Goal: Task Accomplishment & Management: Manage account settings

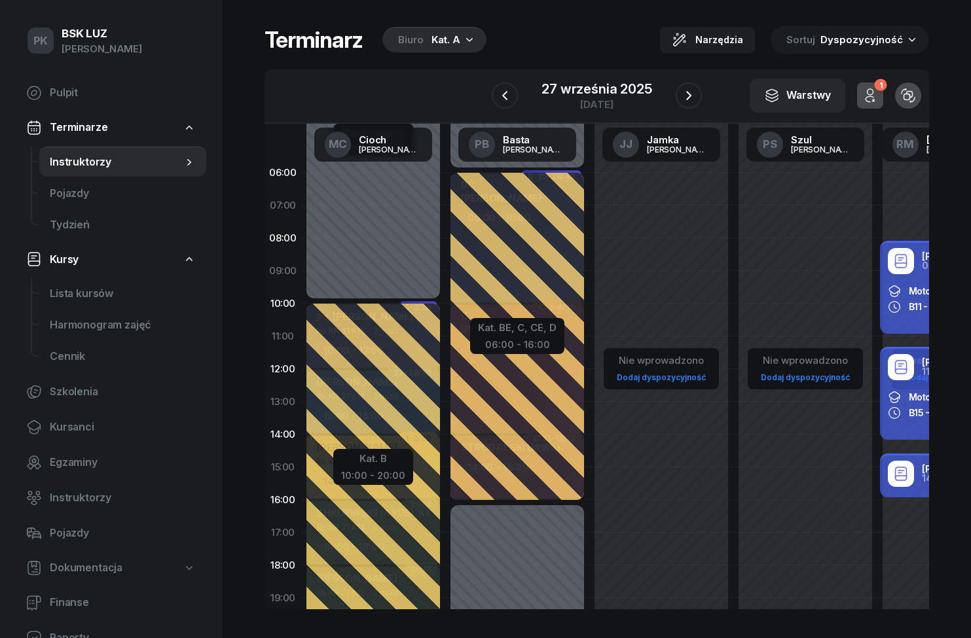
scroll to position [5, 0]
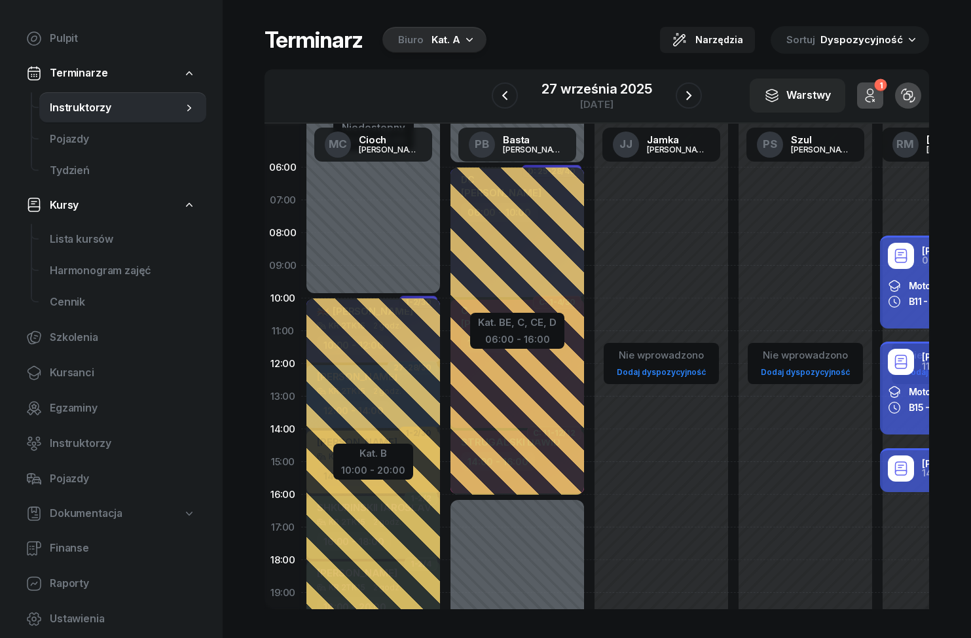
click at [49, 510] on link "Dokumentacja" at bounding box center [111, 514] width 190 height 30
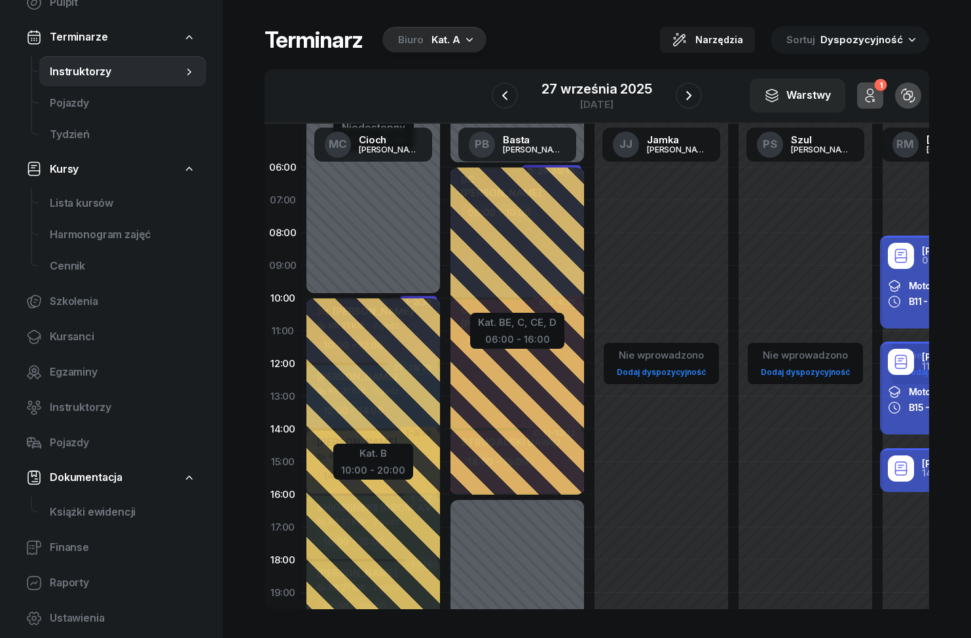
scroll to position [90, 0]
click at [50, 403] on span "Instruktorzy" at bounding box center [123, 408] width 146 height 17
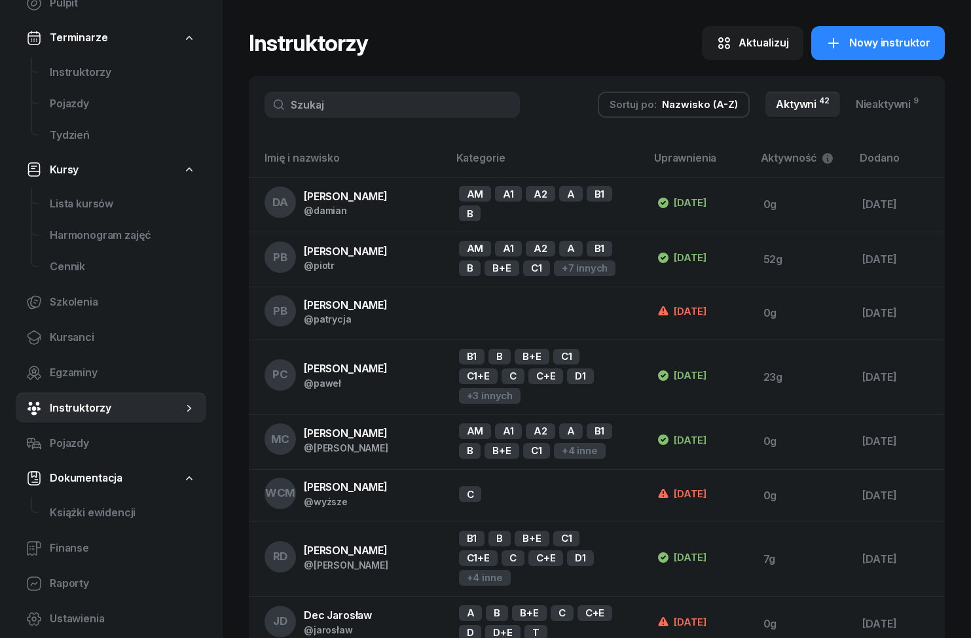
click at [333, 92] on input "text" at bounding box center [391, 105] width 255 height 26
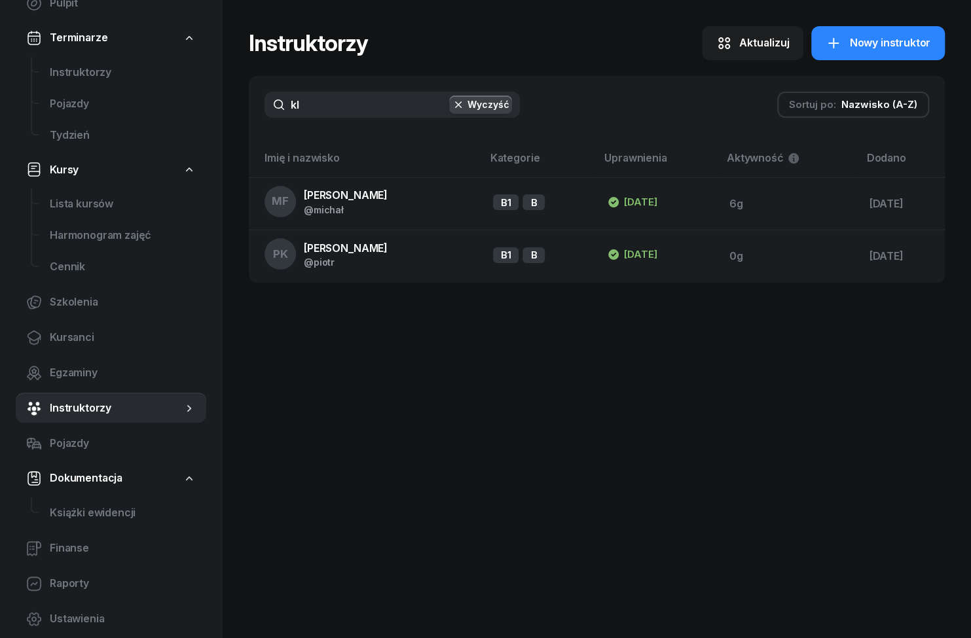
type input "kli"
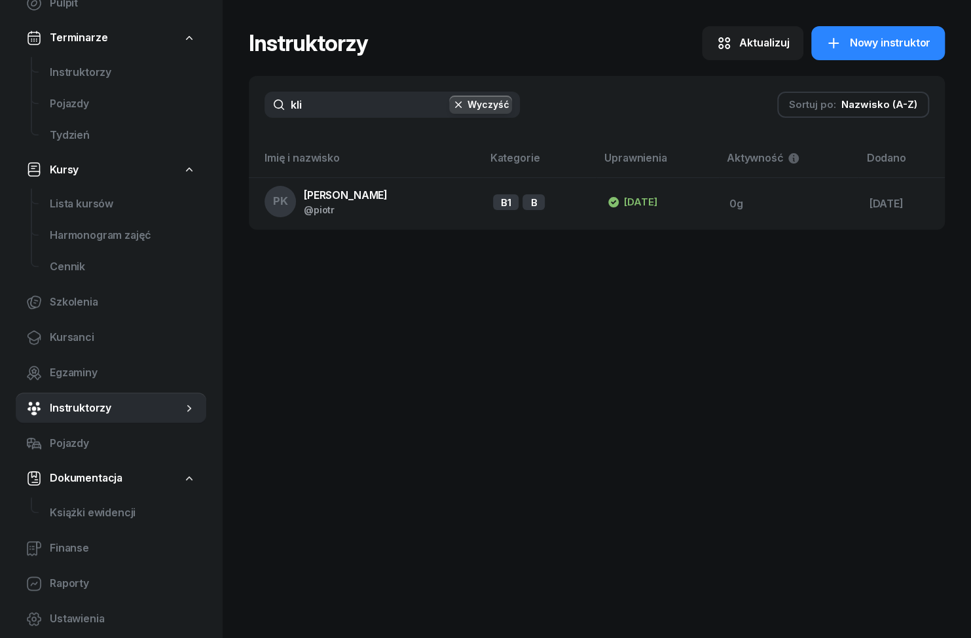
click at [389, 196] on td "PK [PERSON_NAME] @[PERSON_NAME]" at bounding box center [366, 203] width 234 height 52
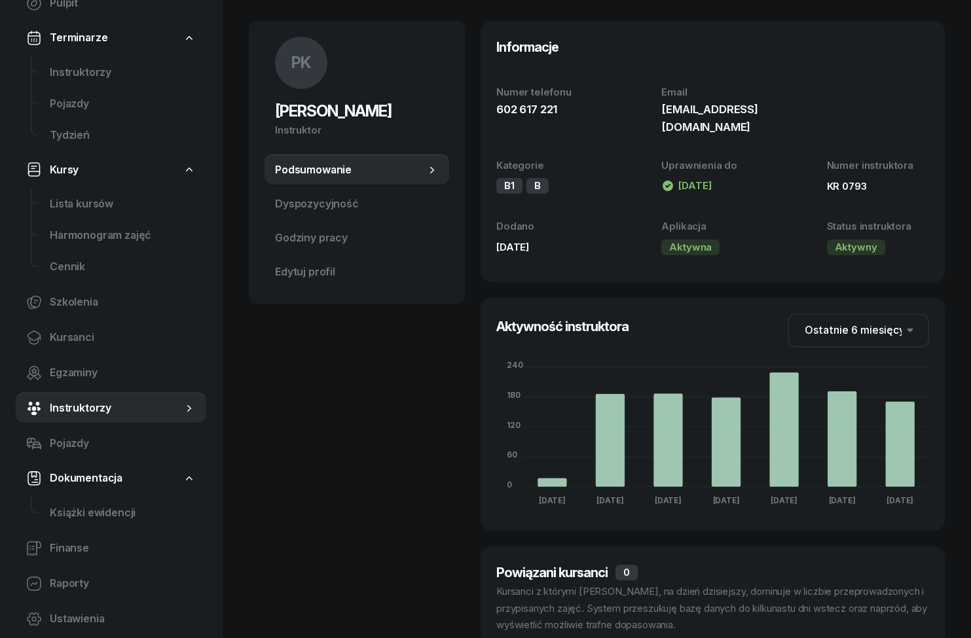
scroll to position [98, 0]
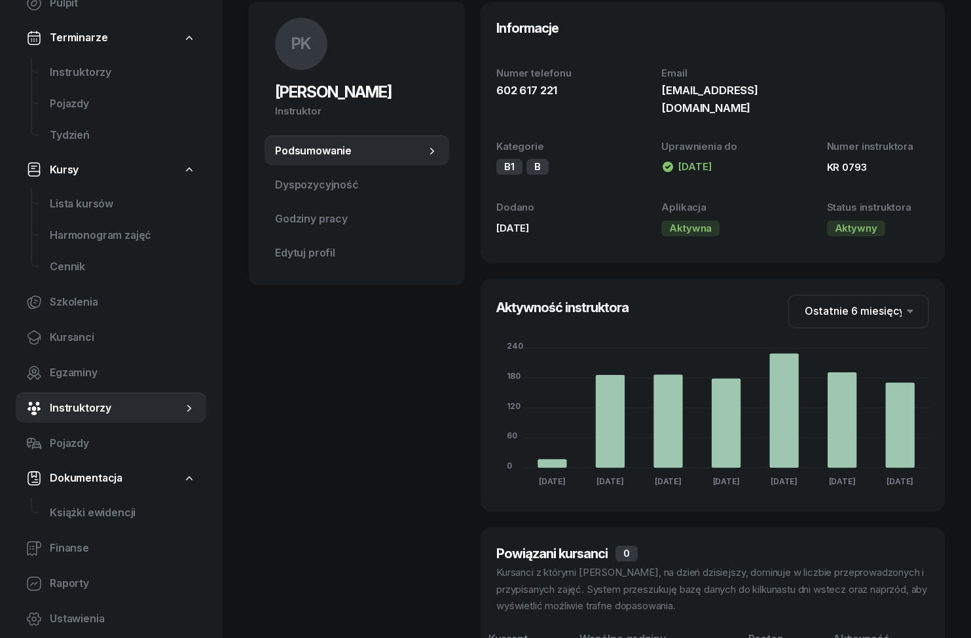
click at [321, 190] on span "Dyspozycyjność" at bounding box center [357, 185] width 164 height 17
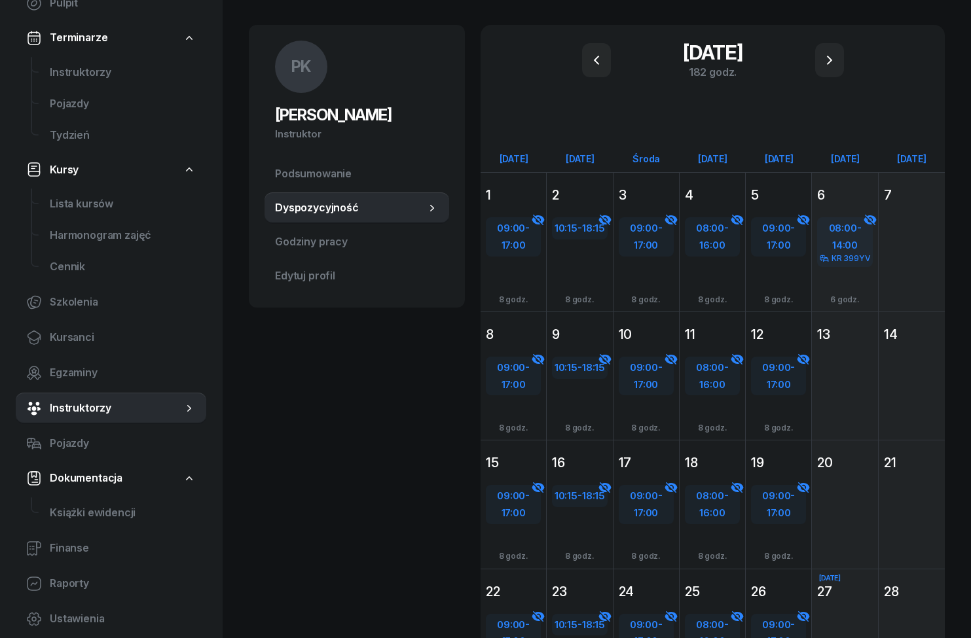
scroll to position [43, 0]
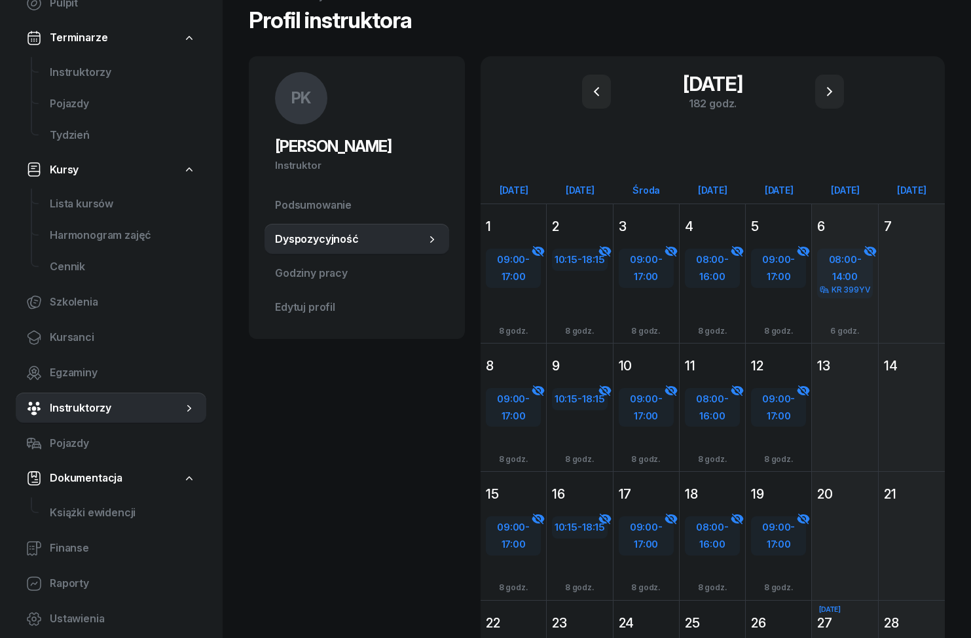
click at [817, 95] on button "button" at bounding box center [829, 92] width 29 height 34
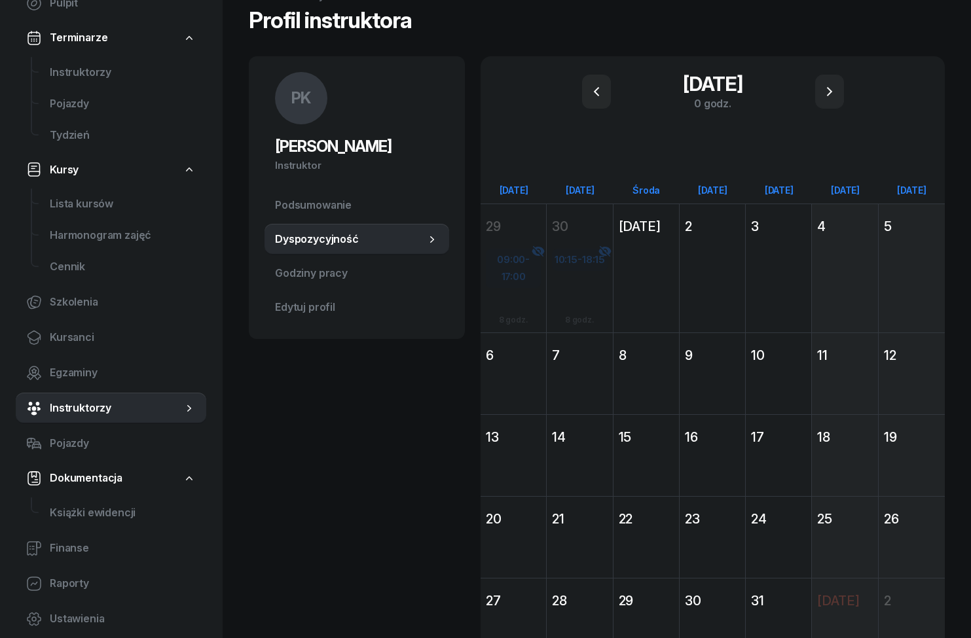
click at [523, 399] on div "Dodaj" at bounding box center [513, 398] width 55 height 21
select select "08"
select select "16"
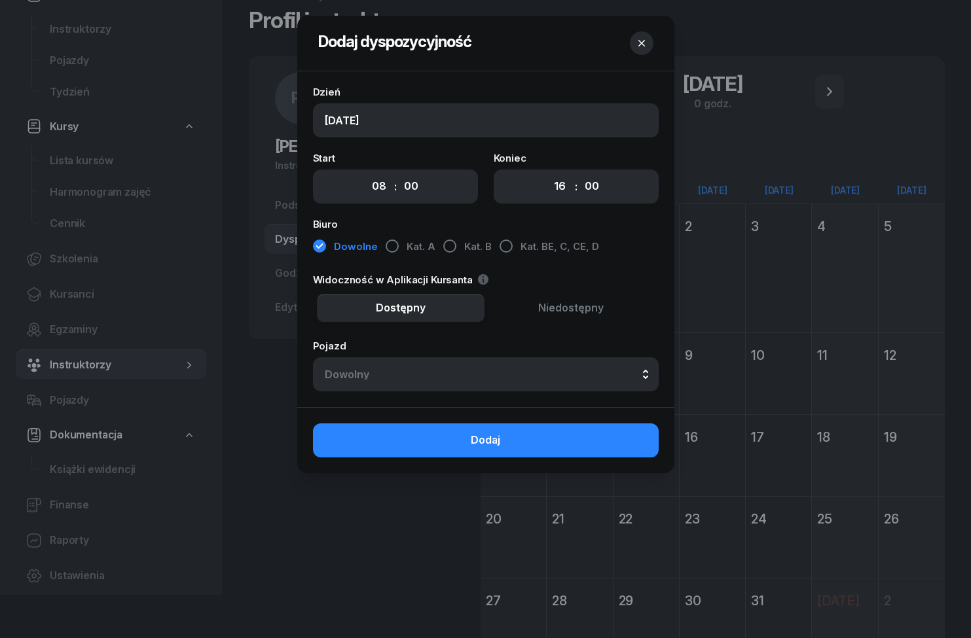
click at [408, 543] on div at bounding box center [485, 319] width 971 height 638
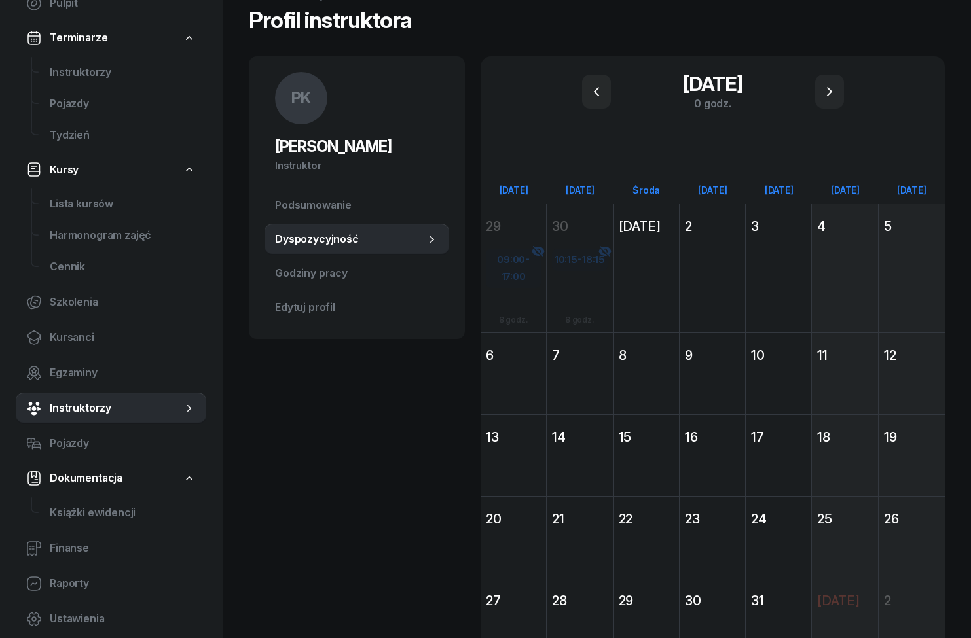
click at [527, 354] on div "6" at bounding box center [513, 355] width 55 height 18
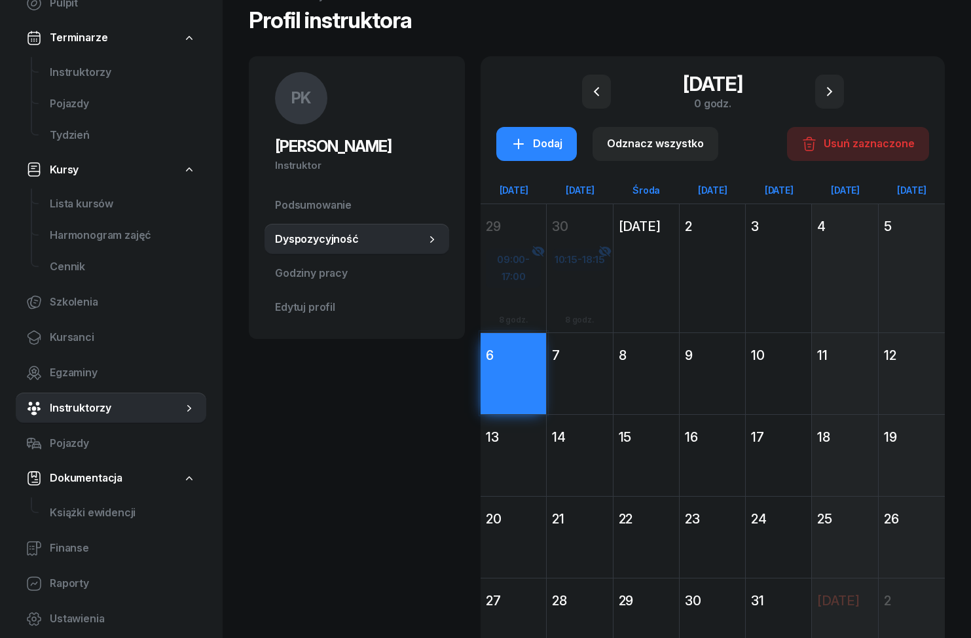
click at [531, 440] on div "13" at bounding box center [513, 437] width 55 height 18
click at [531, 524] on div "20" at bounding box center [513, 519] width 55 height 18
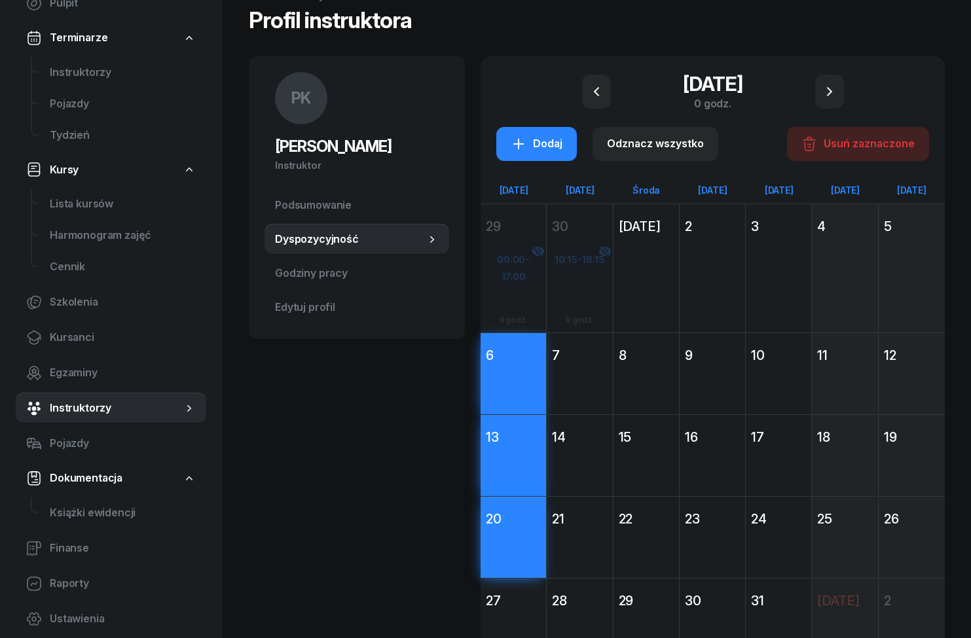
click at [529, 620] on div "Dodaj" at bounding box center [512, 643] width 65 height 60
click at [651, 367] on div "Dodaj" at bounding box center [645, 397] width 65 height 60
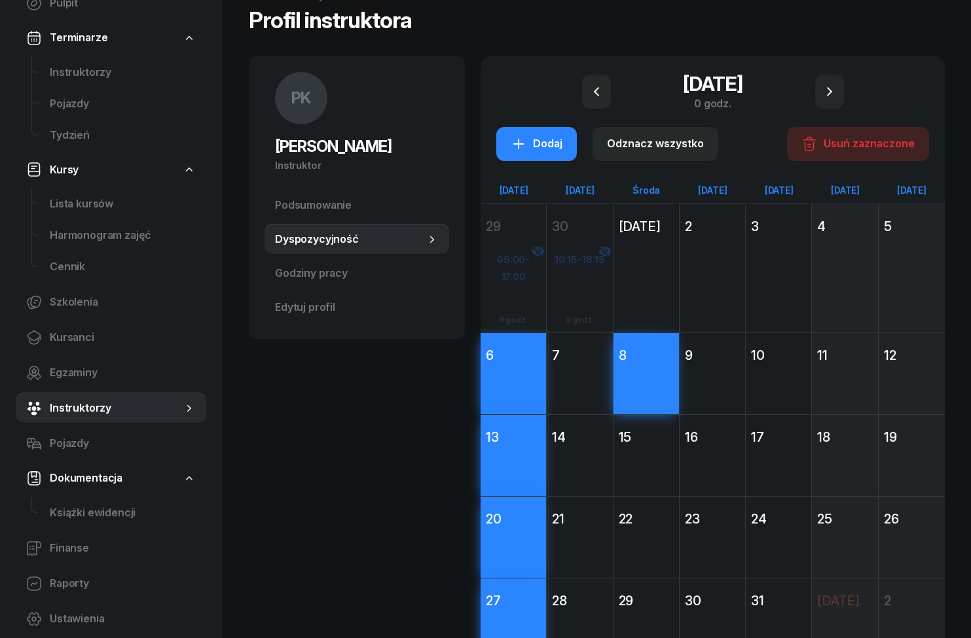
click at [656, 439] on div "15" at bounding box center [645, 437] width 55 height 18
click at [660, 523] on div "22" at bounding box center [645, 519] width 55 height 18
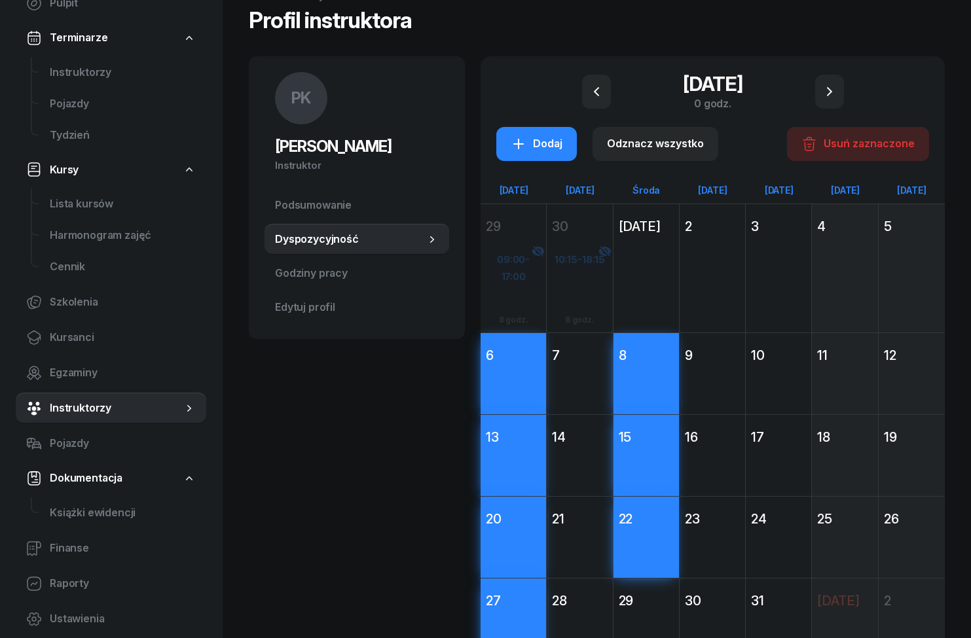
click at [651, 613] on div "Dodaj" at bounding box center [645, 643] width 65 height 60
click at [792, 355] on div "10" at bounding box center [778, 355] width 55 height 18
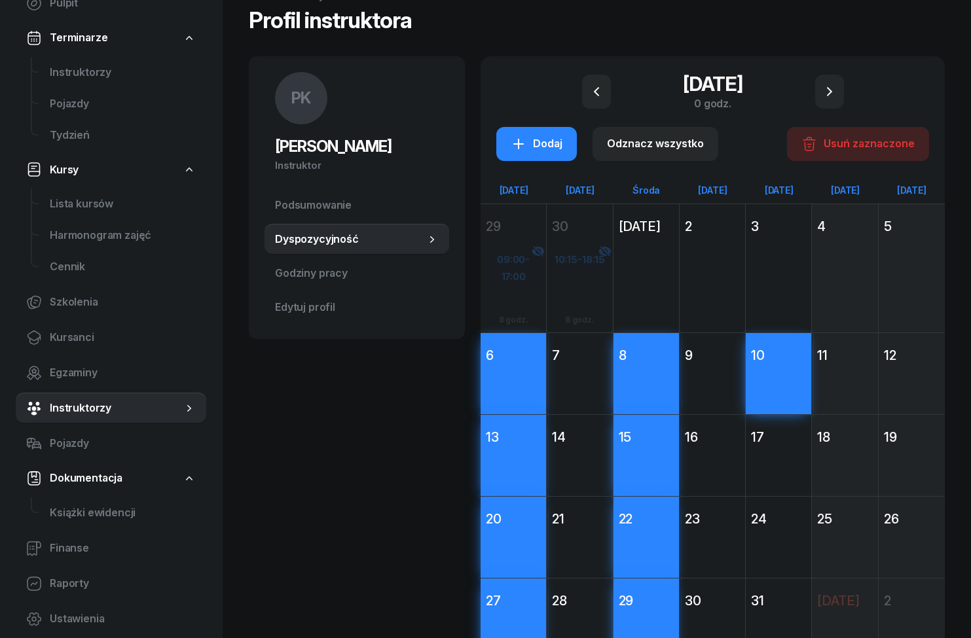
click at [793, 437] on div "17" at bounding box center [778, 437] width 55 height 18
click at [793, 523] on div "24" at bounding box center [778, 519] width 55 height 18
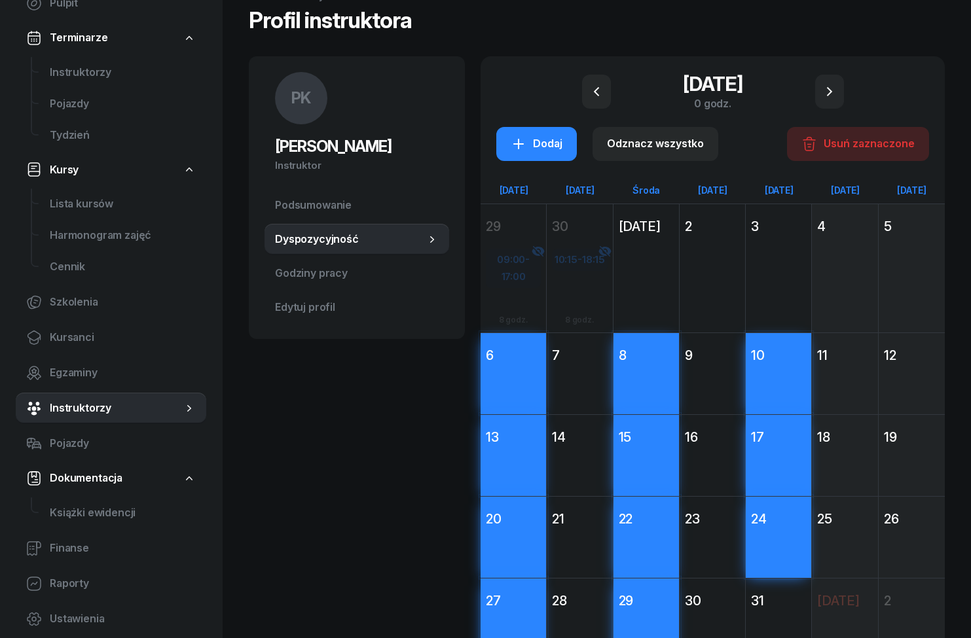
click at [787, 613] on div "Dodaj" at bounding box center [777, 643] width 65 height 60
click at [544, 149] on div "Dodaj" at bounding box center [536, 143] width 52 height 17
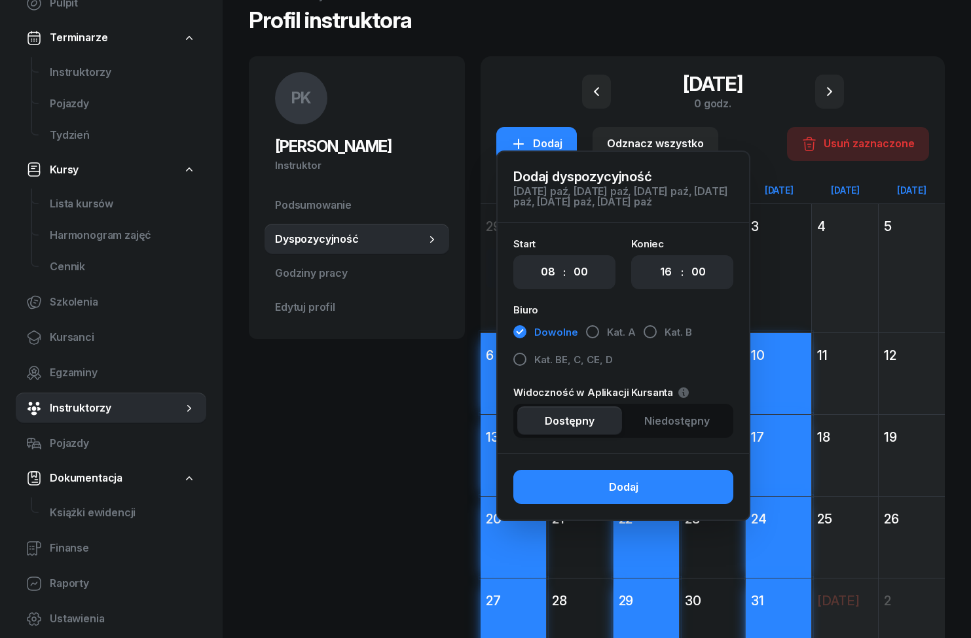
click at [548, 285] on select "00 01 02 03 04 05 06 07 08 09 10 11 12 13 14 15 16 17 18 19 20 21 22 23" at bounding box center [547, 272] width 25 height 27
select select "09"
click at [673, 286] on select "00 01 02 03 04 05 06 07 08 09 10 11 12 13 14 15 16 17 18 19 20 21 22 23" at bounding box center [665, 272] width 25 height 27
select select "17"
click at [682, 430] on span "Niedostępny" at bounding box center [676, 421] width 65 height 17
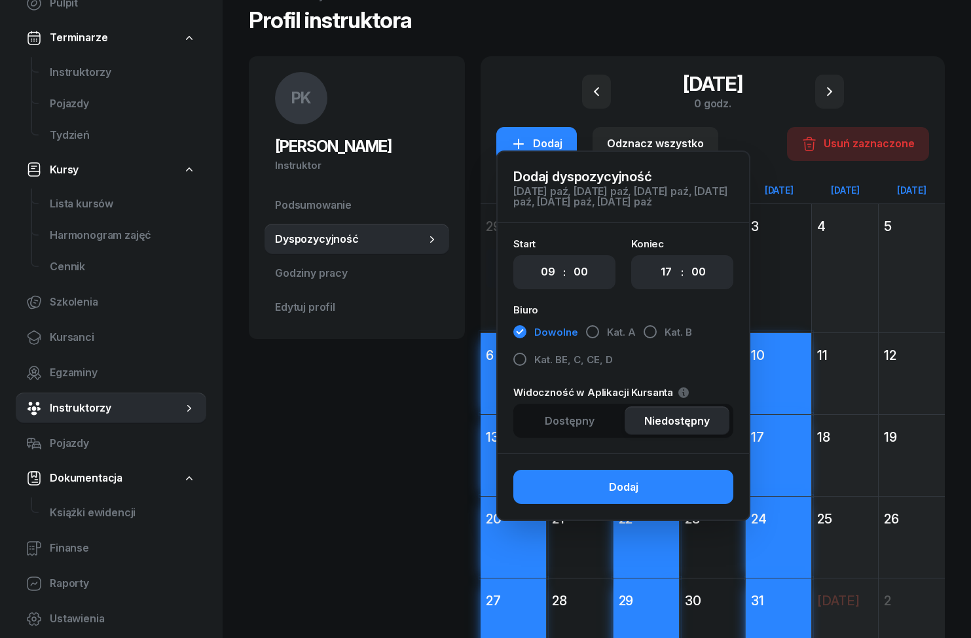
click at [706, 499] on button "Dodaj" at bounding box center [623, 487] width 220 height 34
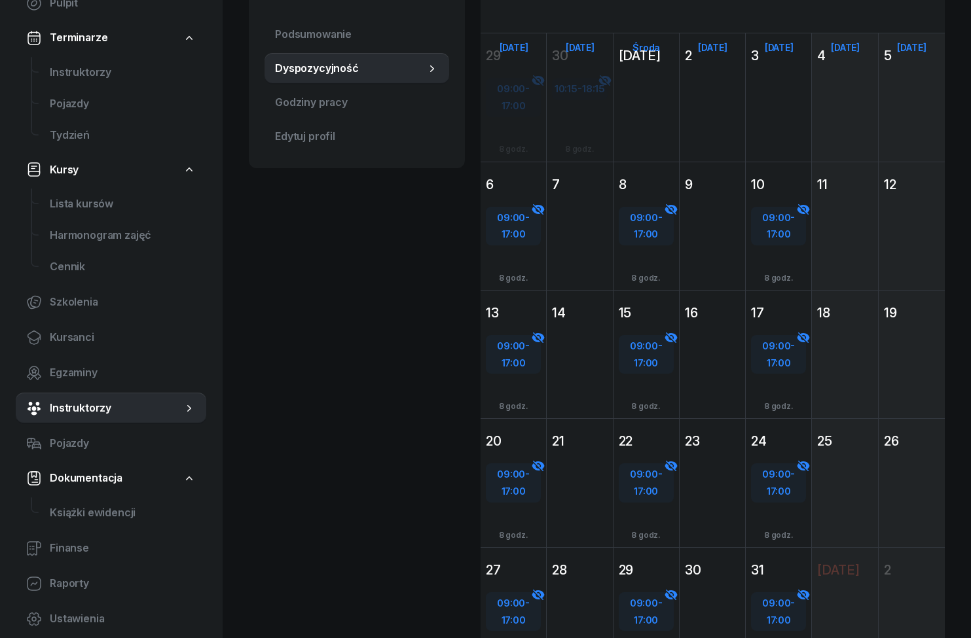
scroll to position [214, 0]
click at [588, 186] on div "7" at bounding box center [579, 184] width 55 height 18
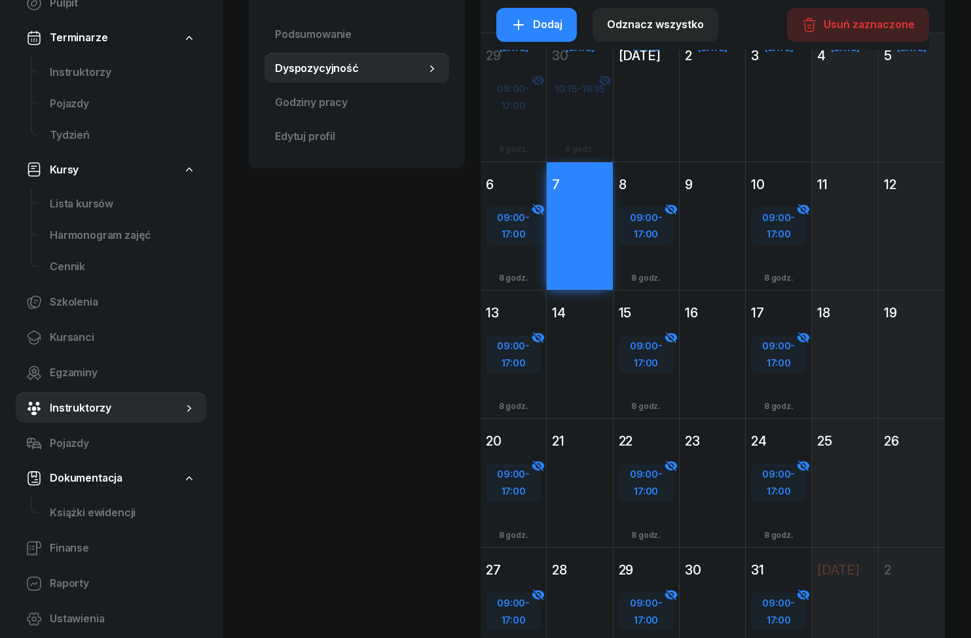
click at [593, 312] on div "14" at bounding box center [579, 313] width 55 height 18
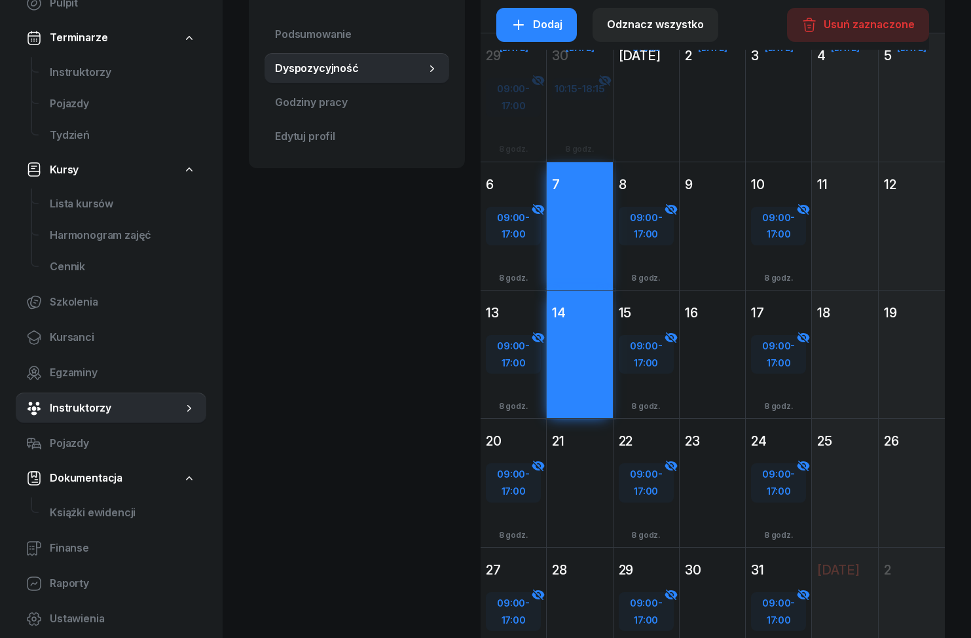
click at [597, 453] on div "Dodaj" at bounding box center [578, 506] width 65 height 107
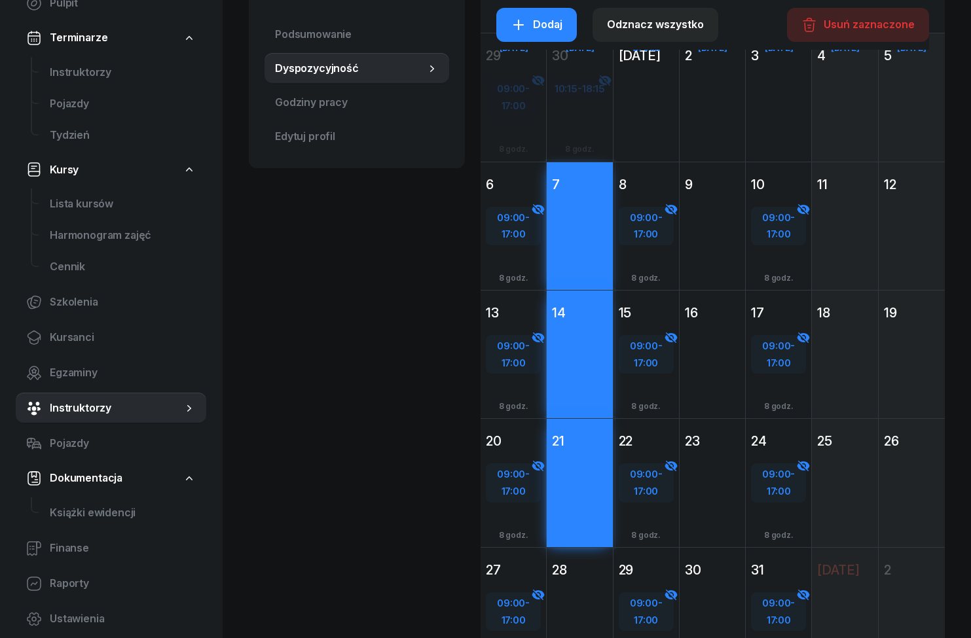
click at [597, 588] on div "Dodaj" at bounding box center [578, 635] width 65 height 107
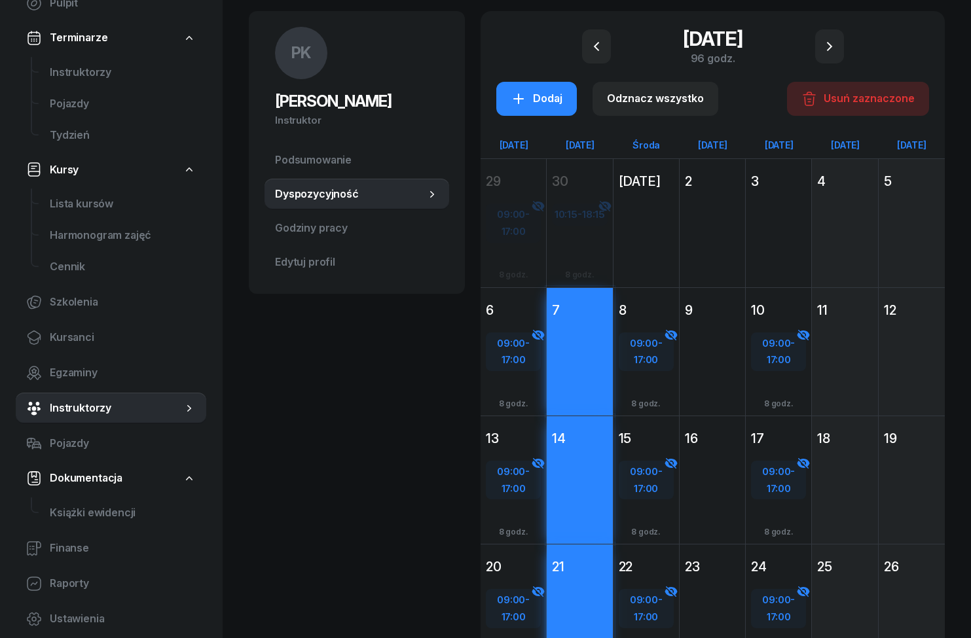
scroll to position [88, 0]
click at [545, 103] on div "Dodaj" at bounding box center [536, 99] width 52 height 17
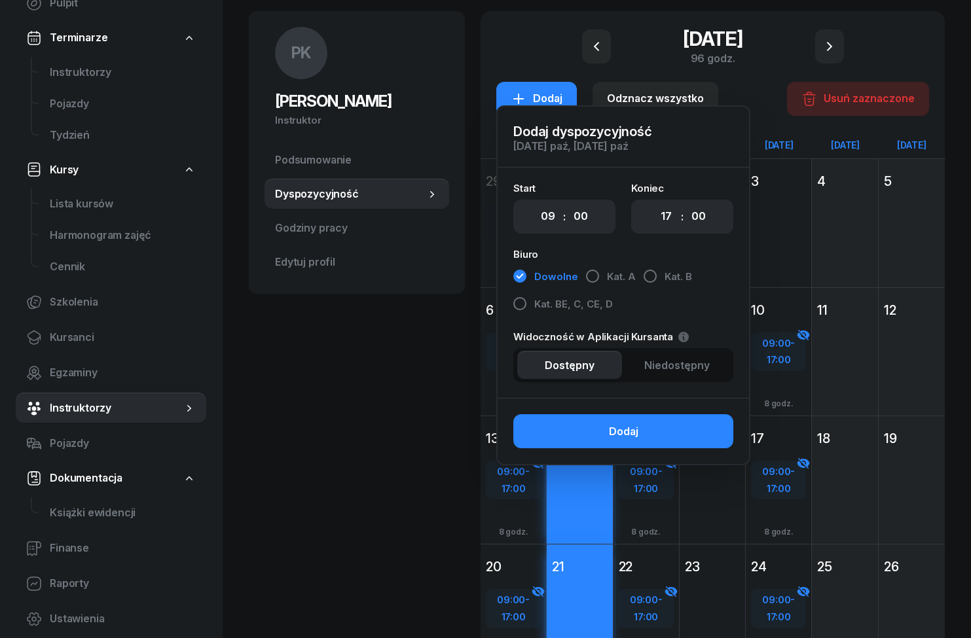
click at [558, 222] on select "00 01 02 03 04 05 06 07 08 09 10 11 12 13 14 15 16 17 18 19 20 21 22 23" at bounding box center [547, 216] width 25 height 27
select select "10"
click at [590, 211] on select "00 05 10 15 20 25 30 35 40 45 50 55" at bounding box center [580, 216] width 25 height 27
select select "15"
click at [705, 223] on select "00 05 10 15 20 25 30 35 40 45 50 55" at bounding box center [698, 216] width 25 height 27
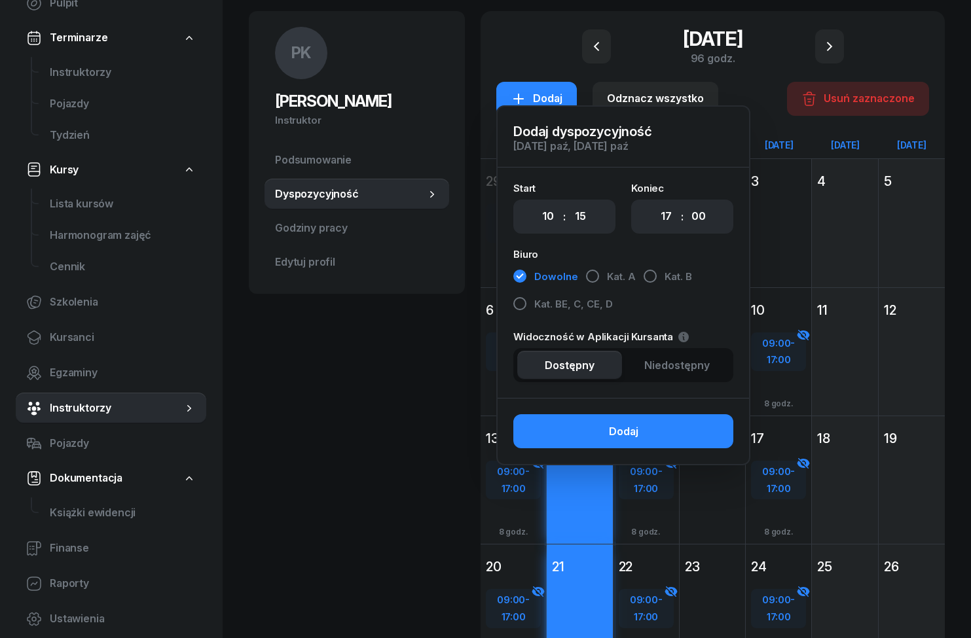
click at [659, 223] on select "00 01 02 03 04 05 06 07 08 09 10 11 12 13 14 15 16 17 18 19 20 21 22 23" at bounding box center [665, 216] width 25 height 27
click at [667, 221] on select "00 01 02 03 04 05 06 07 08 09 10 11 12 13 14 15 16 17 18 19 20 21 22 23" at bounding box center [665, 216] width 25 height 27
select select "18"
click at [707, 217] on select "00 05 10 15 20 25 30 35 40 45 50 55" at bounding box center [698, 216] width 25 height 27
click at [704, 216] on select "00 05 10 15 20 25 30 35 40 45 50 55" at bounding box center [698, 216] width 25 height 27
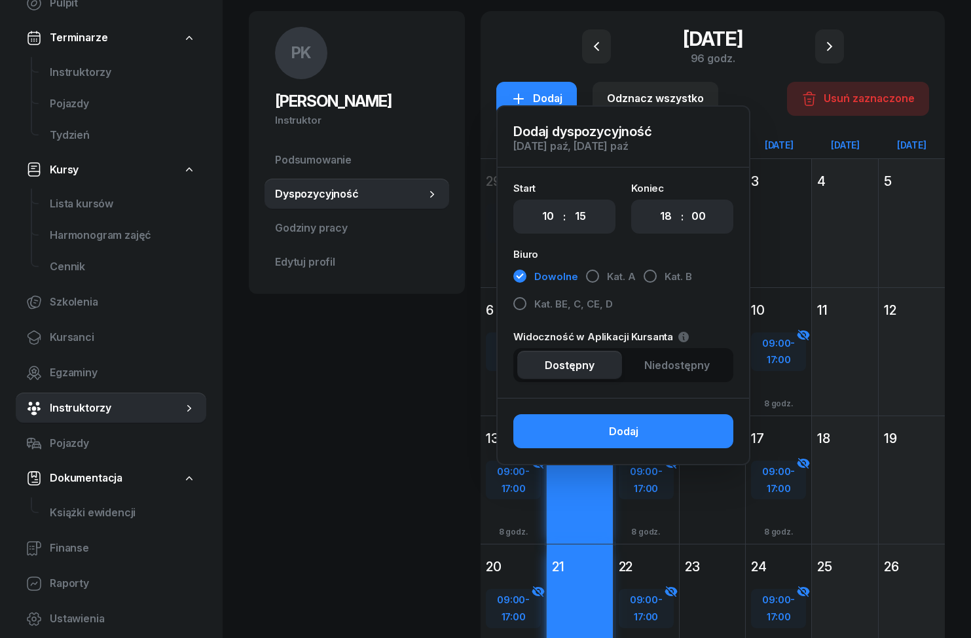
select select "15"
click at [687, 372] on span "Niedostępny" at bounding box center [676, 365] width 65 height 17
click at [692, 444] on button "Dodaj" at bounding box center [623, 431] width 220 height 34
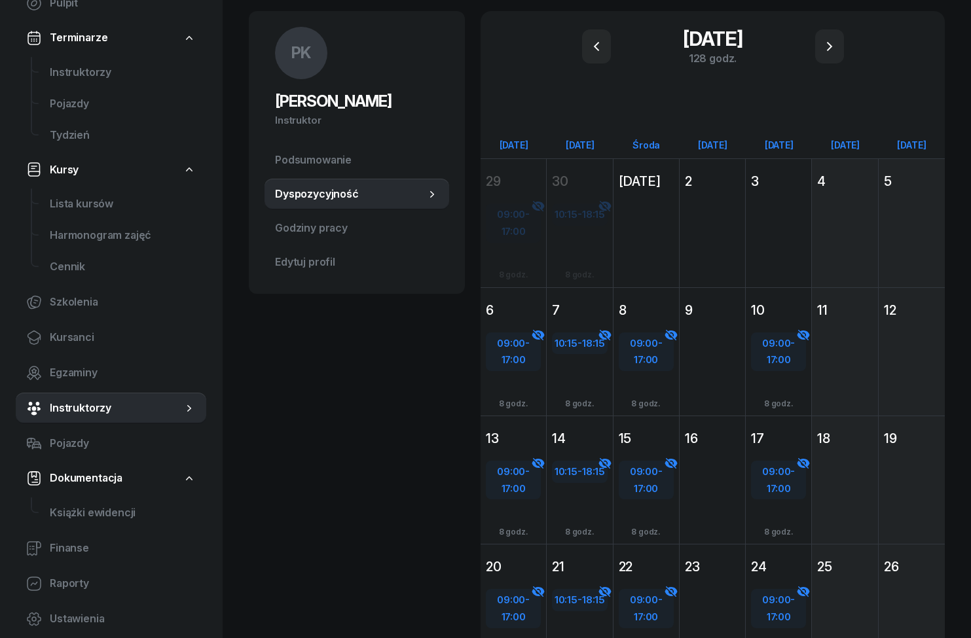
click at [723, 312] on div "9" at bounding box center [712, 310] width 55 height 18
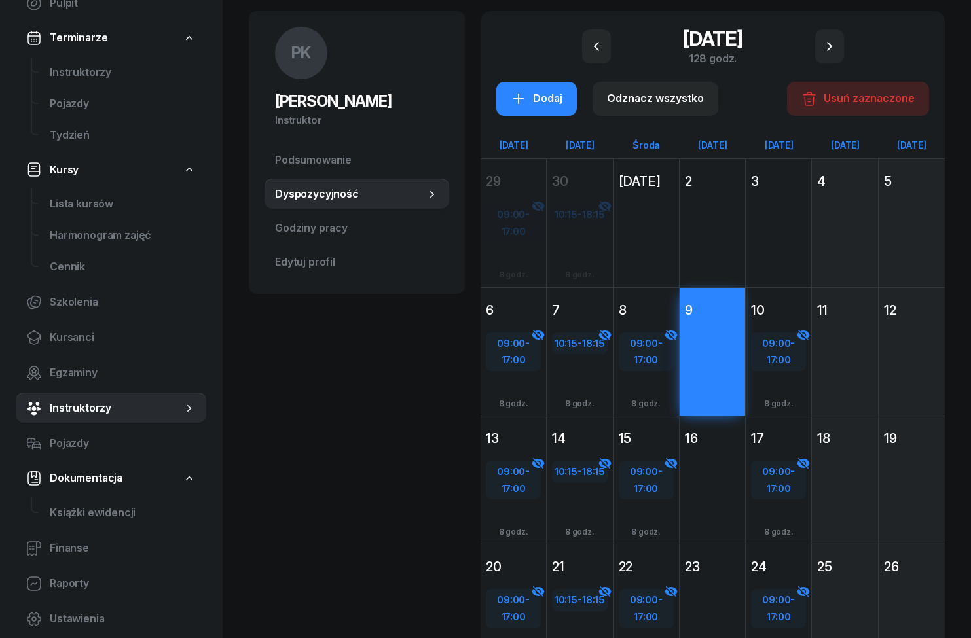
click at [721, 442] on div "16" at bounding box center [712, 438] width 55 height 18
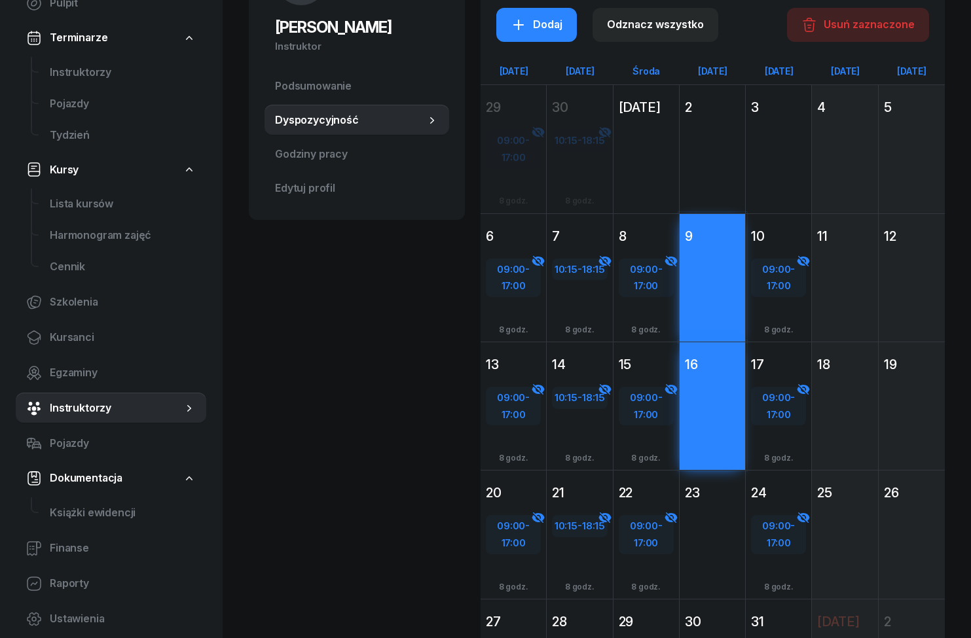
scroll to position [249, 0]
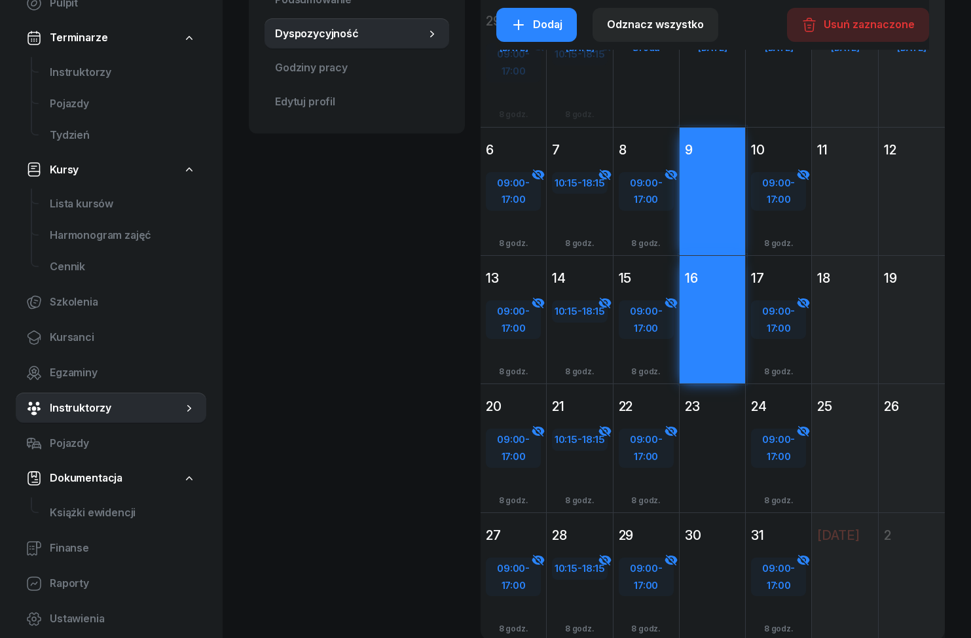
click at [725, 440] on div "Dodaj" at bounding box center [711, 471] width 65 height 107
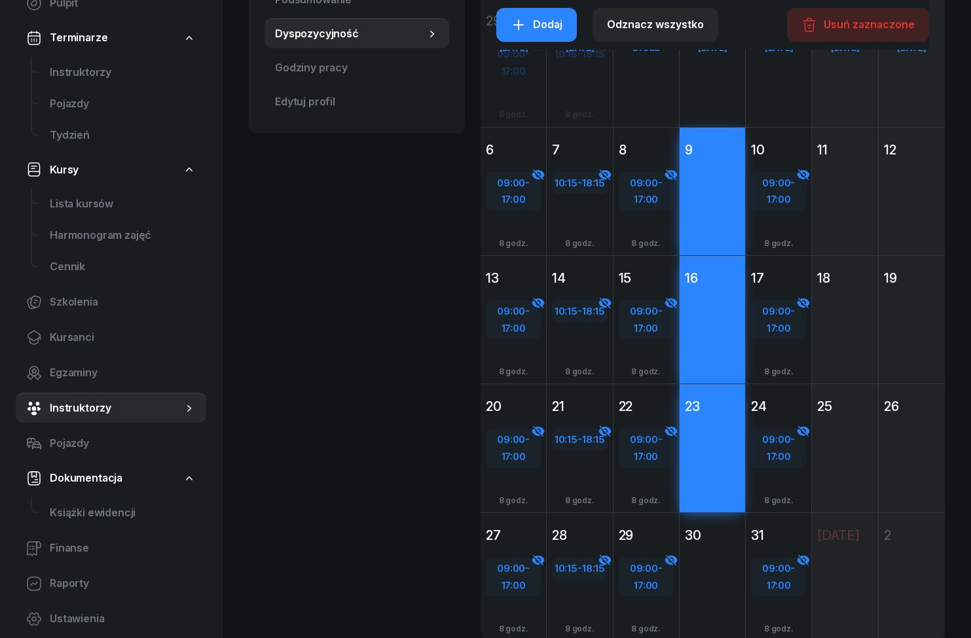
click at [725, 552] on div "Dodaj" at bounding box center [711, 600] width 65 height 107
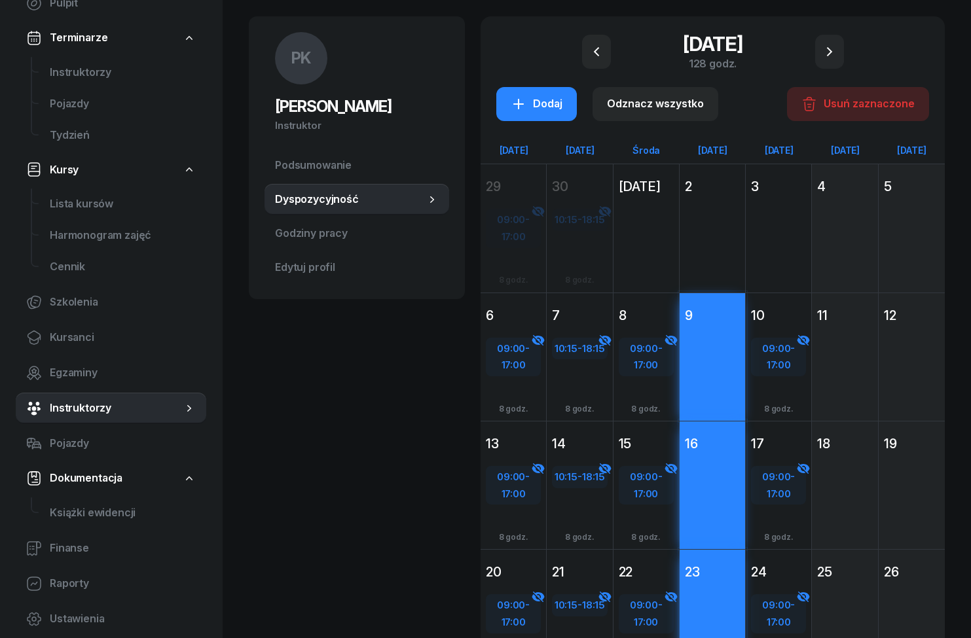
scroll to position [86, 0]
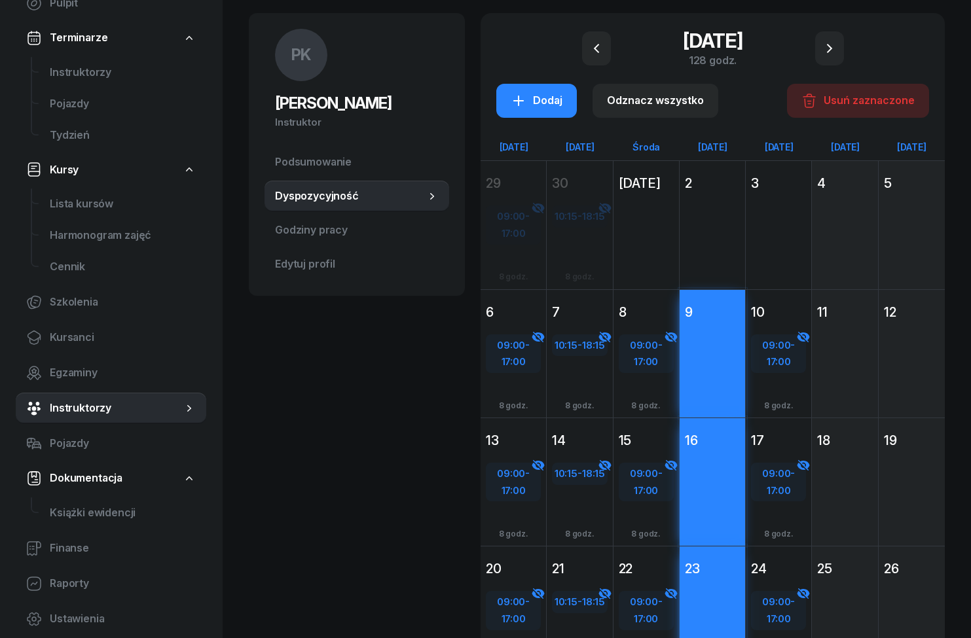
click at [548, 107] on div "Dodaj" at bounding box center [536, 100] width 52 height 17
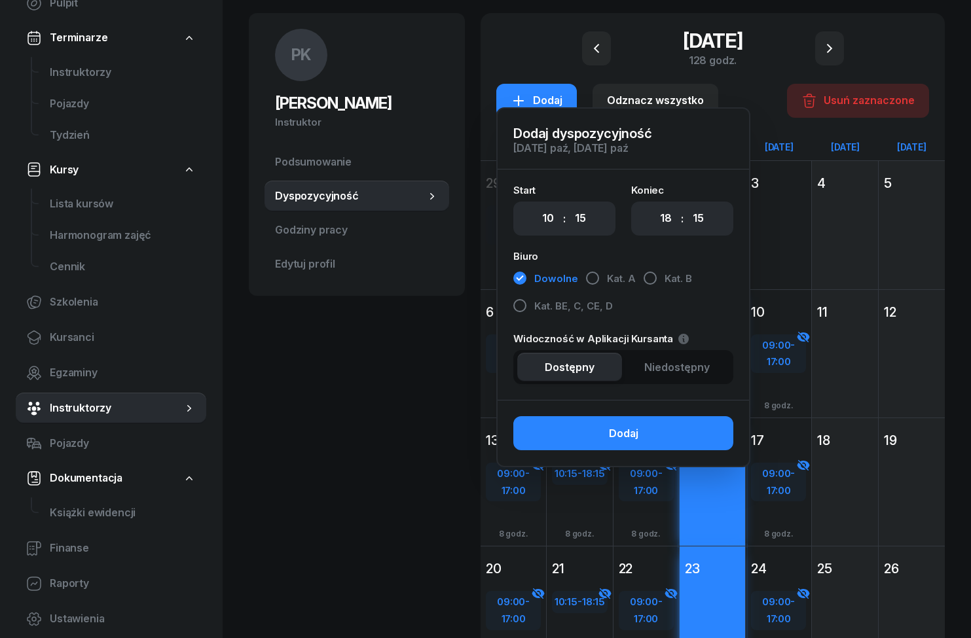
click at [548, 223] on select "00 01 02 03 04 05 06 07 08 09 10 11 12 13 14 15 16 17 18 19 20 21 22 23" at bounding box center [547, 218] width 25 height 27
click at [554, 227] on select "00 01 02 03 04 05 06 07 08 09 10 11 12 13 14 15 16 17 18 19 20 21 22 23" at bounding box center [547, 218] width 25 height 27
select select "08"
click at [593, 215] on select "00 05 10 15 20 25 30 35 40 45 50 55" at bounding box center [580, 218] width 25 height 27
select select "00"
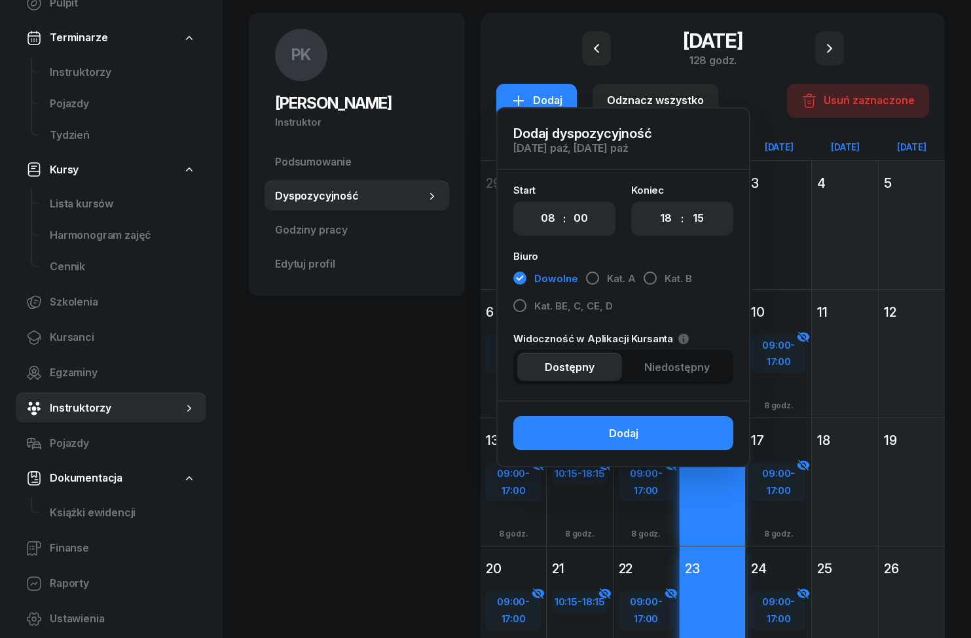
click at [670, 222] on select "00 01 02 03 04 05 06 07 08 09 10 11 12 13 14 15 16 17 18 19 20 21 22 23" at bounding box center [665, 218] width 25 height 27
select select "16"
click at [702, 231] on select "00 05 10 15 20 25 30 35 40 45 50 55" at bounding box center [698, 218] width 25 height 27
select select "00"
click at [687, 374] on span "Niedostępny" at bounding box center [676, 367] width 65 height 17
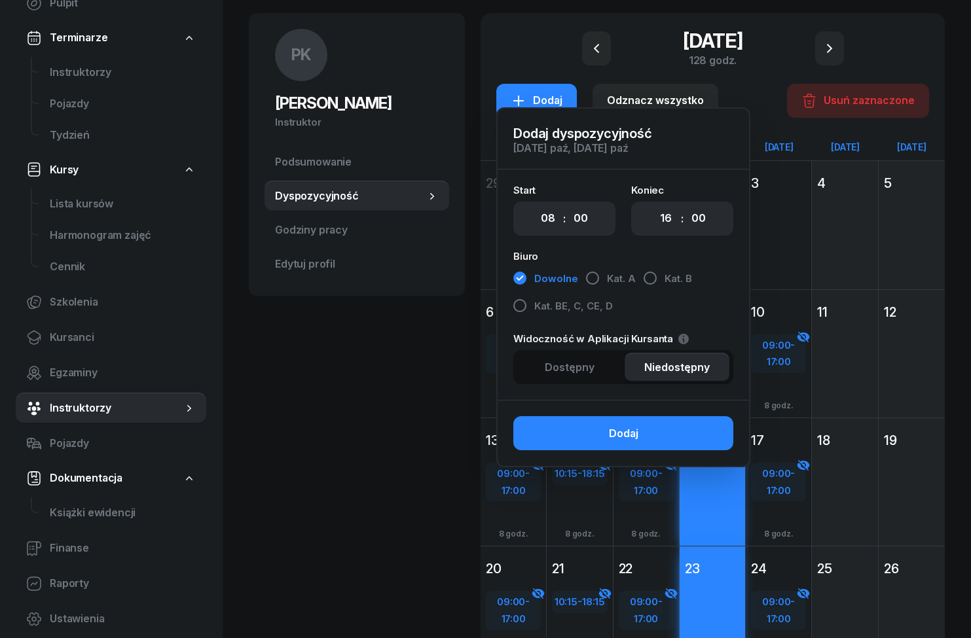
click at [698, 449] on button "Dodaj" at bounding box center [623, 433] width 220 height 34
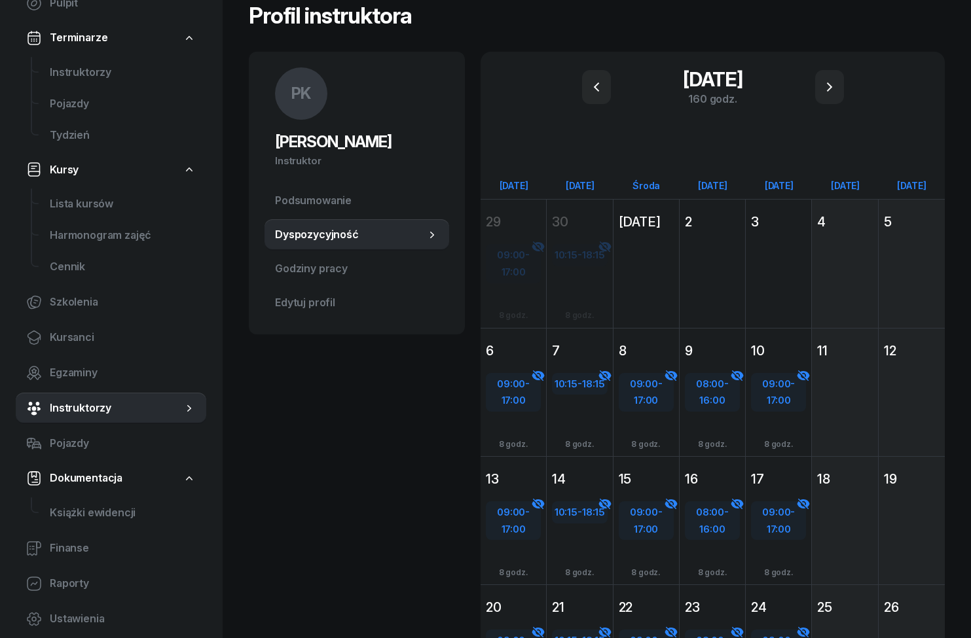
scroll to position [124, 0]
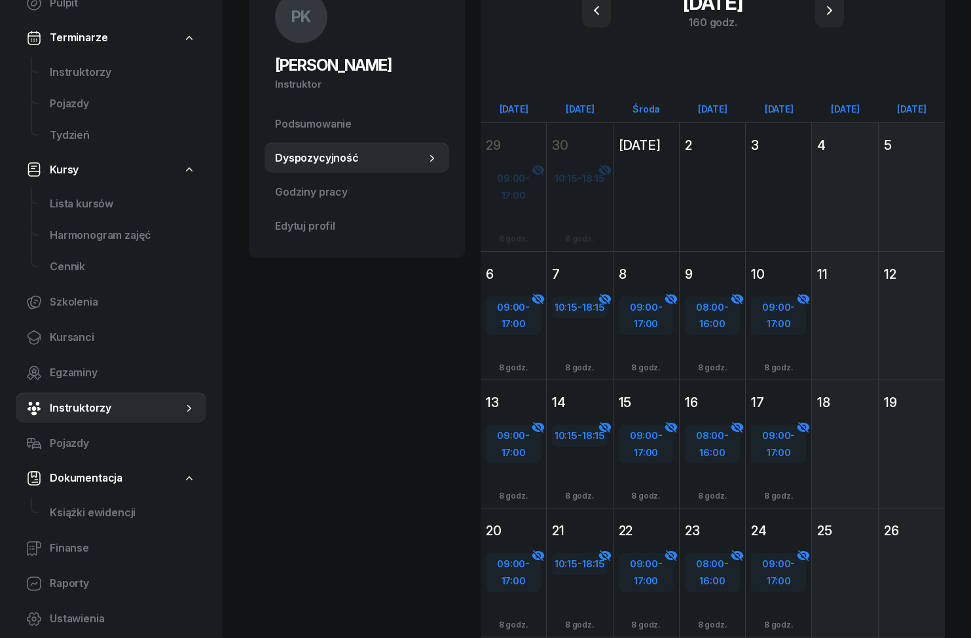
click at [855, 445] on div "Dodaj" at bounding box center [844, 445] width 55 height 21
select select "08"
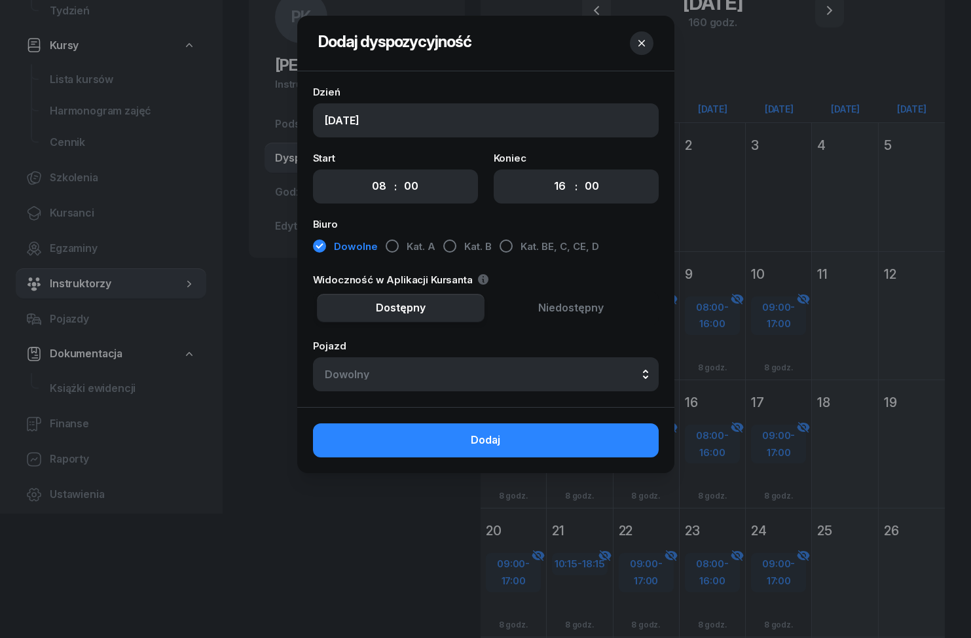
click at [591, 196] on select "00 05 10 15 20 25 30 35 40 45 50 55" at bounding box center [591, 186] width 25 height 27
click at [561, 186] on select "00 01 02 03 04 05 06 07 08 09 10 11 12 13 14 15 16 17 18 19 20 21 22 23" at bounding box center [559, 186] width 25 height 27
click at [557, 193] on select "00 01 02 03 04 05 06 07 08 09 10 11 12 13 14 15 16 17 18 19 20 21 22 23" at bounding box center [559, 186] width 25 height 27
select select "14"
click at [595, 307] on span "Niedostępny" at bounding box center [570, 308] width 65 height 17
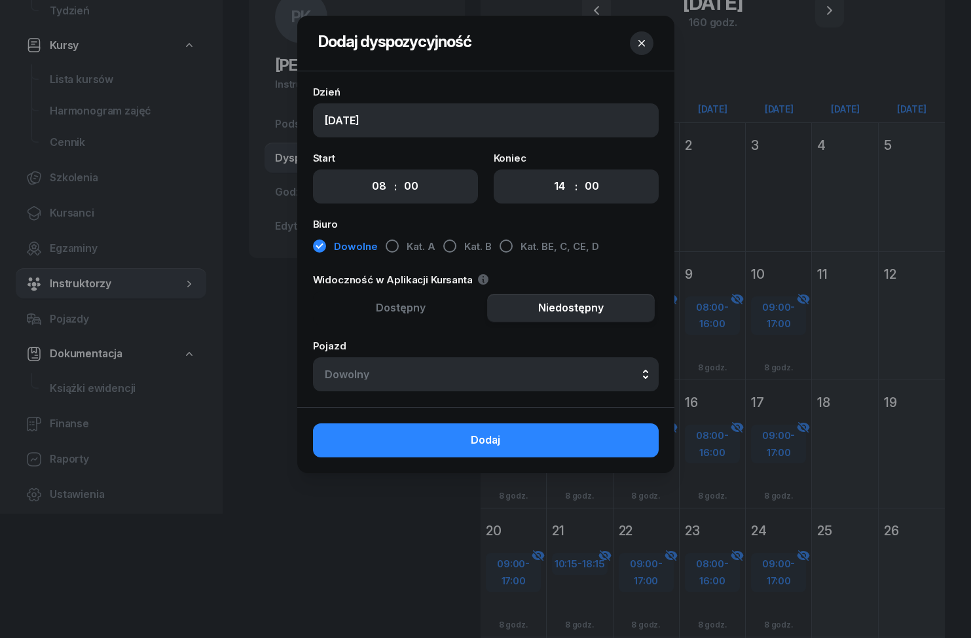
click at [576, 368] on button "Dowolny" at bounding box center [486, 374] width 346 height 34
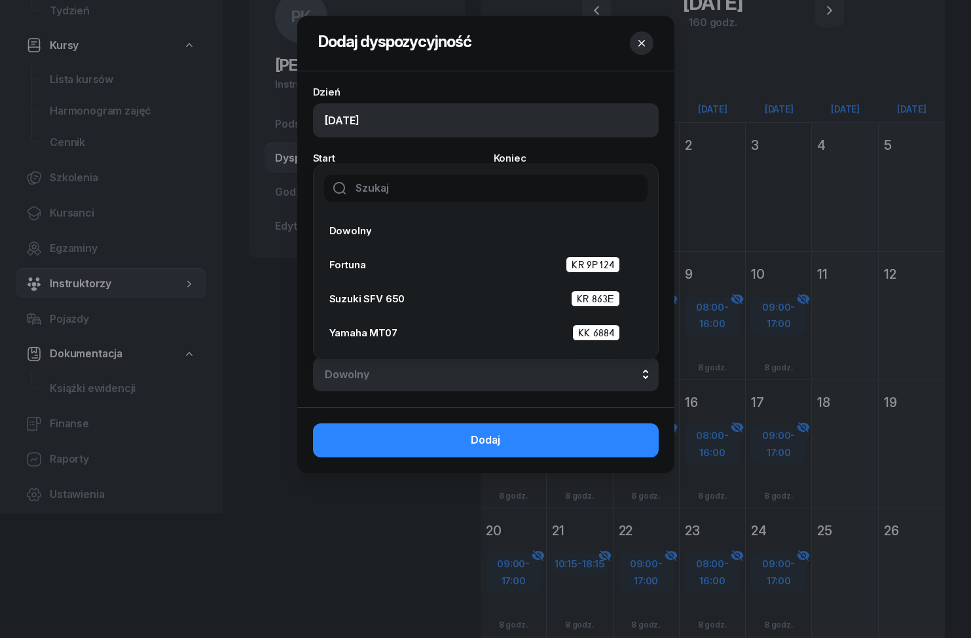
click at [521, 187] on input "text" at bounding box center [485, 188] width 323 height 27
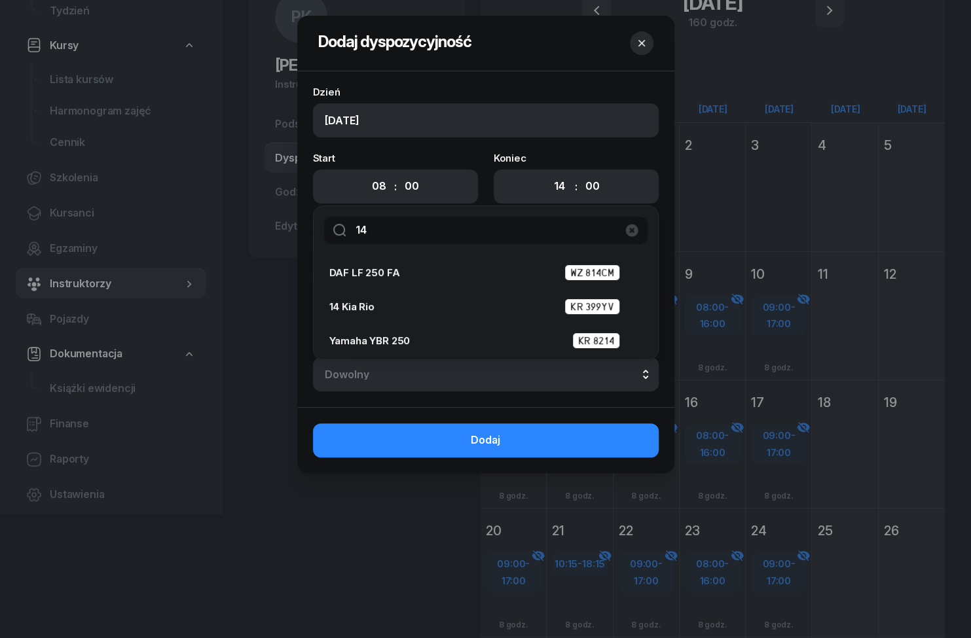
type input "14"
click at [473, 306] on div "14 Kia Rio KR 399YV" at bounding box center [481, 306] width 305 height 16
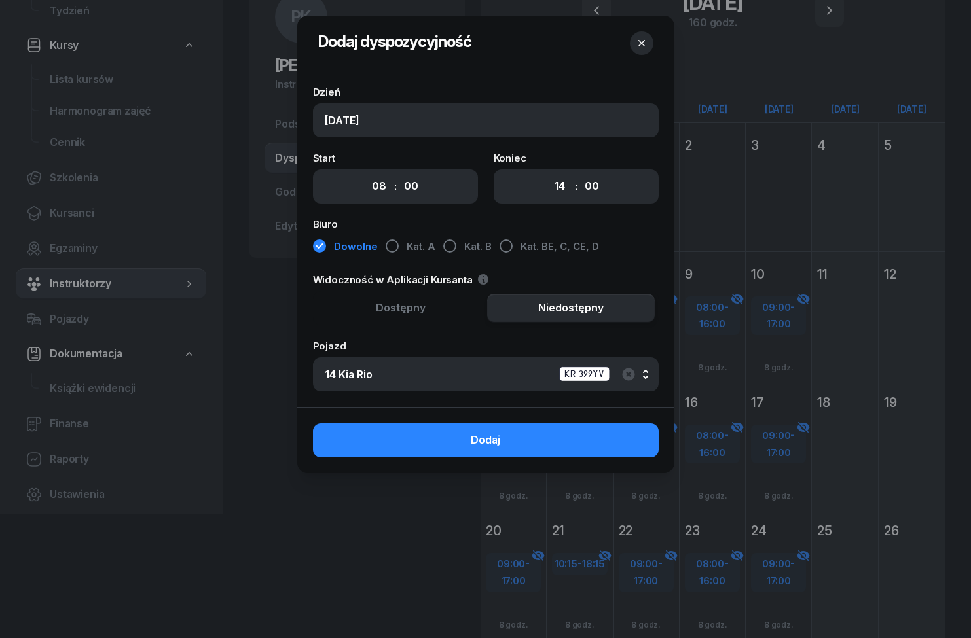
click at [617, 436] on button "Dodaj" at bounding box center [486, 440] width 346 height 34
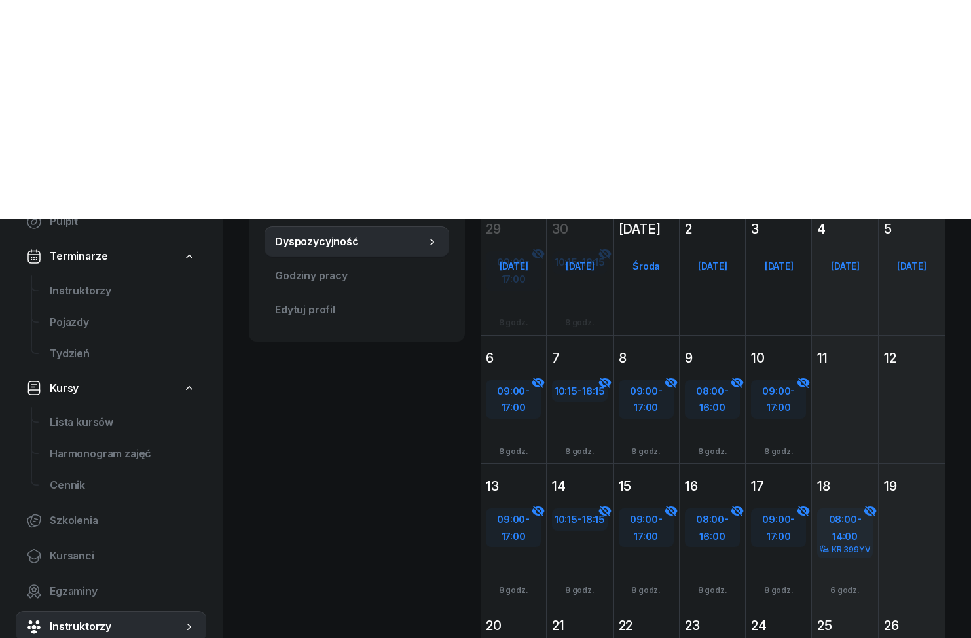
scroll to position [0, 0]
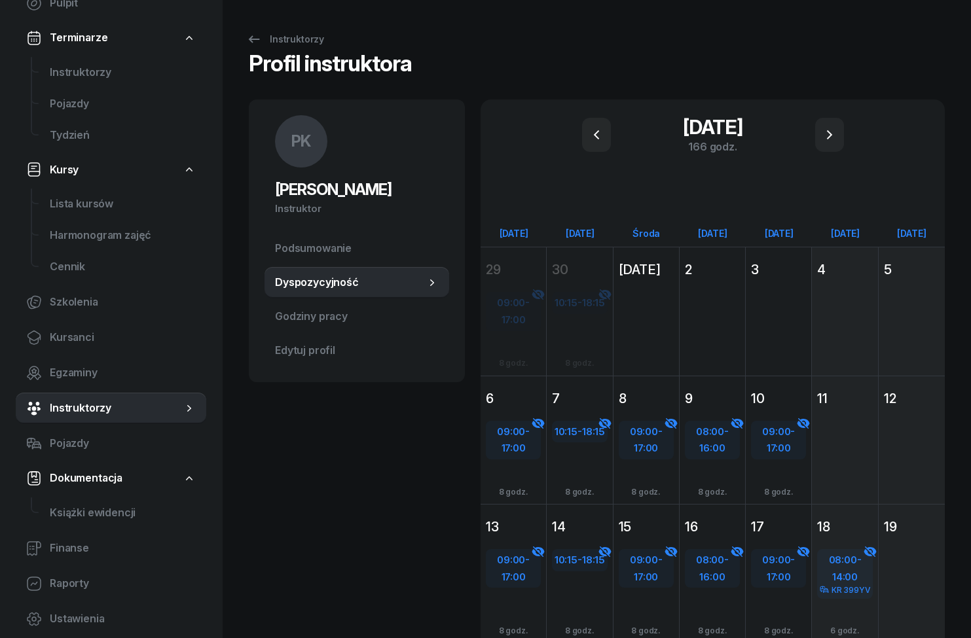
click at [607, 142] on button "button" at bounding box center [596, 135] width 29 height 34
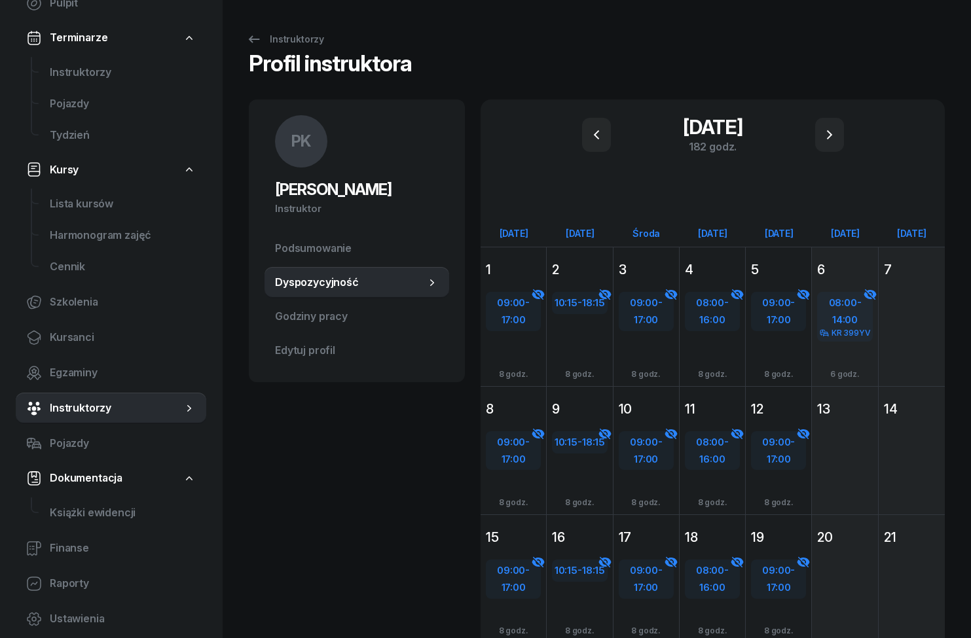
click at [831, 133] on icon "button" at bounding box center [829, 135] width 16 height 16
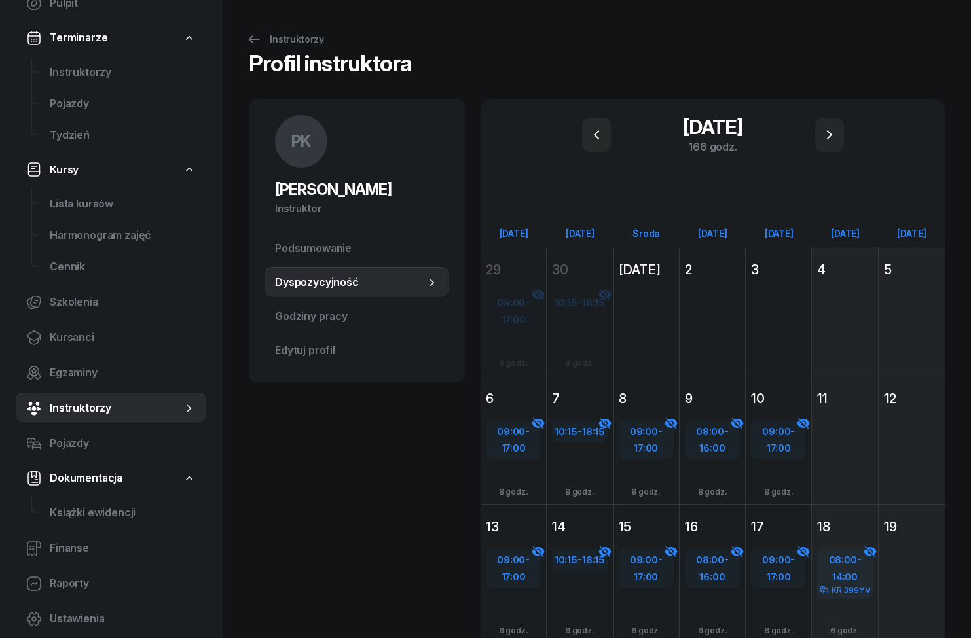
click at [593, 137] on icon "button" at bounding box center [596, 135] width 16 height 16
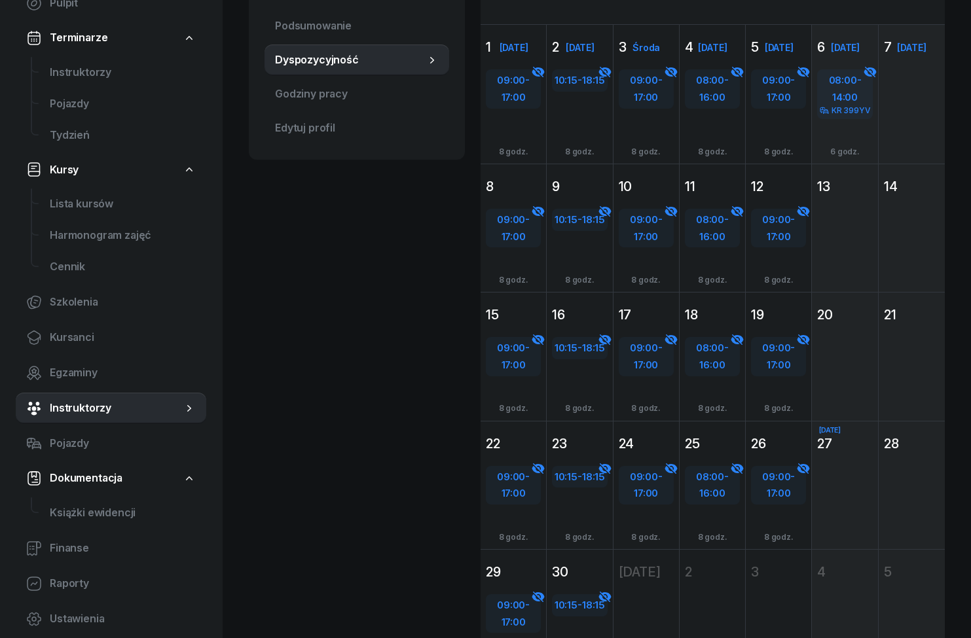
scroll to position [259, 0]
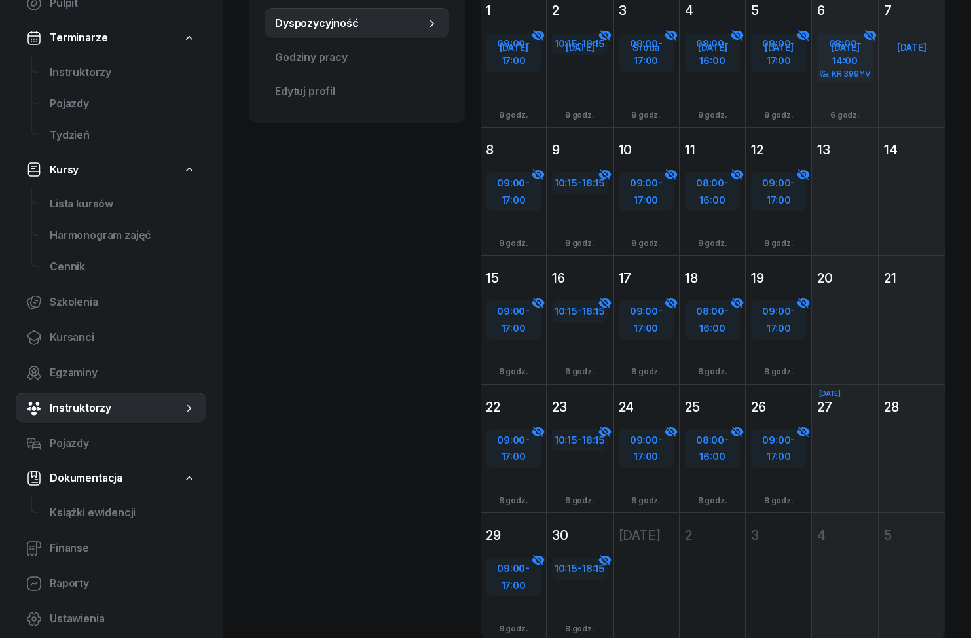
click at [535, 583] on div "09:00 - 17:00" at bounding box center [513, 576] width 52 height 33
select select "09"
select select "17"
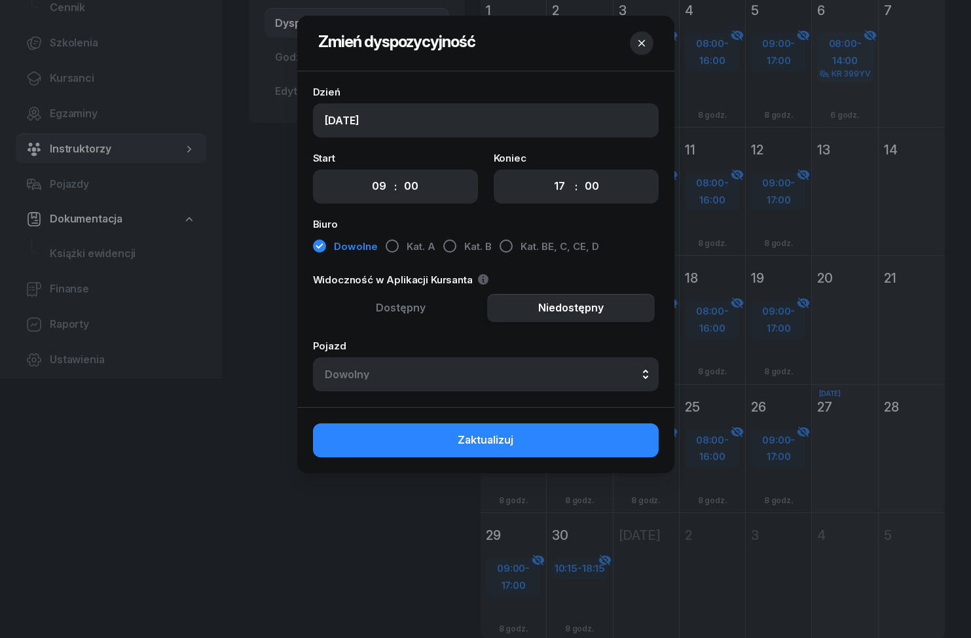
click at [649, 48] on button "button" at bounding box center [642, 43] width 24 height 24
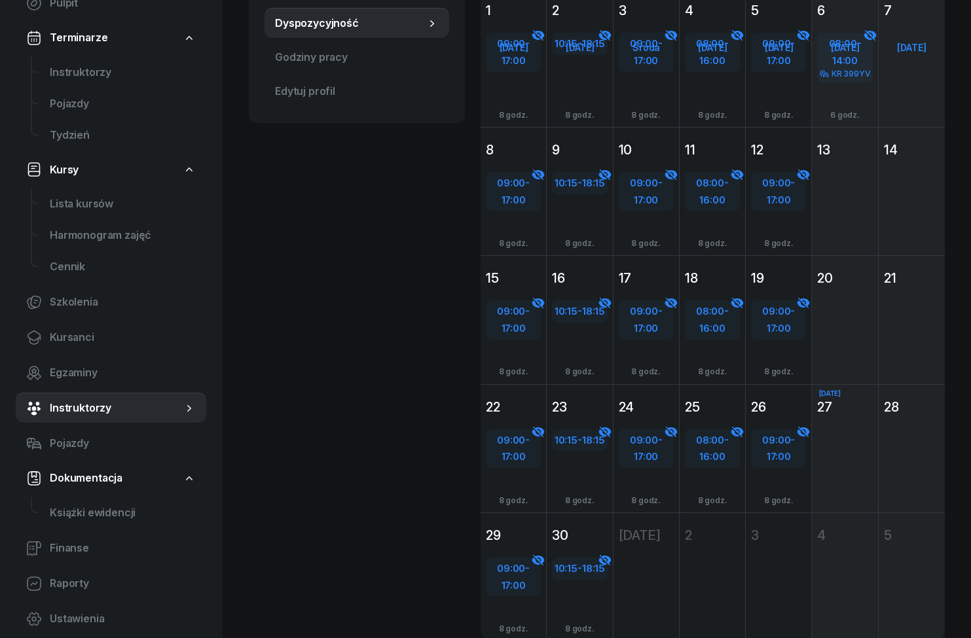
click at [529, 582] on div "09:00 - 17:00" at bounding box center [513, 576] width 52 height 33
select select "09"
select select "17"
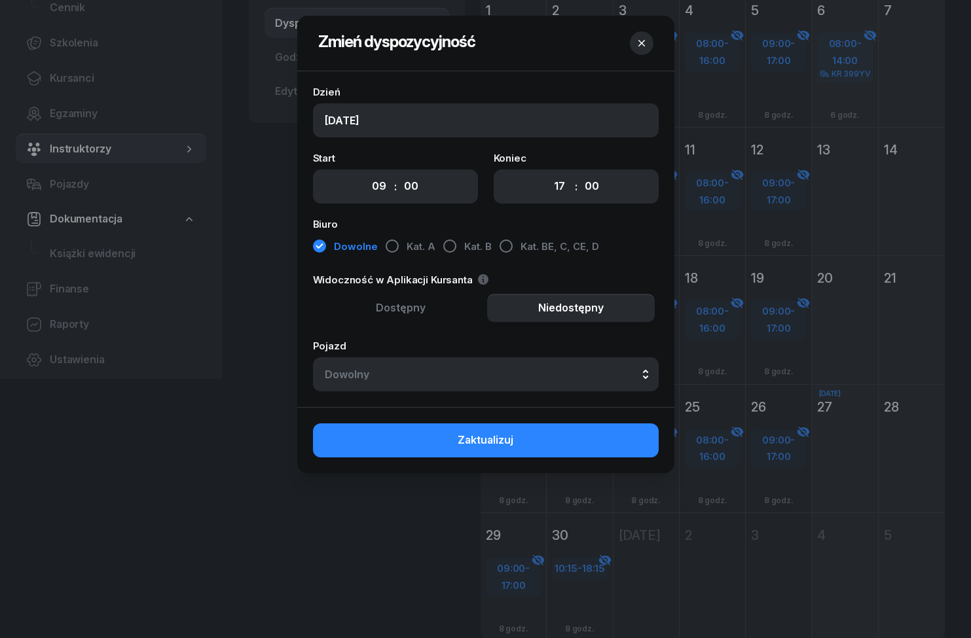
click at [312, 571] on div at bounding box center [485, 319] width 971 height 638
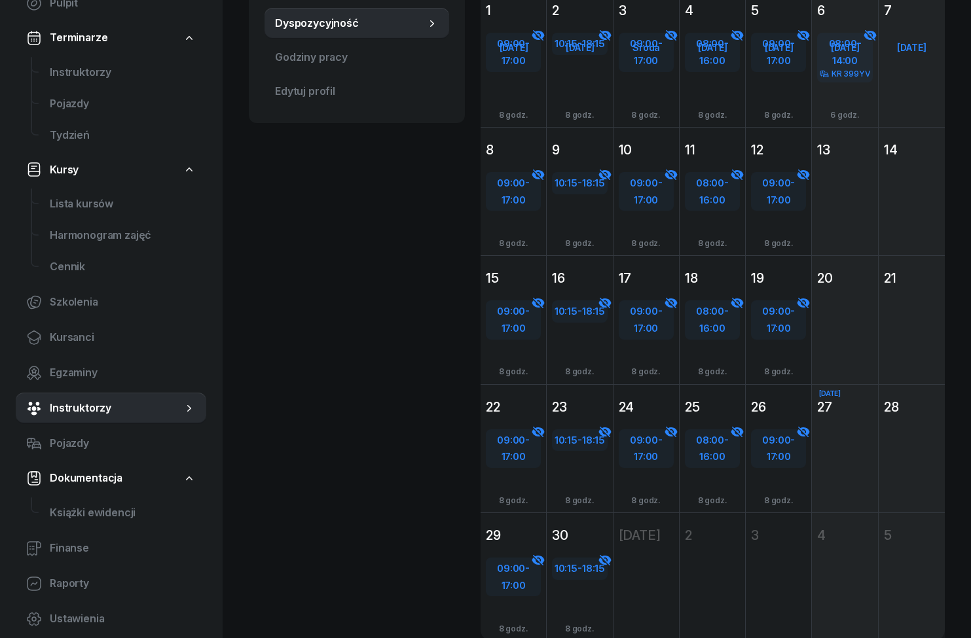
click at [595, 619] on div "Dodaj" at bounding box center [579, 608] width 55 height 21
select select "18"
select select "15"
select select "20"
select select "15"
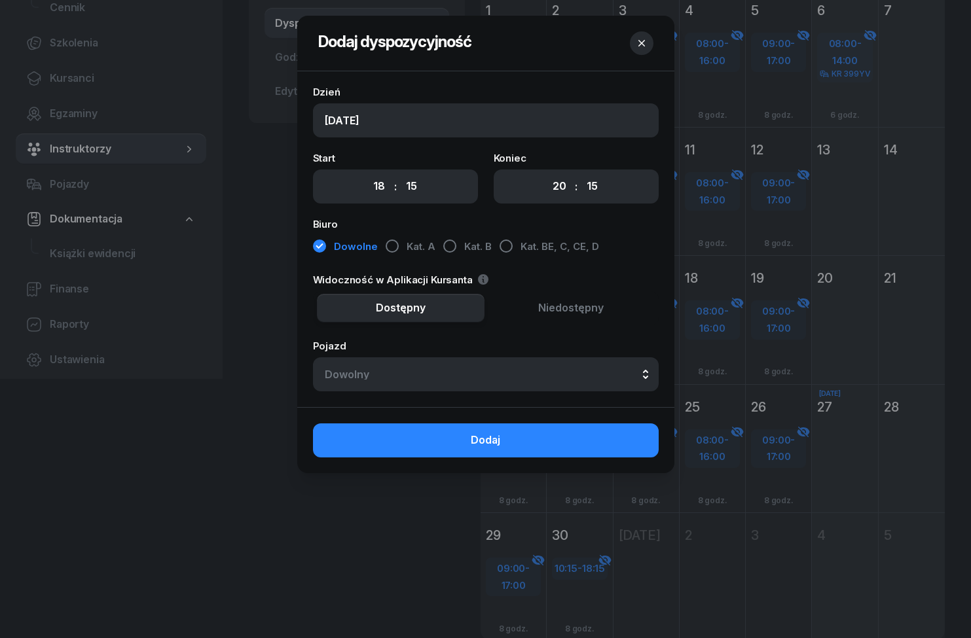
click at [278, 552] on div at bounding box center [485, 319] width 971 height 638
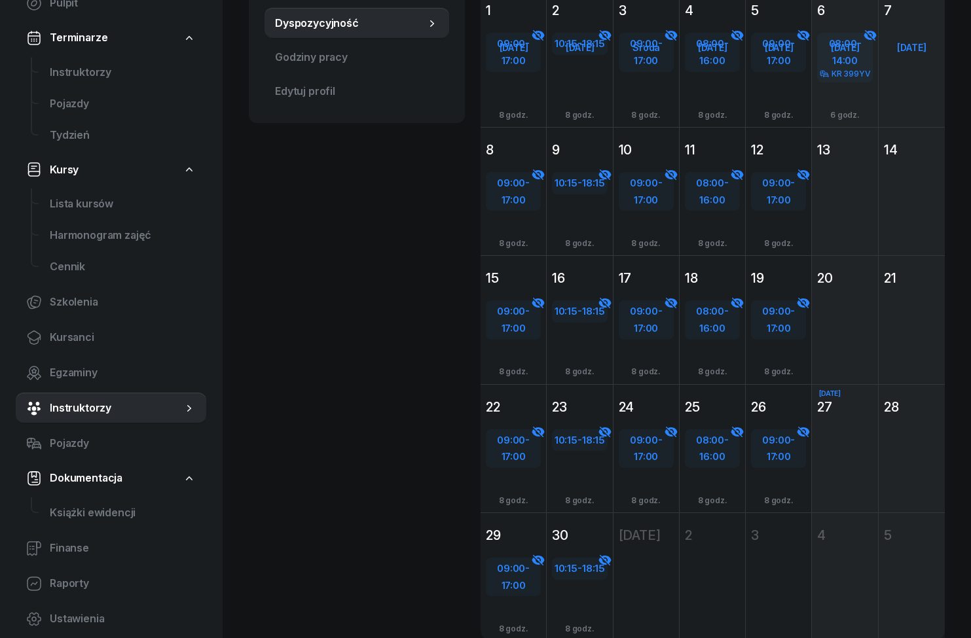
click at [592, 560] on div "10:15 - 18:15" at bounding box center [579, 568] width 52 height 17
select select "10"
select select "15"
select select "18"
select select "15"
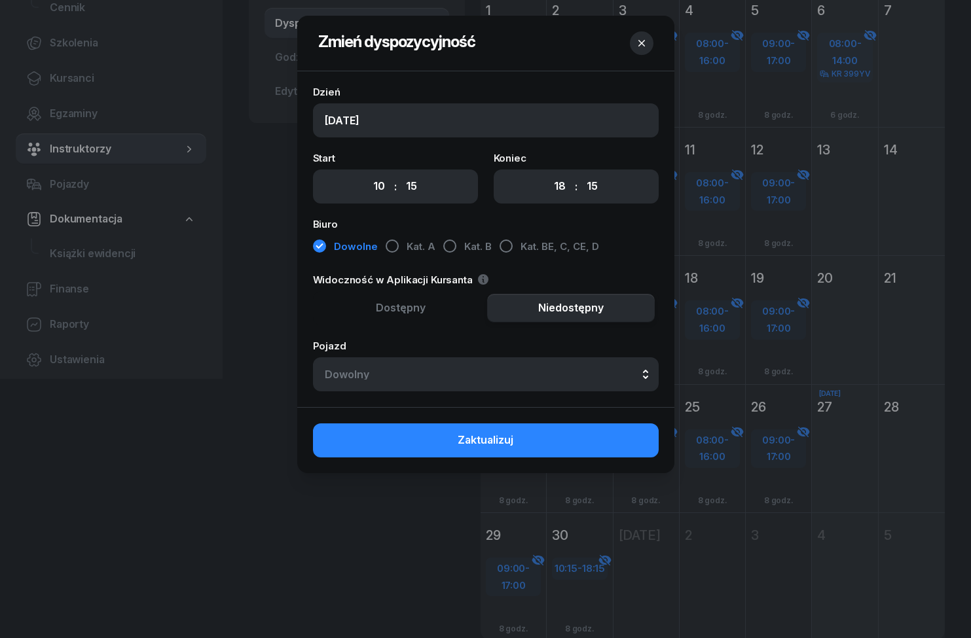
click at [355, 537] on div at bounding box center [485, 319] width 971 height 638
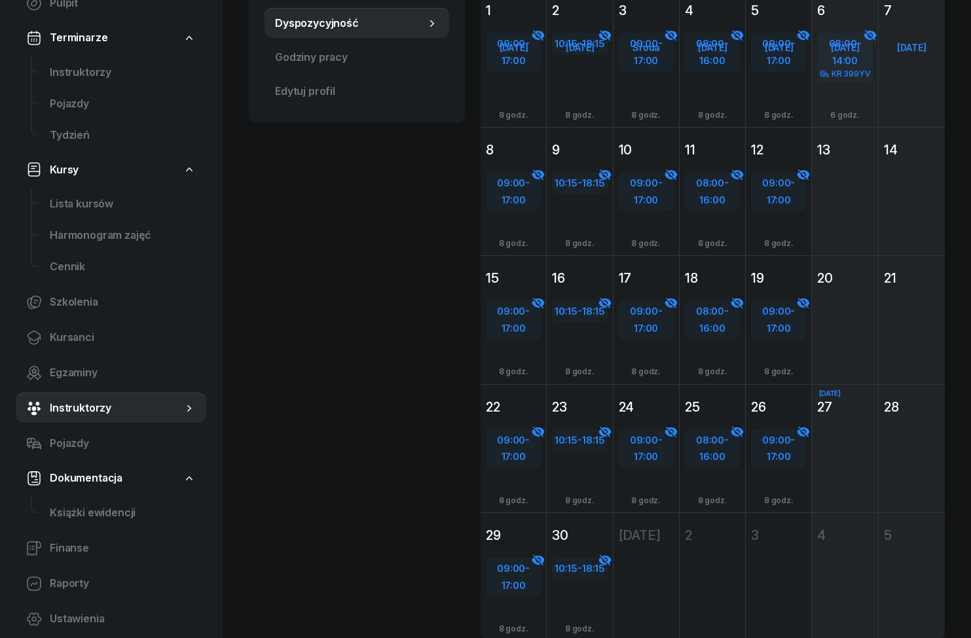
click at [598, 574] on div "10:15 - 18:15" at bounding box center [579, 568] width 52 height 17
select select "10"
select select "15"
select select "18"
select select "15"
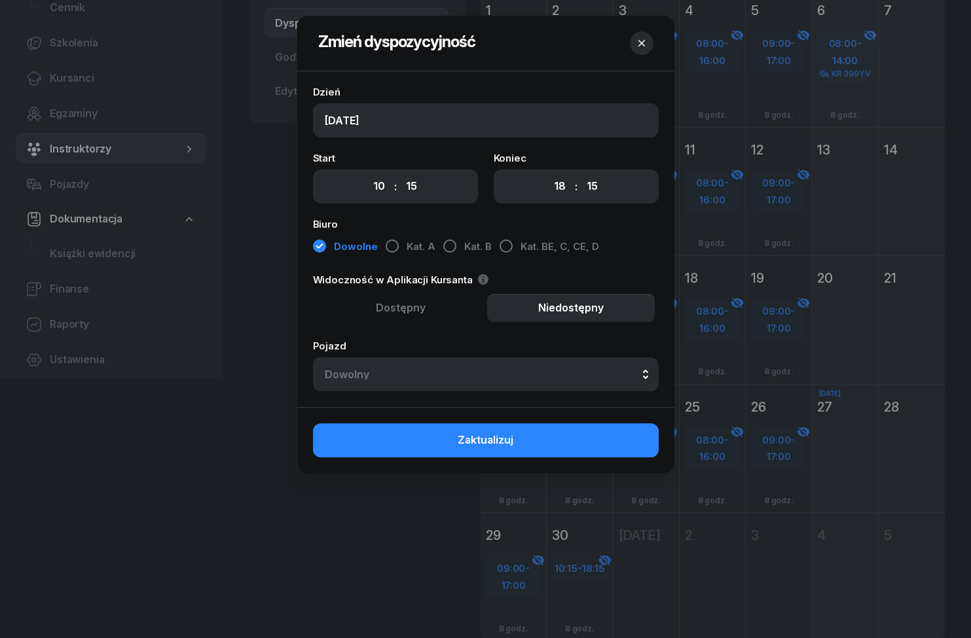
click at [193, 552] on div at bounding box center [485, 319] width 971 height 638
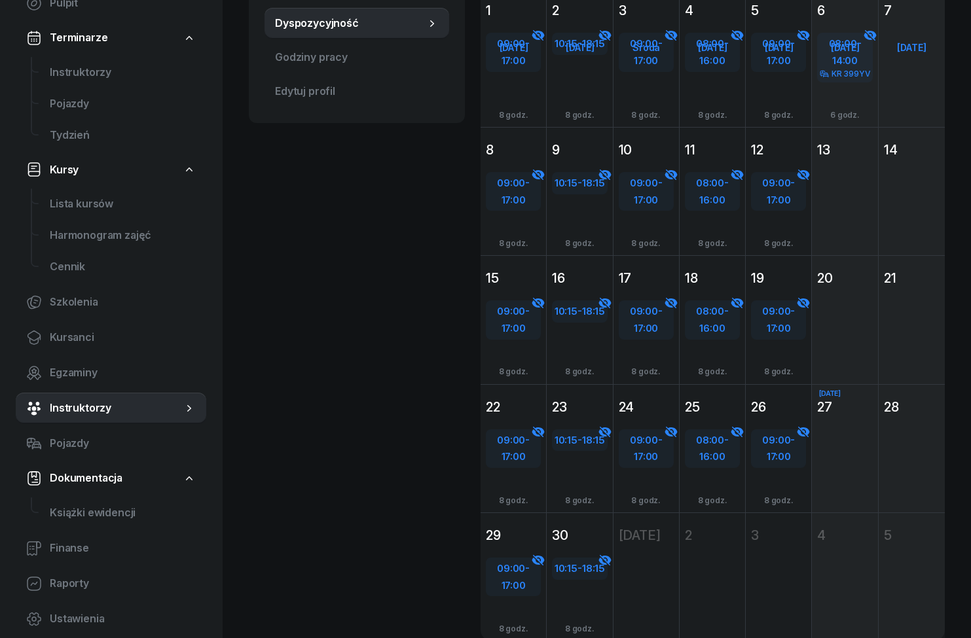
click at [65, 73] on span "Instruktorzy" at bounding box center [123, 72] width 146 height 17
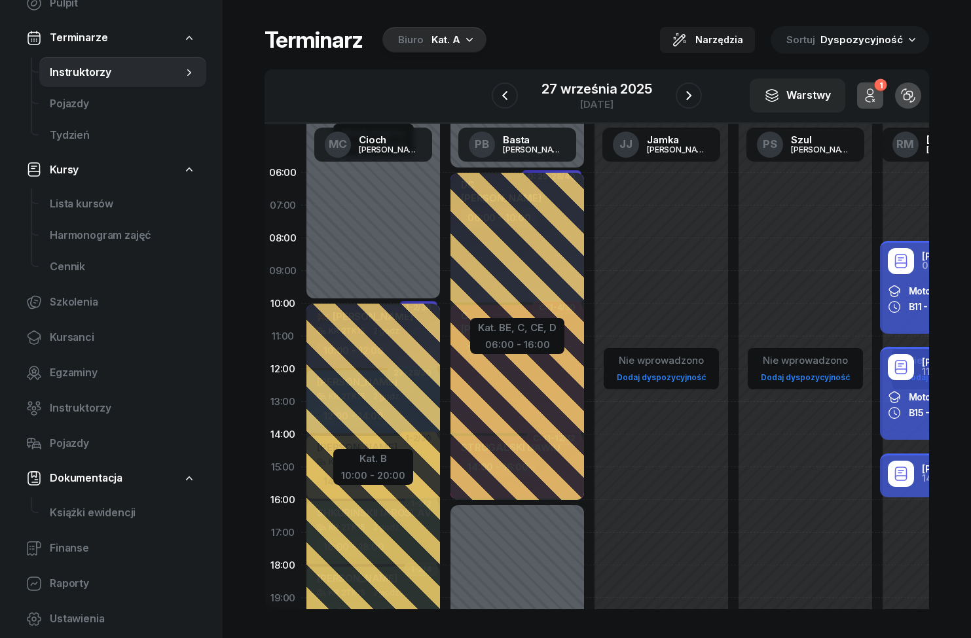
click at [455, 41] on div "Kat. A" at bounding box center [445, 40] width 29 height 16
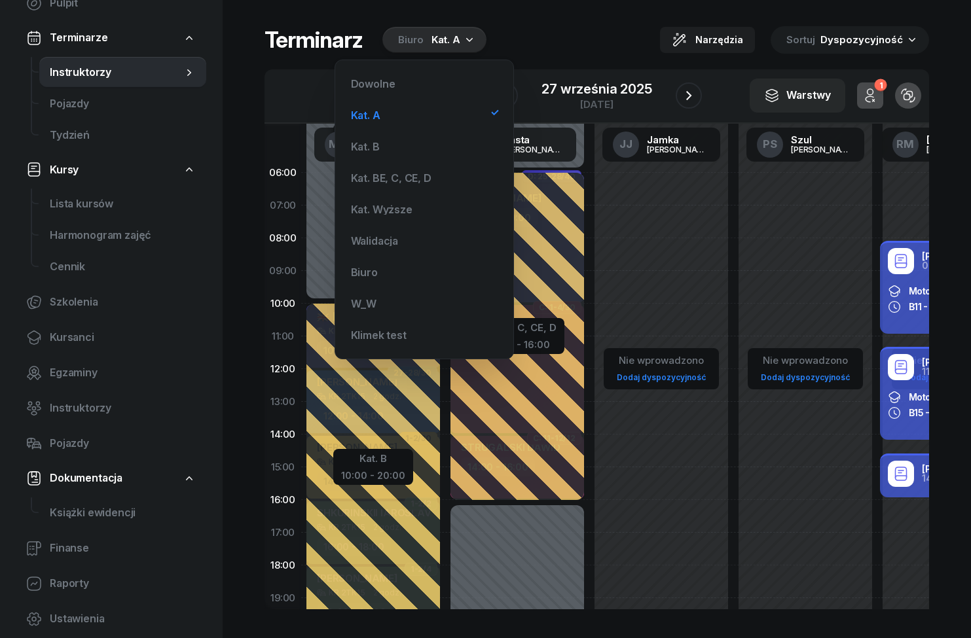
click at [397, 271] on div "Biuro" at bounding box center [424, 272] width 157 height 26
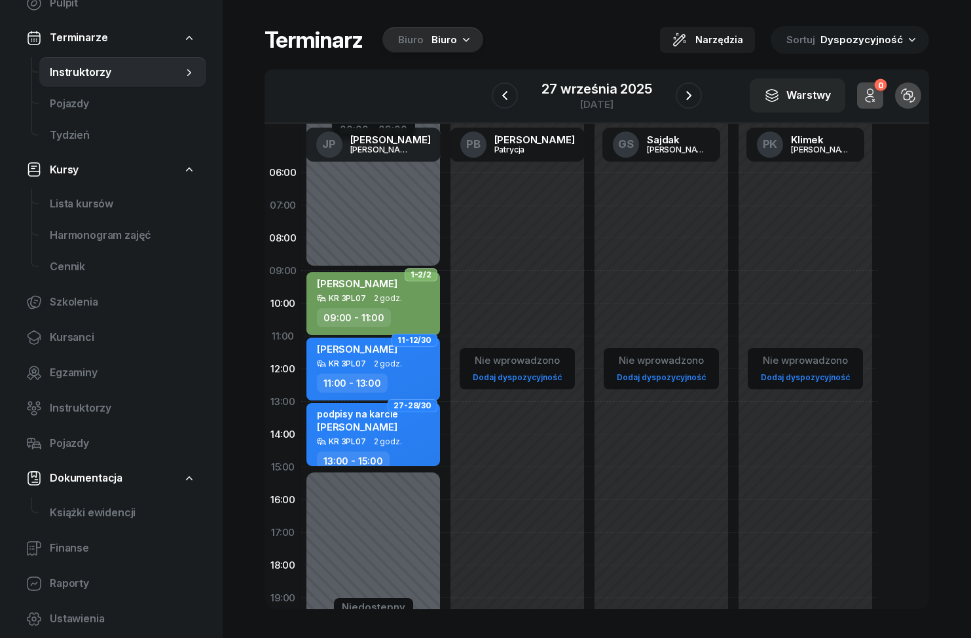
click at [681, 99] on icon "button" at bounding box center [689, 96] width 16 height 16
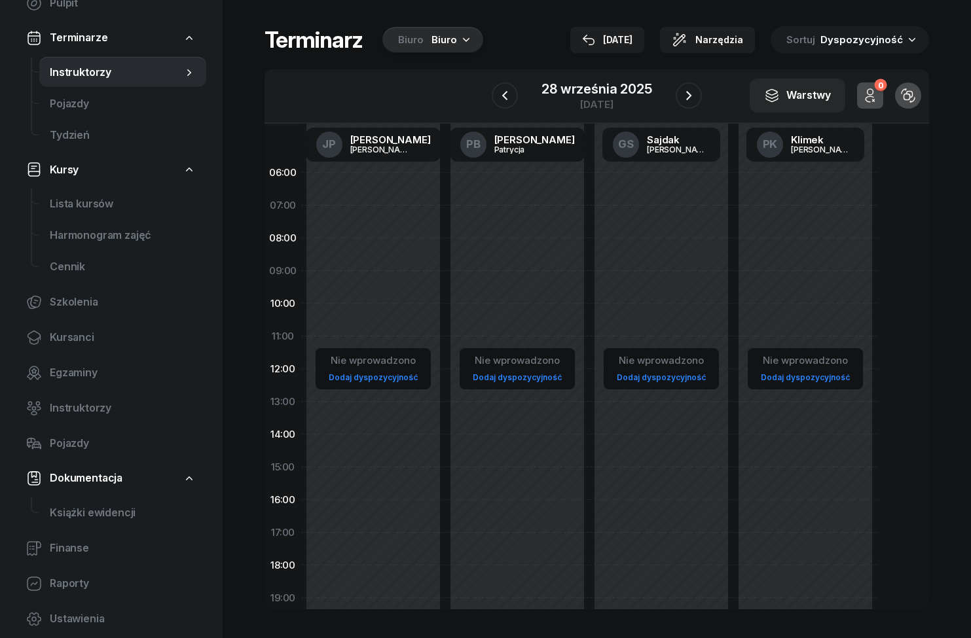
click at [692, 103] on icon "button" at bounding box center [689, 96] width 16 height 16
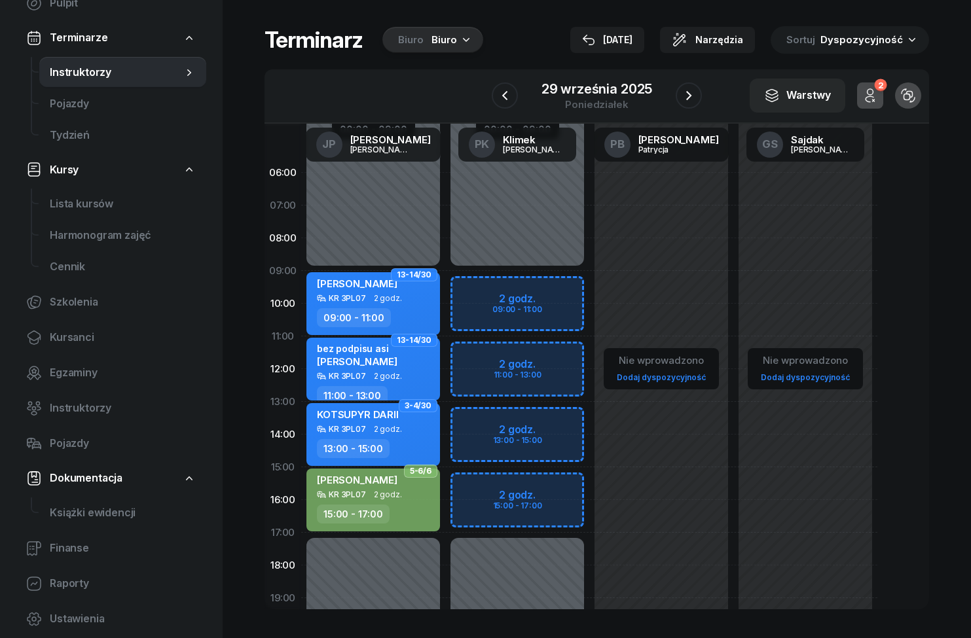
scroll to position [113, 0]
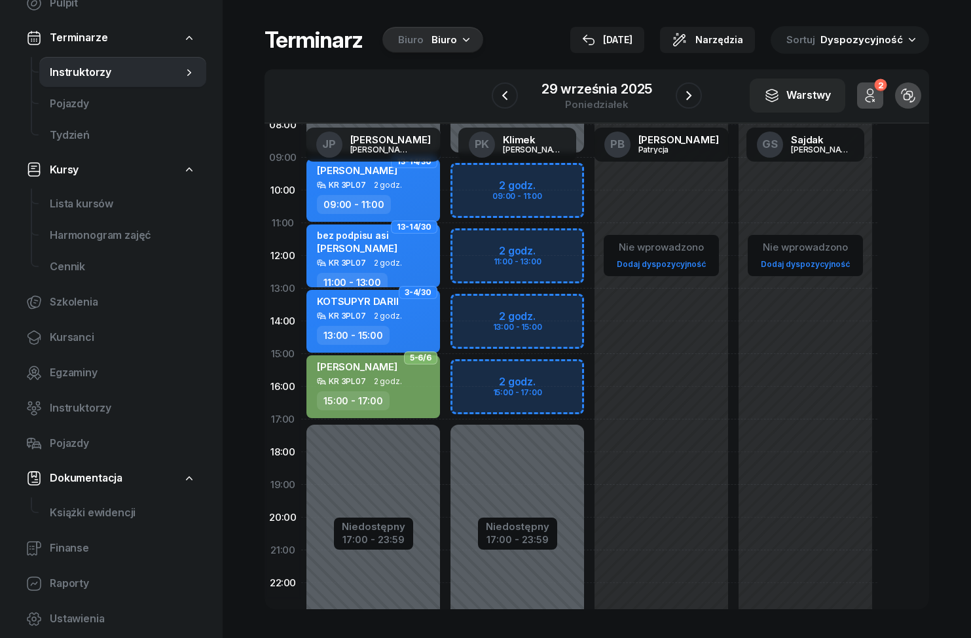
click at [537, 533] on div "17:00 - 23:59" at bounding box center [517, 538] width 63 height 14
select select "09"
select select "17"
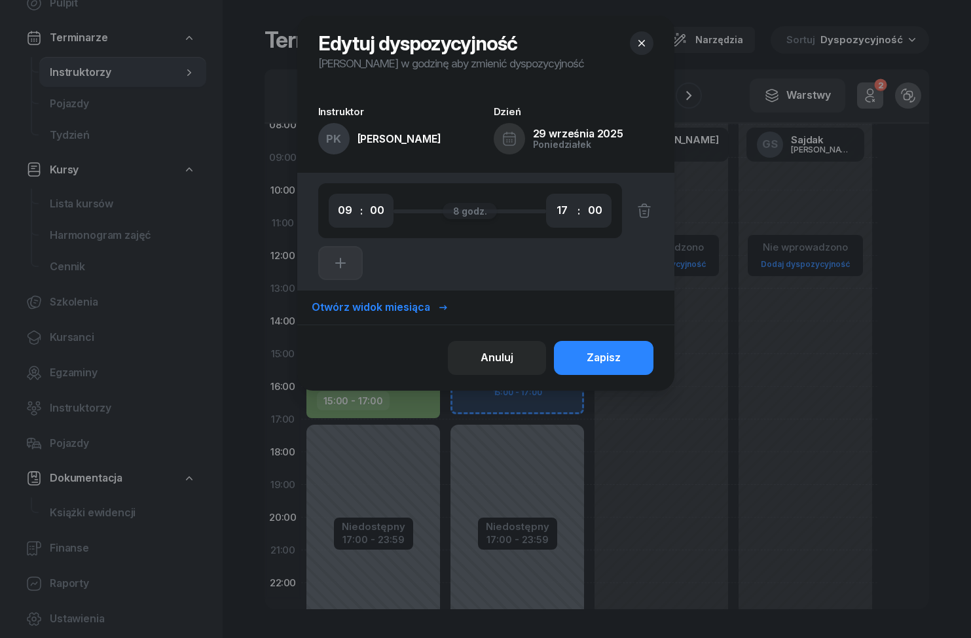
click at [651, 213] on icon "button" at bounding box center [644, 211] width 16 height 16
click at [622, 361] on button "Zapisz" at bounding box center [603, 358] width 99 height 34
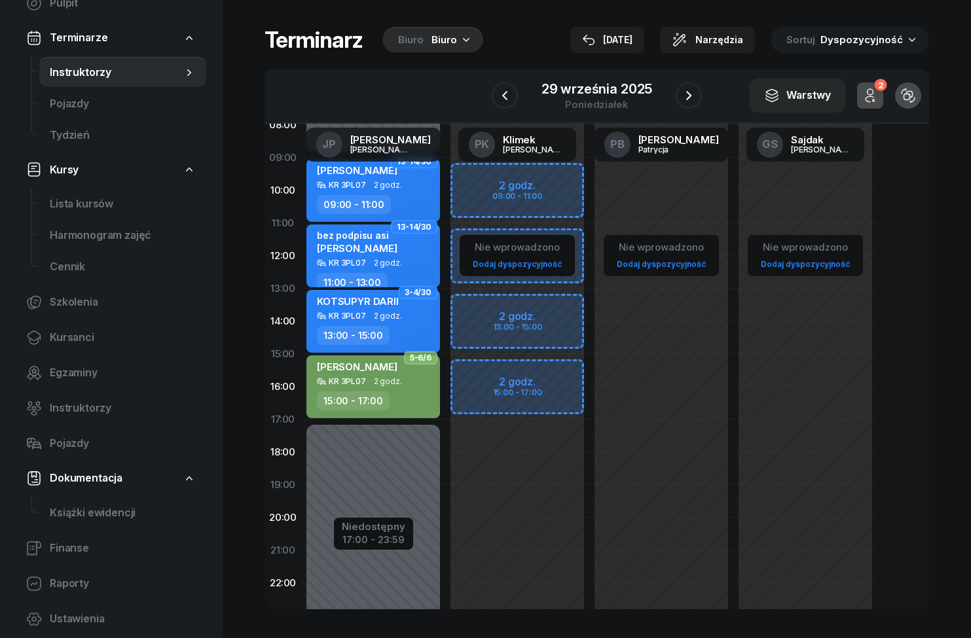
click at [698, 101] on button "button" at bounding box center [688, 95] width 26 height 26
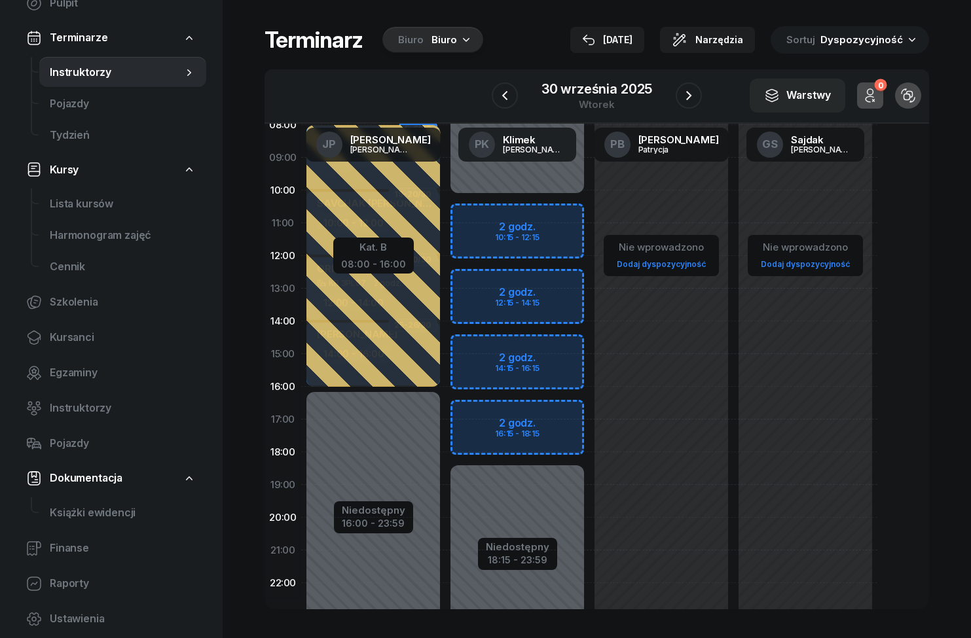
scroll to position [111, 0]
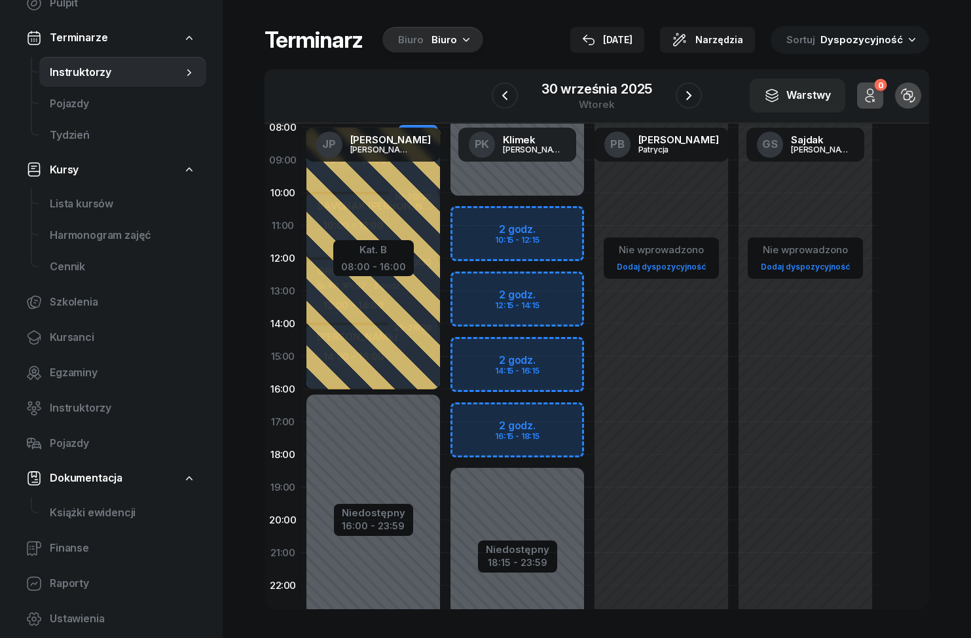
click at [533, 553] on div "Niedostępny" at bounding box center [517, 550] width 63 height 10
select select "10"
select select "15"
select select "18"
select select "15"
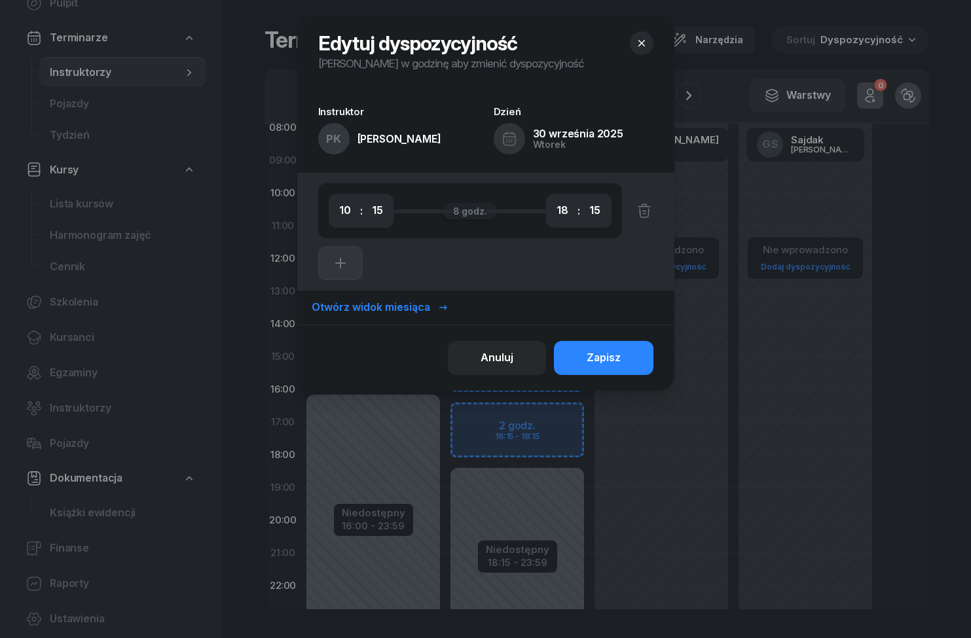
click at [650, 207] on icon "button" at bounding box center [644, 211] width 16 height 16
click at [624, 359] on button "Zapisz" at bounding box center [603, 358] width 99 height 34
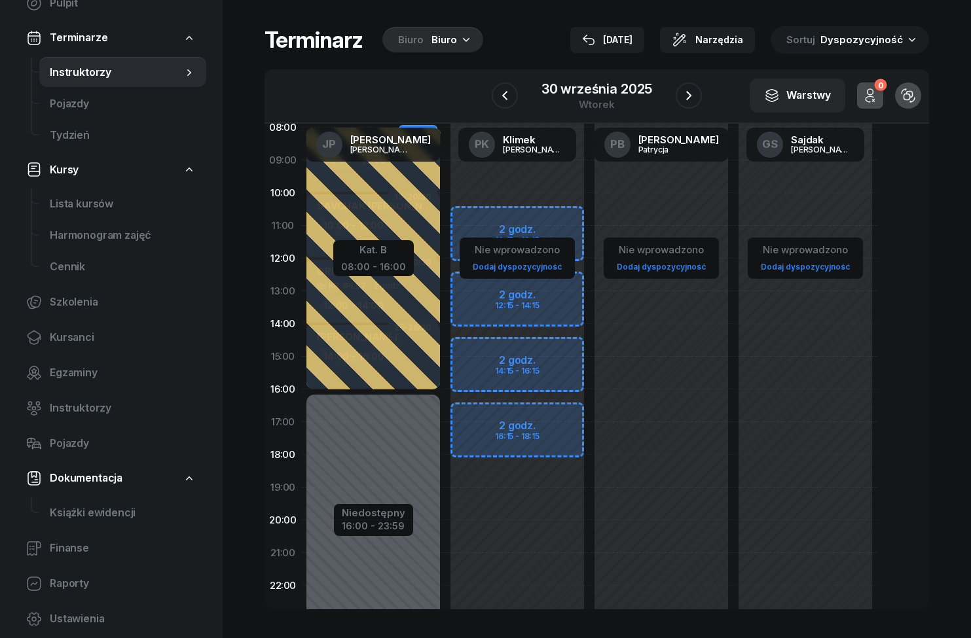
scroll to position [0, 0]
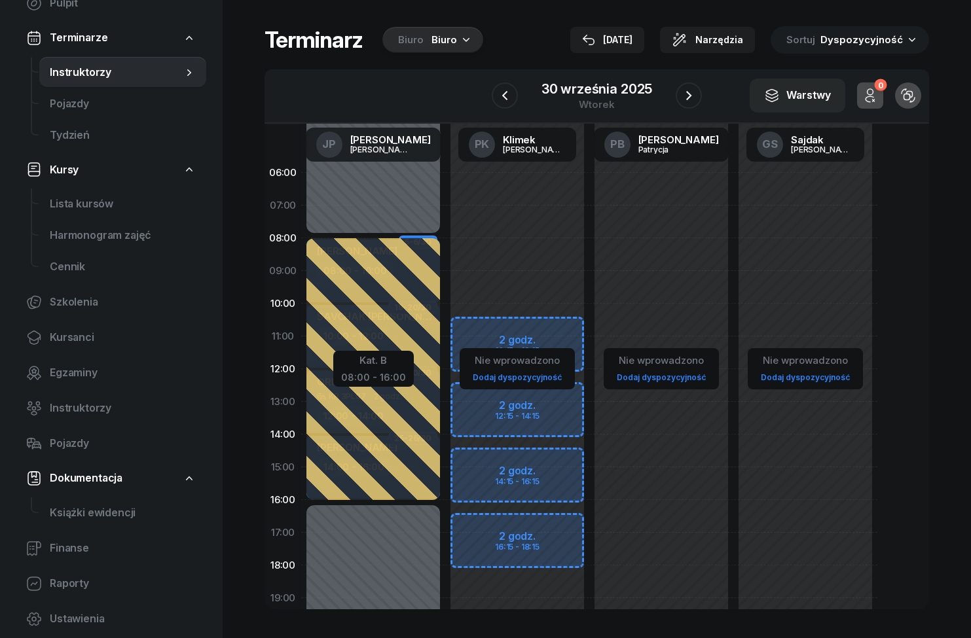
click at [541, 259] on div "2 godz. 10:15 - 12:15 2 godz. 12:15 - 14:15 2 godz. 14:15 - 16:15 2 godz. 16:15…" at bounding box center [517, 467] width 144 height 622
select select "08"
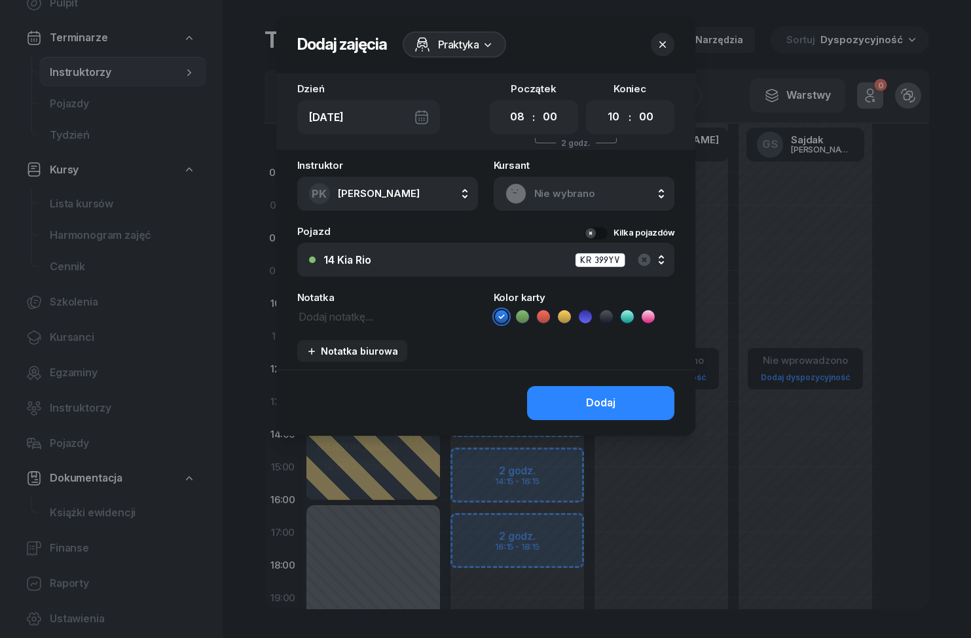
click at [502, 46] on div "Praktyka" at bounding box center [455, 44] width 104 height 26
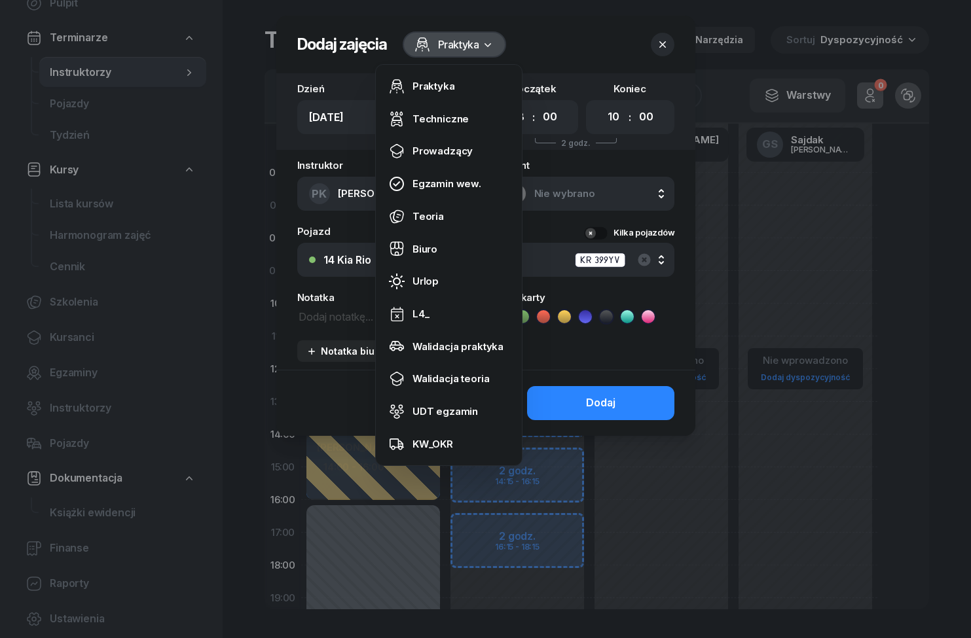
click at [459, 281] on link "Urlop" at bounding box center [448, 281] width 135 height 33
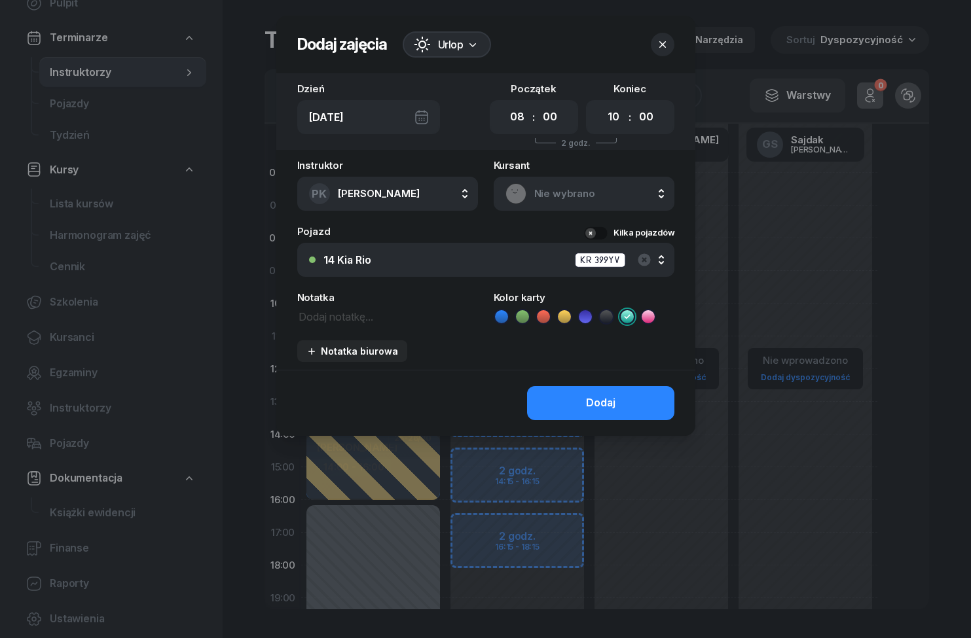
click at [617, 126] on select "00 01 02 03 04 05 06 07 08 09 10 11 12 13 14 15 16 17 18 19 20 21 22 23" at bounding box center [613, 116] width 25 height 27
select select "16"
click at [655, 413] on button "Dodaj" at bounding box center [600, 403] width 147 height 34
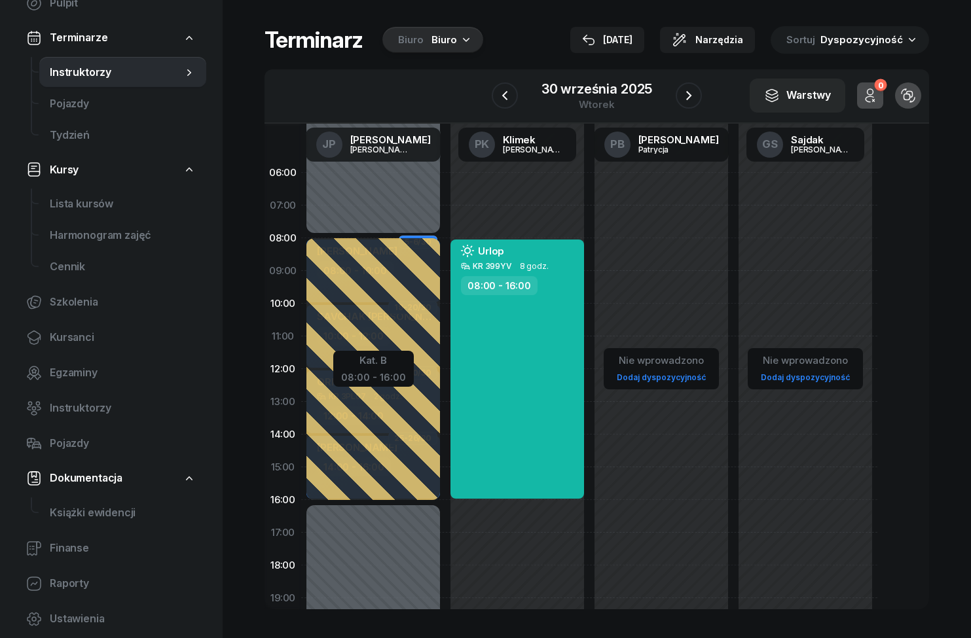
click at [511, 96] on icon "button" at bounding box center [505, 96] width 16 height 16
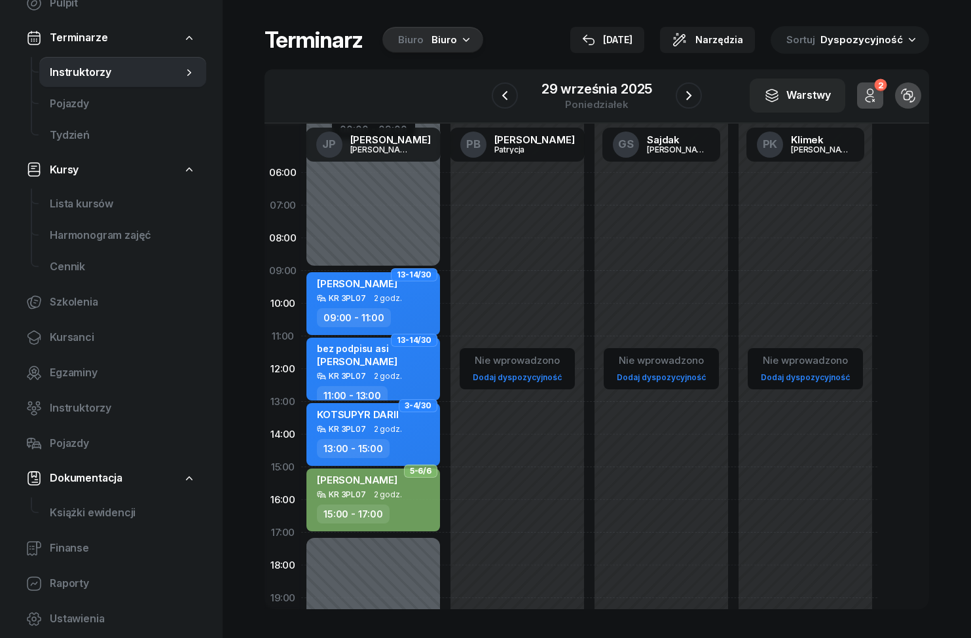
click at [543, 262] on div "Nie wprowadzono Dodaj dyspozycyjność" at bounding box center [517, 467] width 144 height 622
select select "08"
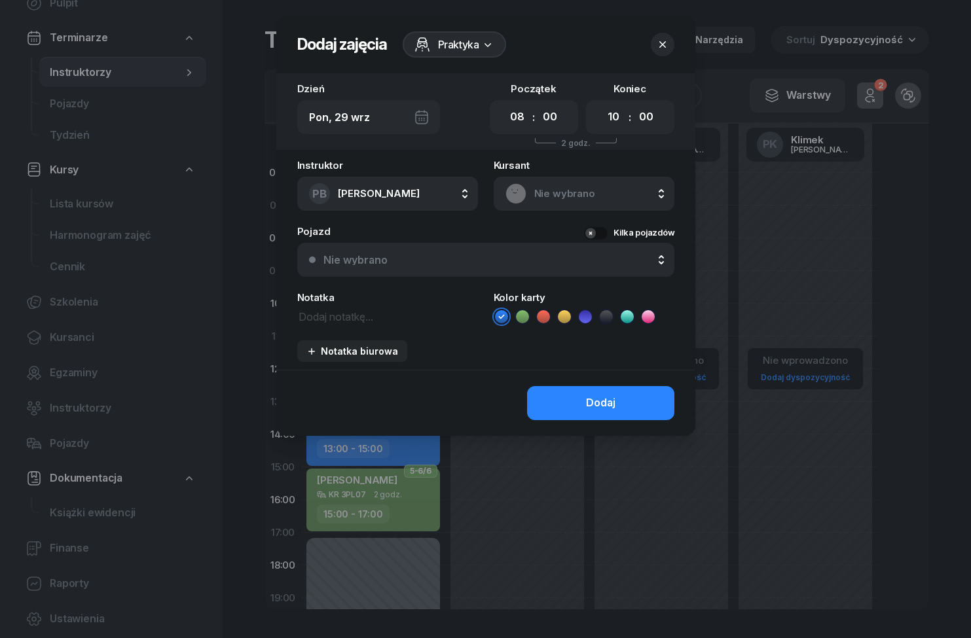
click at [479, 46] on span "Praktyka" at bounding box center [458, 45] width 41 height 16
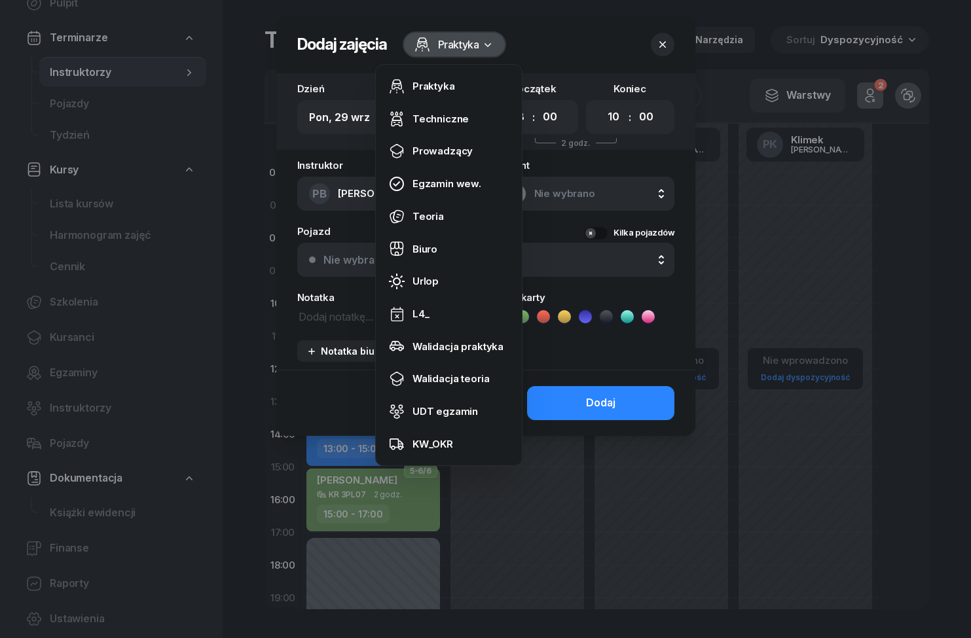
click at [450, 282] on link "Urlop" at bounding box center [448, 281] width 135 height 33
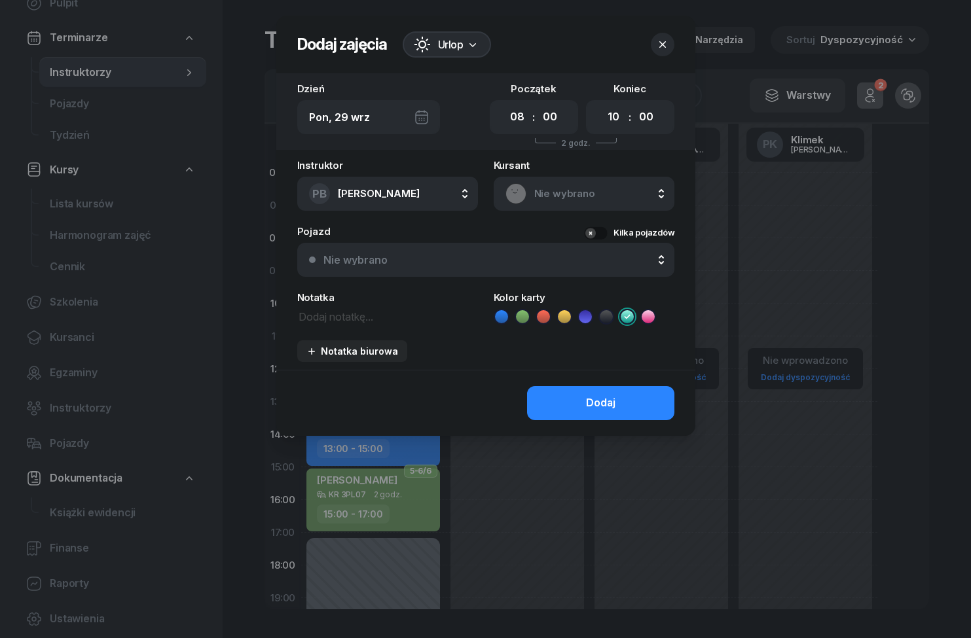
click at [618, 129] on select "00 01 02 03 04 05 06 07 08 09 10 11 12 13 14 15 16 17 18 19 20 21 22 23" at bounding box center [613, 116] width 25 height 27
select select "16"
click at [645, 412] on button "Dodaj" at bounding box center [600, 403] width 147 height 34
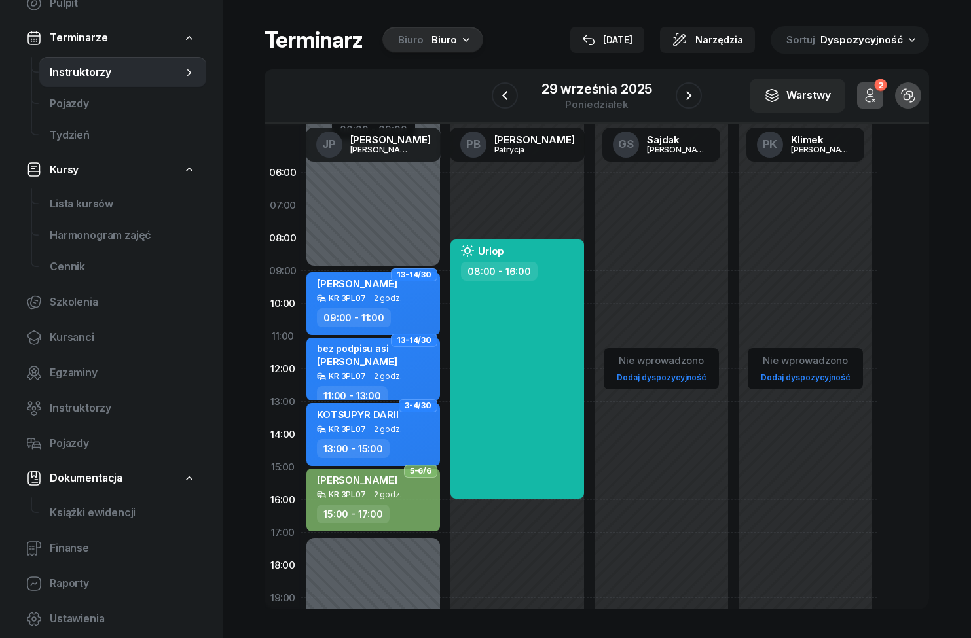
click at [693, 98] on icon "button" at bounding box center [689, 96] width 16 height 16
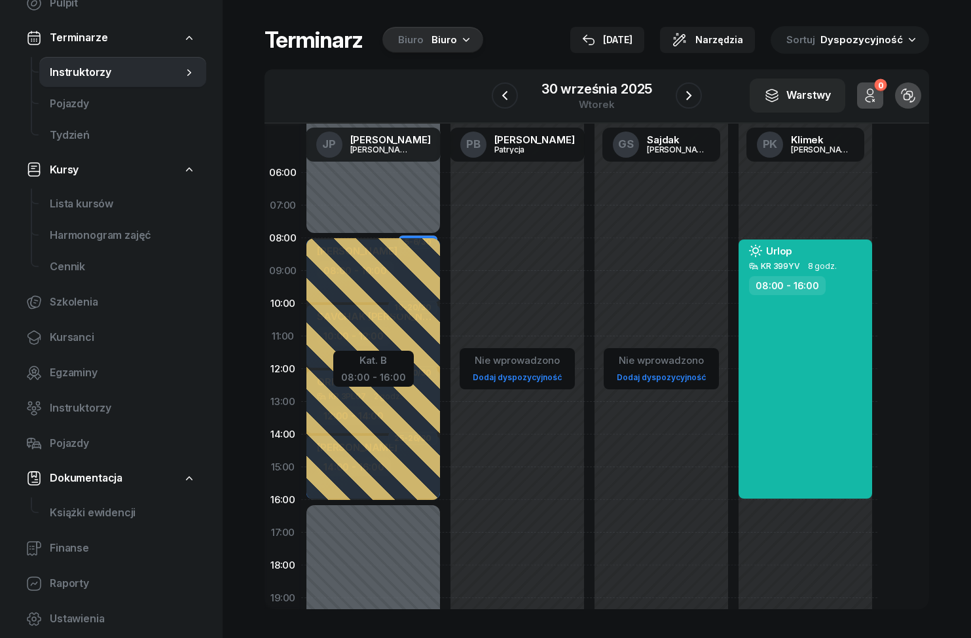
click at [503, 96] on icon "button" at bounding box center [504, 95] width 5 height 9
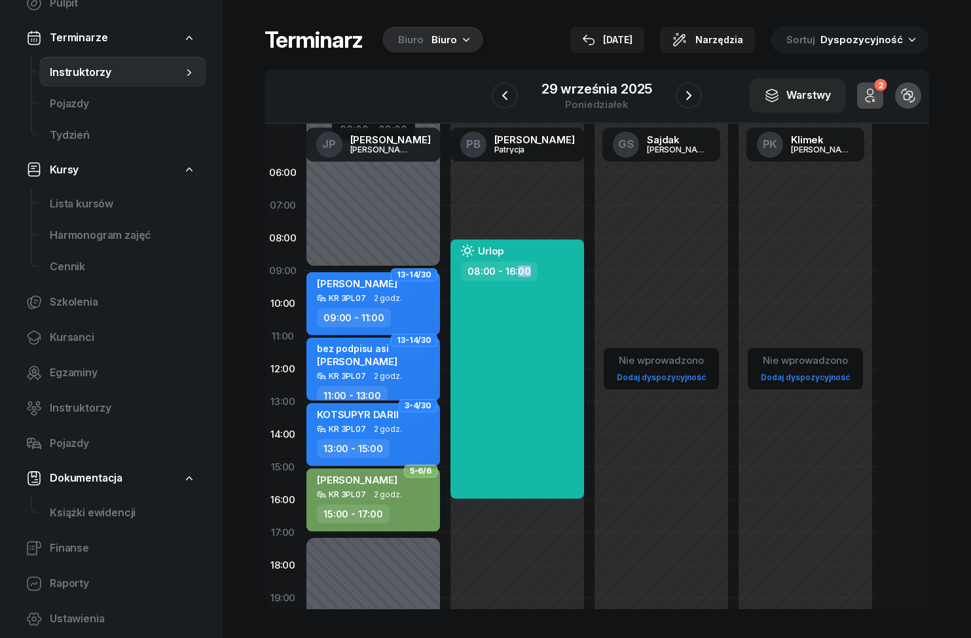
click at [547, 395] on div "Urlop 08:00 - 16:00" at bounding box center [517, 369] width 134 height 259
select select "08"
select select "16"
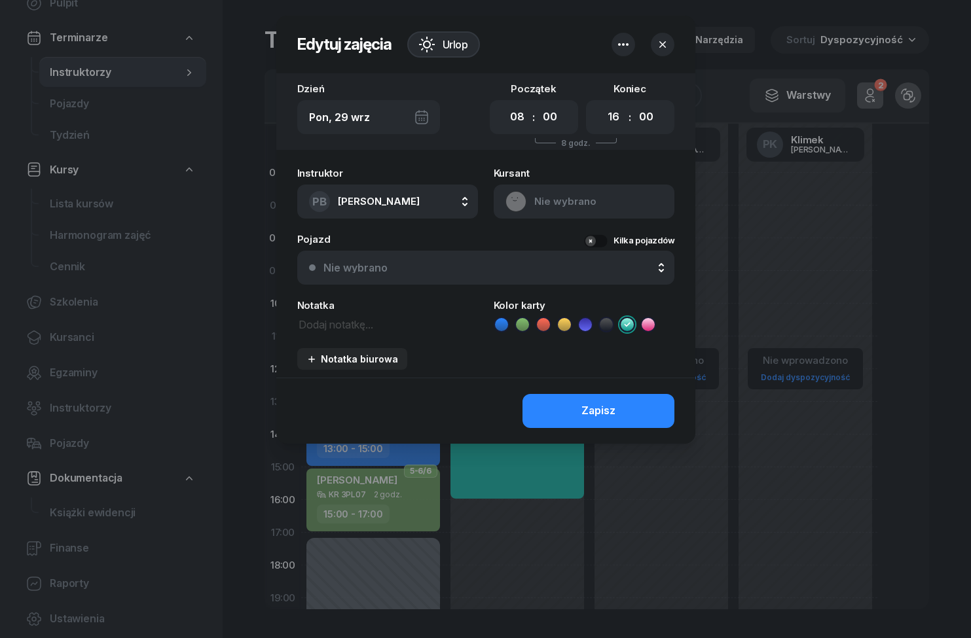
click at [629, 44] on icon "button" at bounding box center [623, 45] width 16 height 16
click at [579, 87] on div "Usuń" at bounding box center [574, 85] width 24 height 17
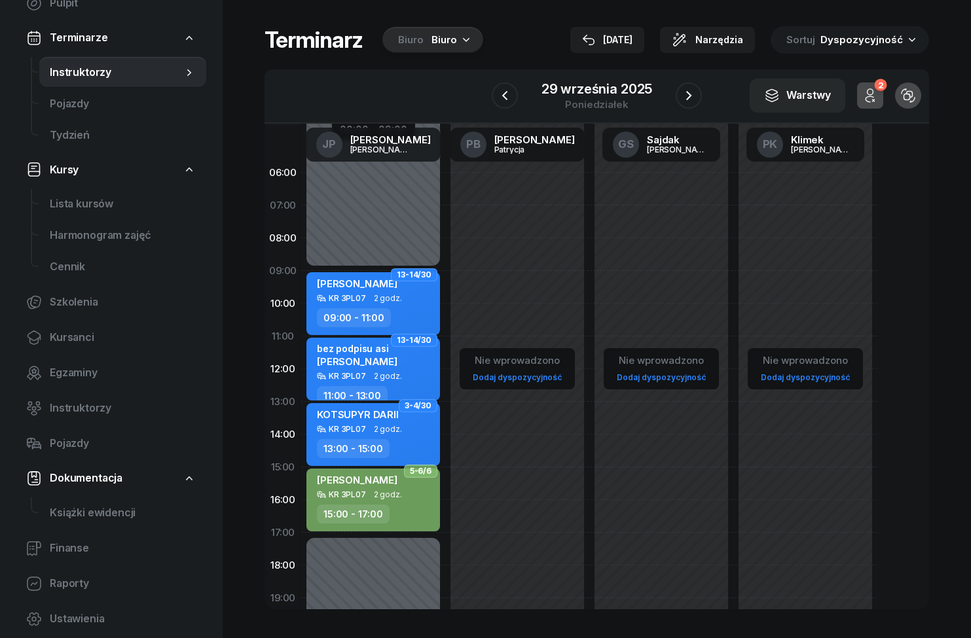
click at [514, 98] on button "button" at bounding box center [505, 95] width 26 height 26
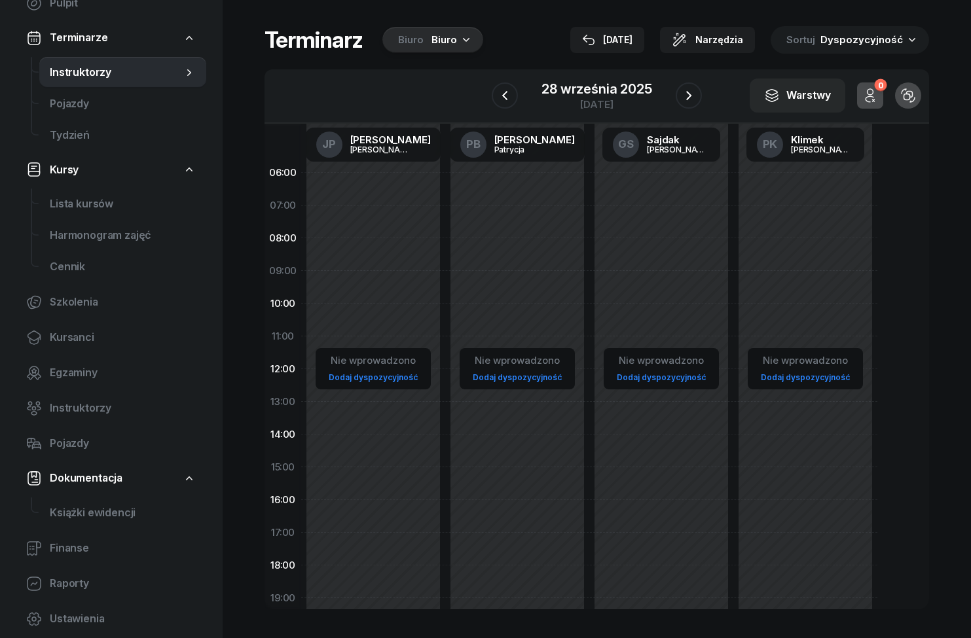
click at [689, 103] on icon "button" at bounding box center [689, 96] width 16 height 16
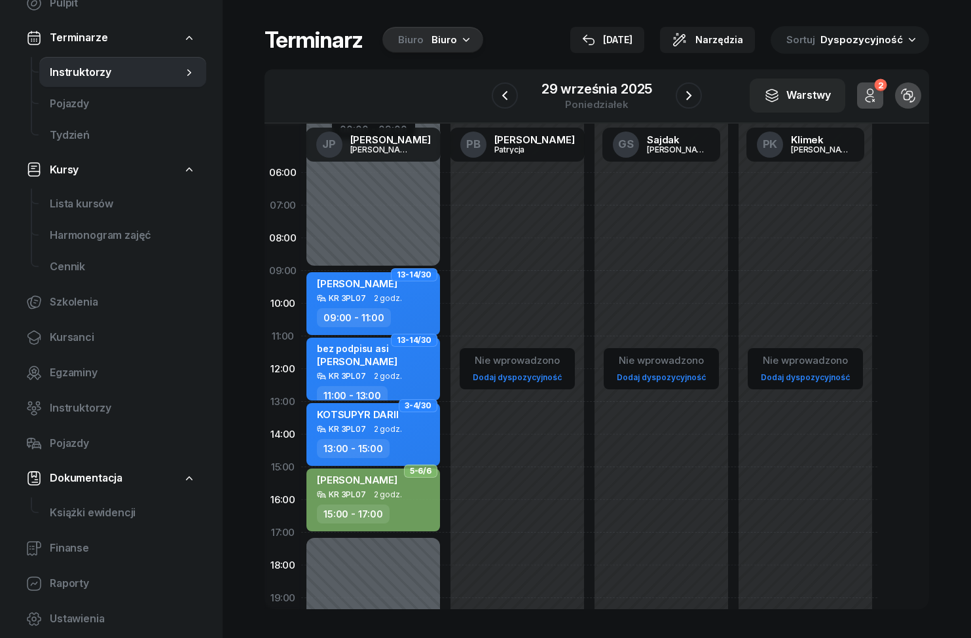
click at [800, 252] on div "Nie wprowadzono Dodaj dyspozycyjność" at bounding box center [805, 467] width 144 height 622
select select "08"
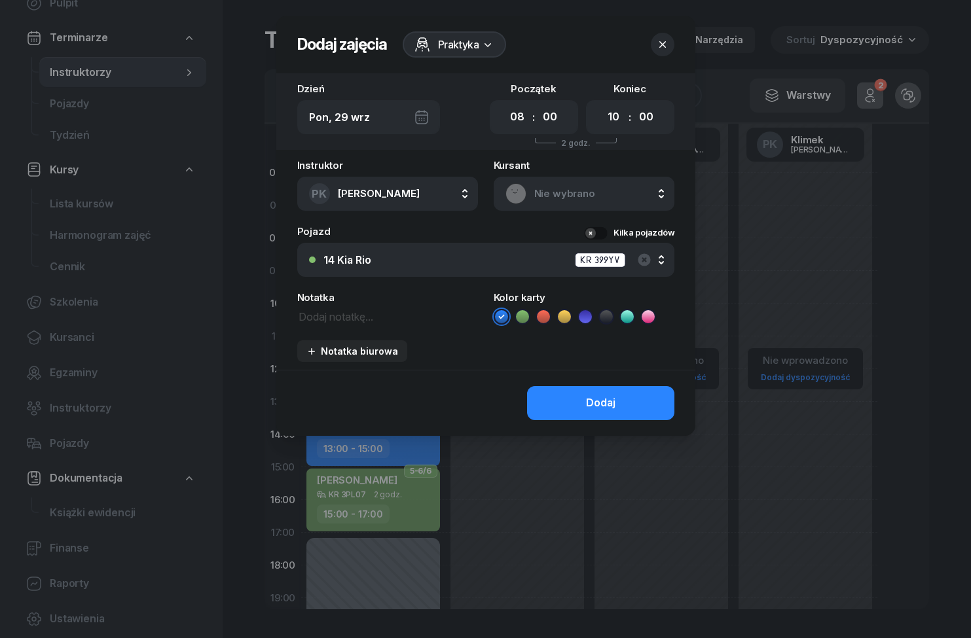
click at [485, 50] on icon at bounding box center [487, 44] width 13 height 13
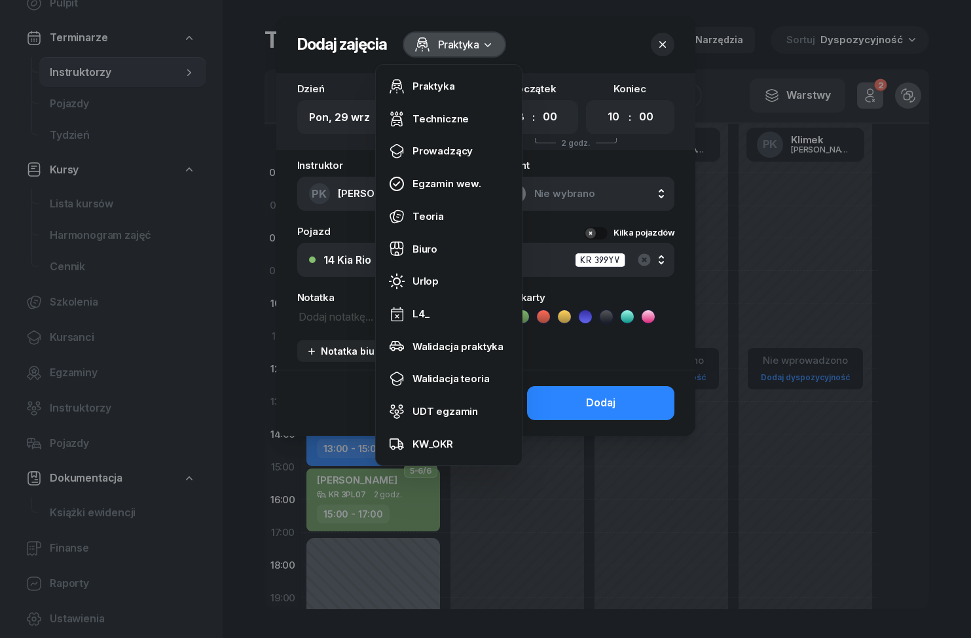
click at [457, 283] on link "Urlop" at bounding box center [448, 281] width 135 height 33
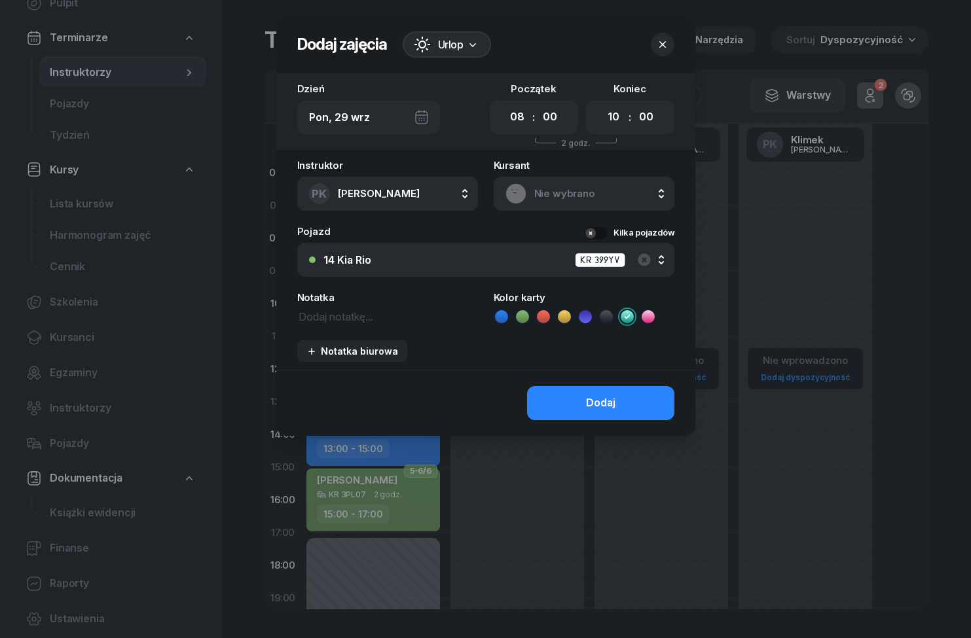
click at [615, 117] on select "00 01 02 03 04 05 06 07 08 09 10 11 12 13 14 15 16 17 18 19 20 21 22 23" at bounding box center [613, 116] width 25 height 27
select select "16"
click at [639, 412] on button "Dodaj" at bounding box center [600, 403] width 147 height 34
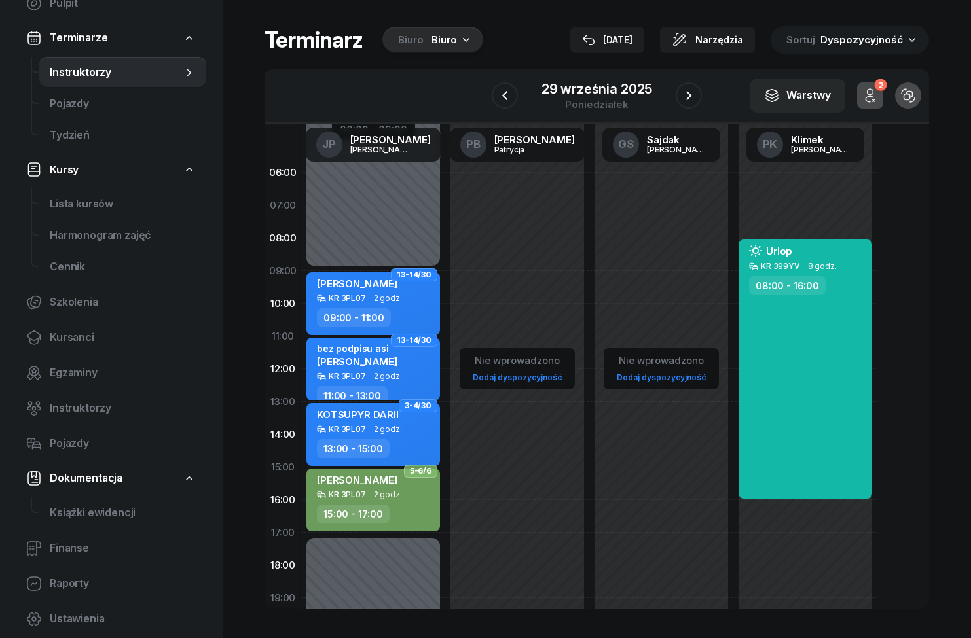
click at [688, 90] on icon "button" at bounding box center [689, 96] width 16 height 16
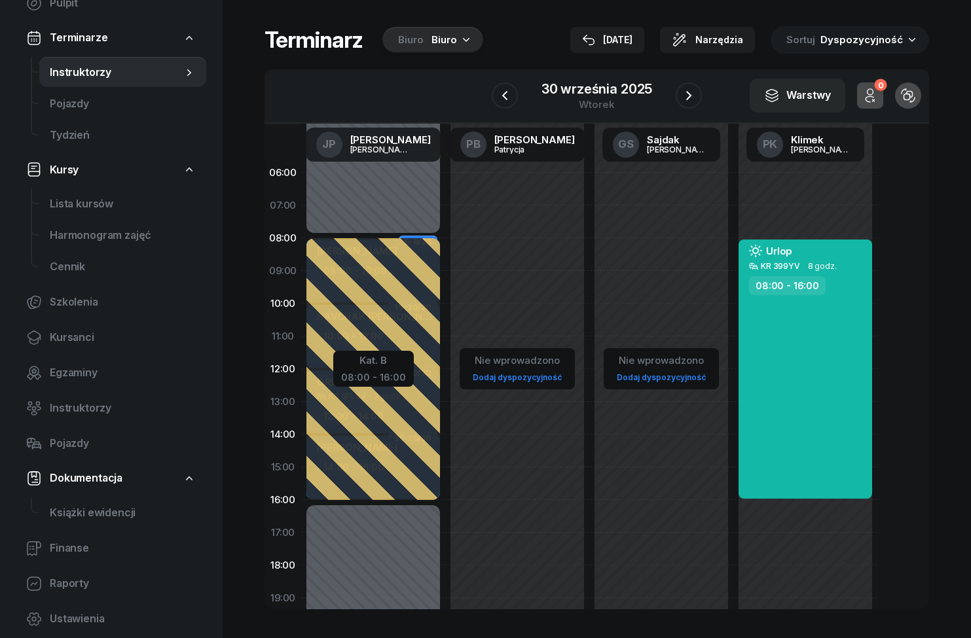
click at [825, 147] on div "[PERSON_NAME]" at bounding box center [822, 149] width 63 height 9
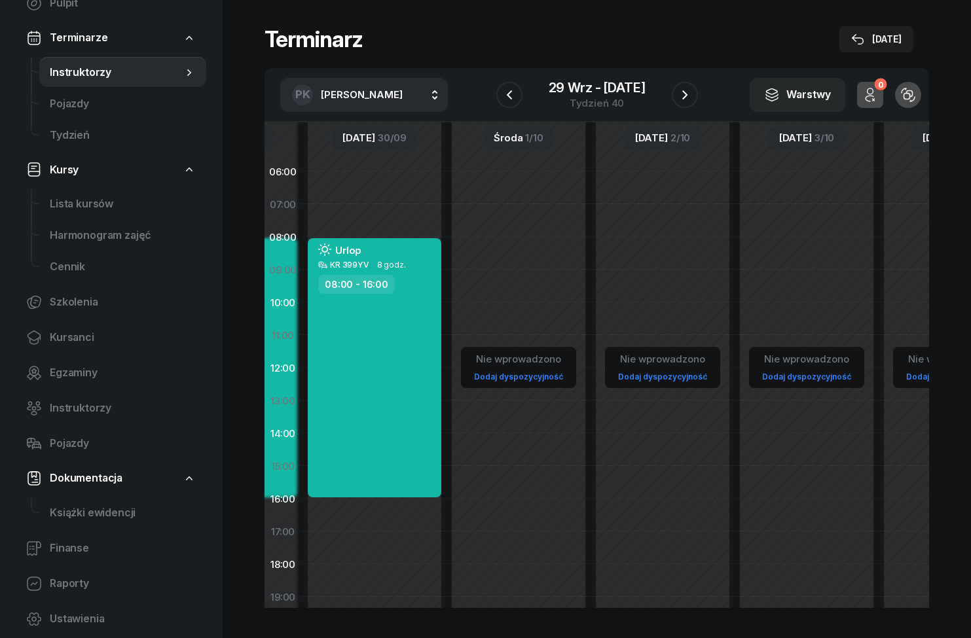
scroll to position [0, 143]
click at [529, 252] on div "Nie wprowadzono Dodaj dyspozycyjność" at bounding box center [518, 466] width 144 height 622
select select "08"
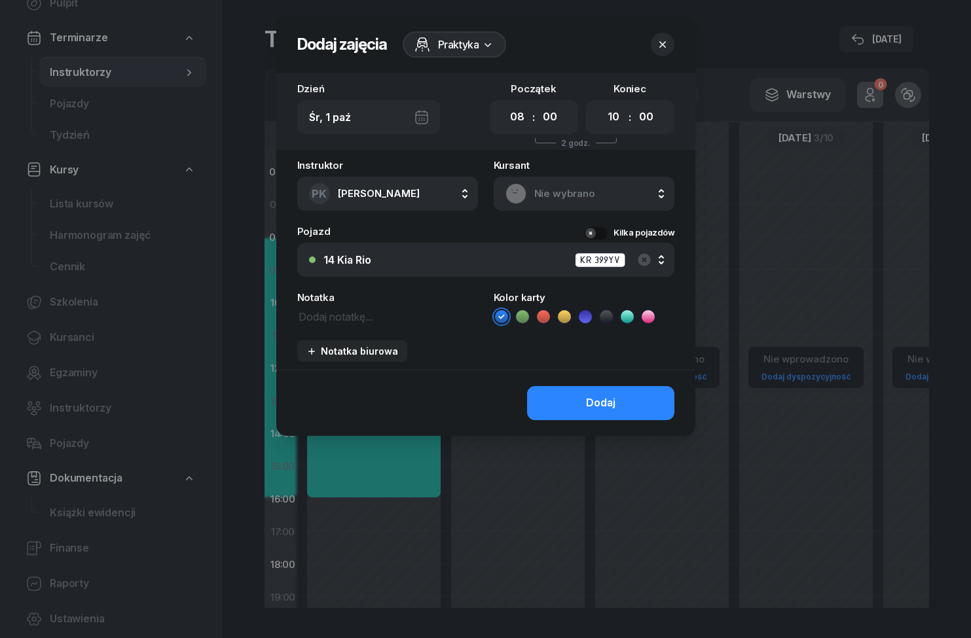
click at [608, 126] on select "00 01 02 03 04 05 06 07 08 09 10 11 12 13 14 15 16 17 18 19 20 21 22 23" at bounding box center [613, 116] width 25 height 27
select select "16"
click at [490, 45] on icon at bounding box center [487, 44] width 13 height 13
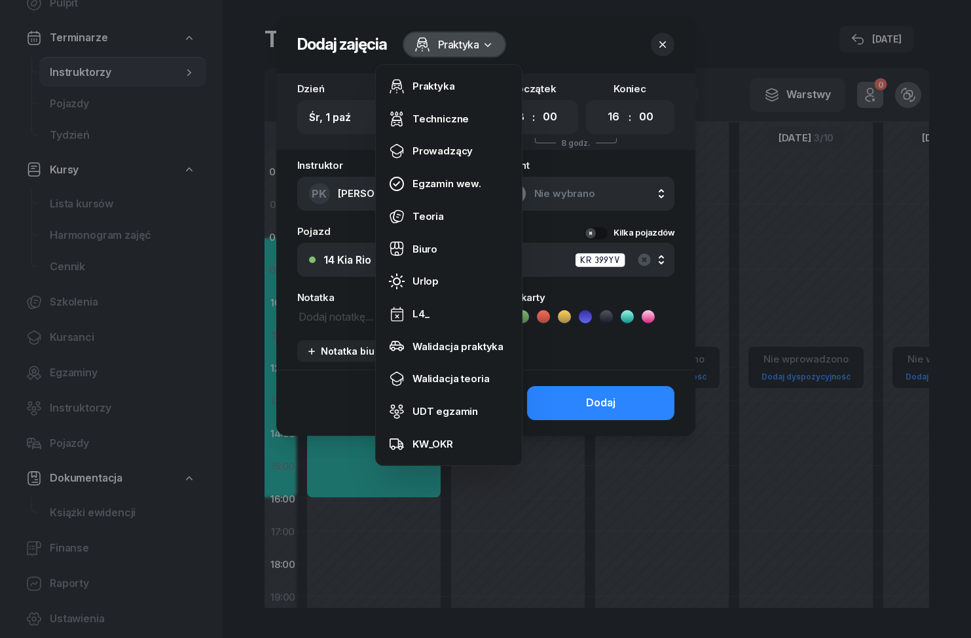
click at [448, 279] on link "Urlop" at bounding box center [448, 281] width 135 height 33
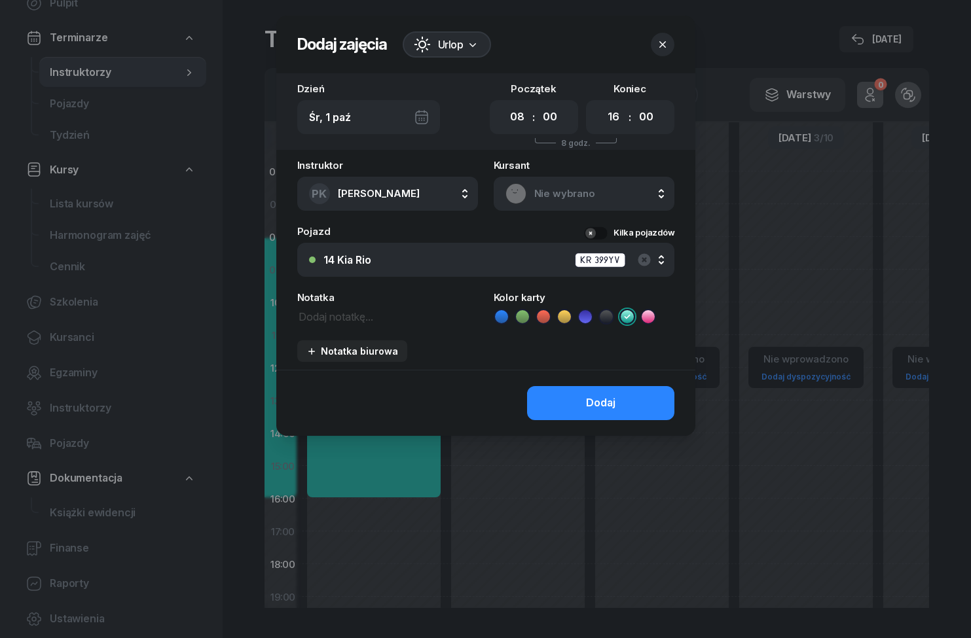
click at [655, 400] on button "Dodaj" at bounding box center [600, 403] width 147 height 34
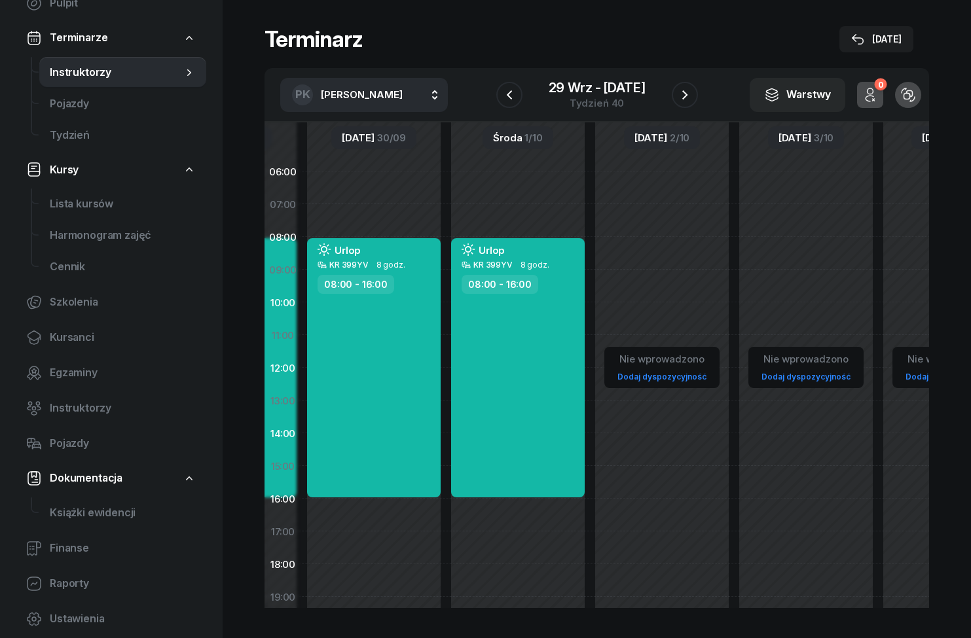
click at [671, 256] on div "Nie wprowadzono Dodaj dyspozycyjność" at bounding box center [662, 466] width 144 height 622
select select "08"
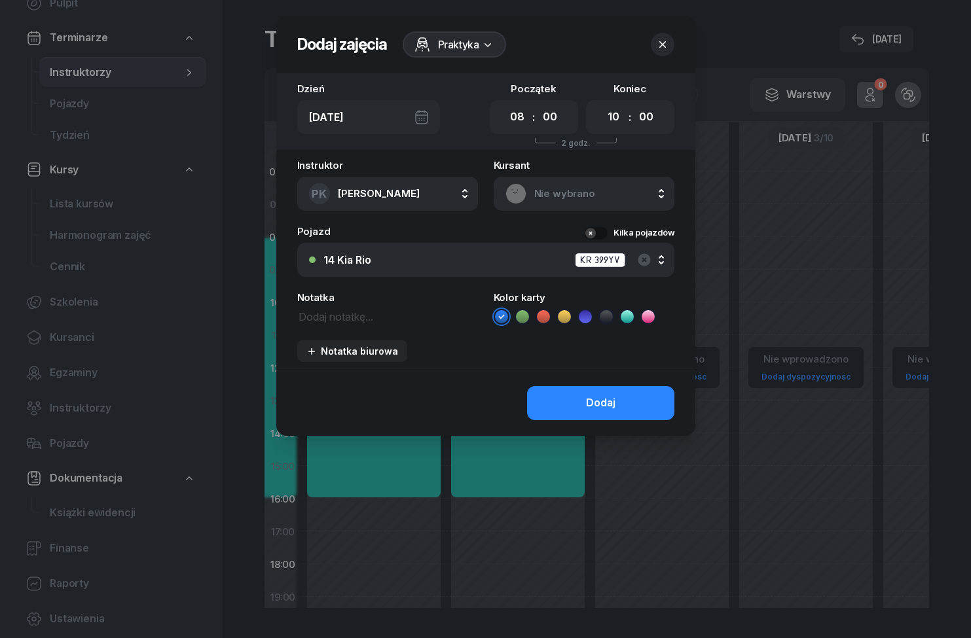
click at [488, 55] on div "Praktyka" at bounding box center [455, 44] width 104 height 26
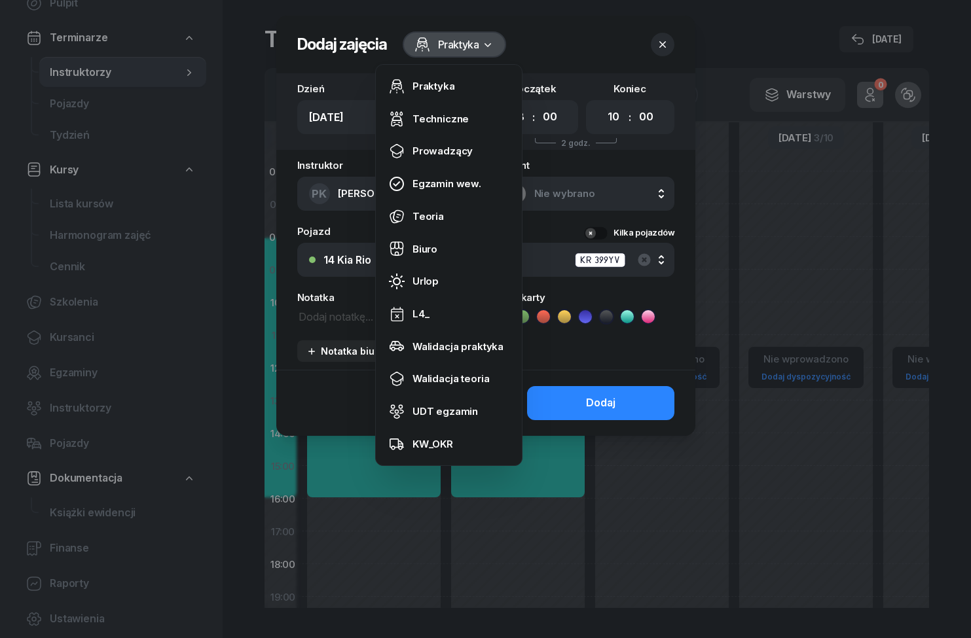
click at [461, 276] on link "Urlop" at bounding box center [448, 281] width 135 height 33
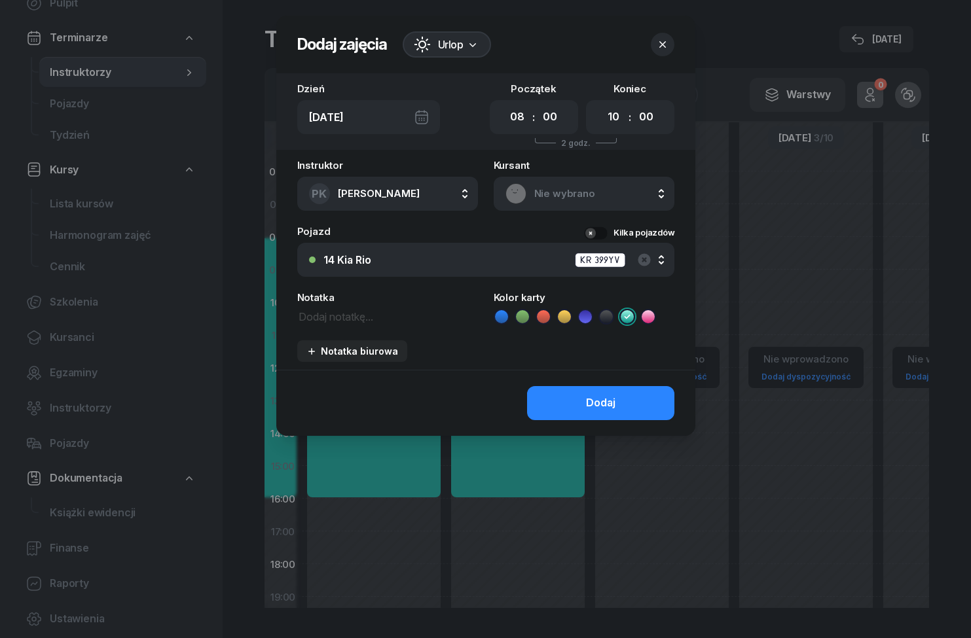
click at [620, 129] on select "00 01 02 03 04 05 06 07 08 09 10 11 12 13 14 15 16 17 18 19 20 21 22 23" at bounding box center [613, 116] width 25 height 27
select select "16"
click at [656, 405] on button "Dodaj" at bounding box center [600, 403] width 147 height 34
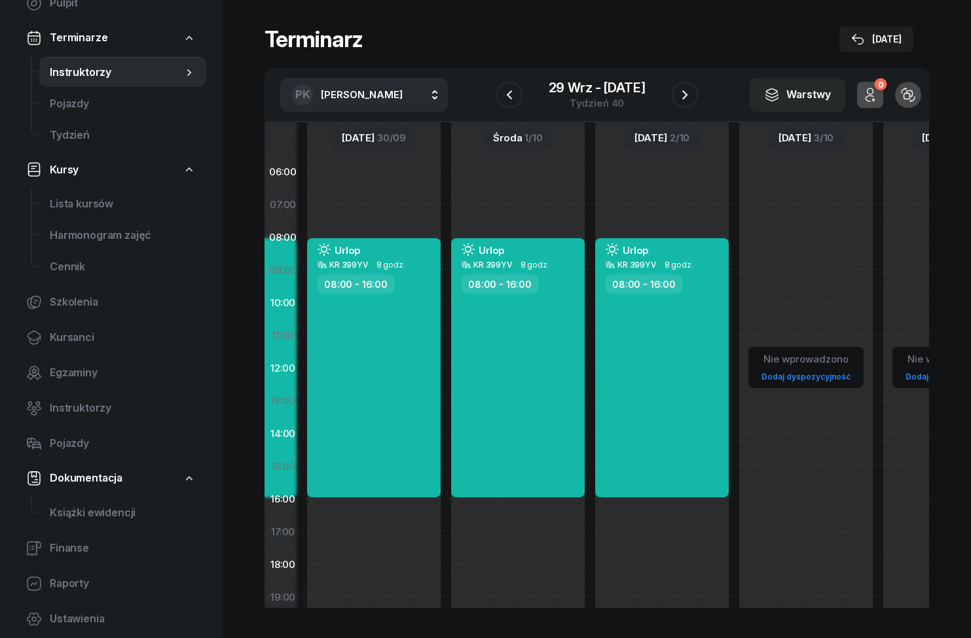
click at [800, 256] on div "Nie wprowadzono Dodaj dyspozycyjność" at bounding box center [806, 466] width 144 height 622
select select "08"
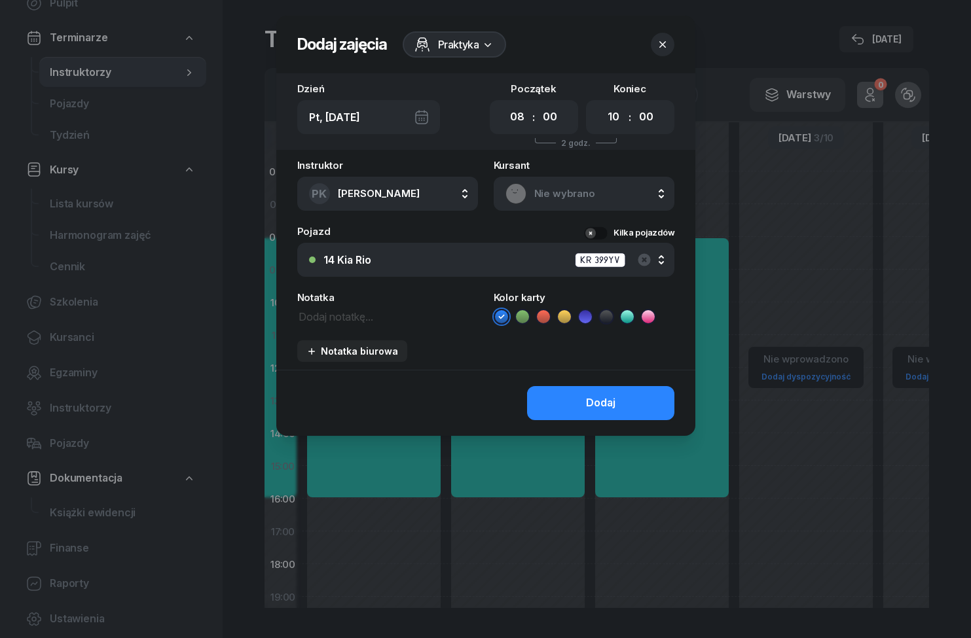
click at [615, 118] on select "00 01 02 03 04 05 06 07 08 09 10 11 12 13 14 15 16 17 18 19 20 21 22 23" at bounding box center [613, 116] width 25 height 27
select select "16"
click at [478, 49] on span "Praktyka" at bounding box center [458, 45] width 41 height 16
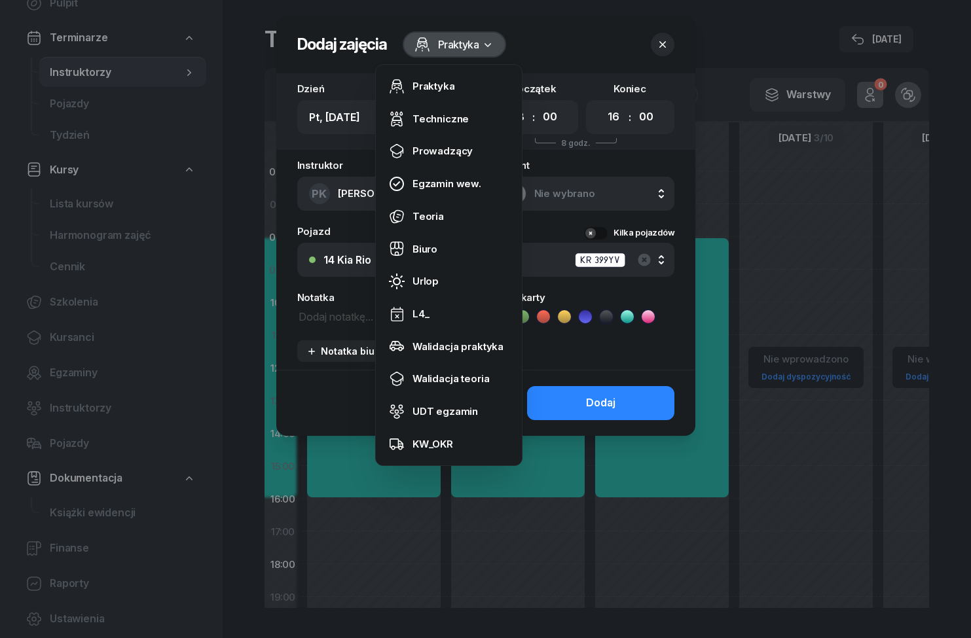
click at [451, 279] on link "Urlop" at bounding box center [448, 281] width 135 height 33
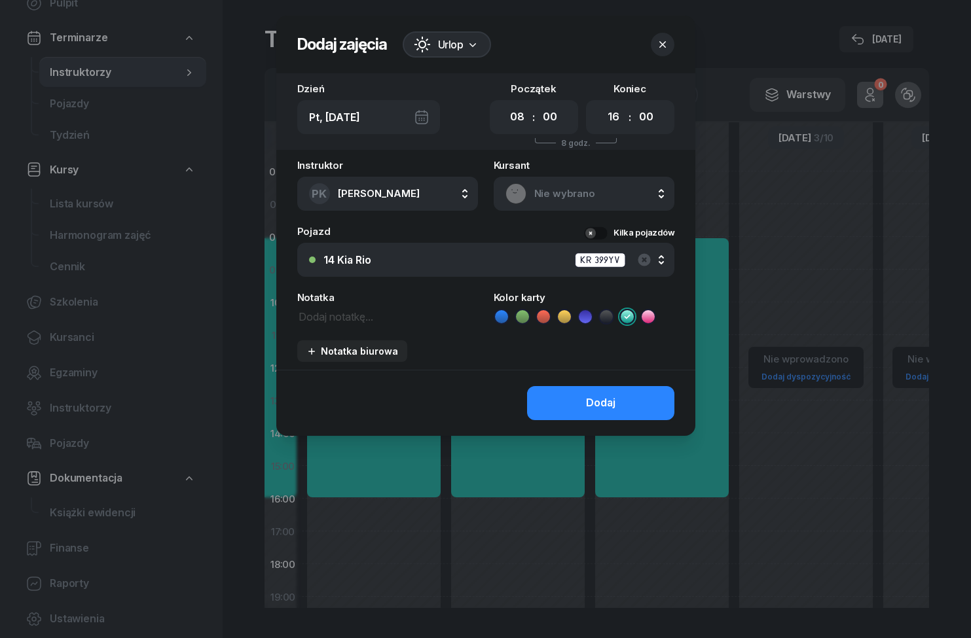
click at [639, 409] on button "Dodaj" at bounding box center [600, 403] width 147 height 34
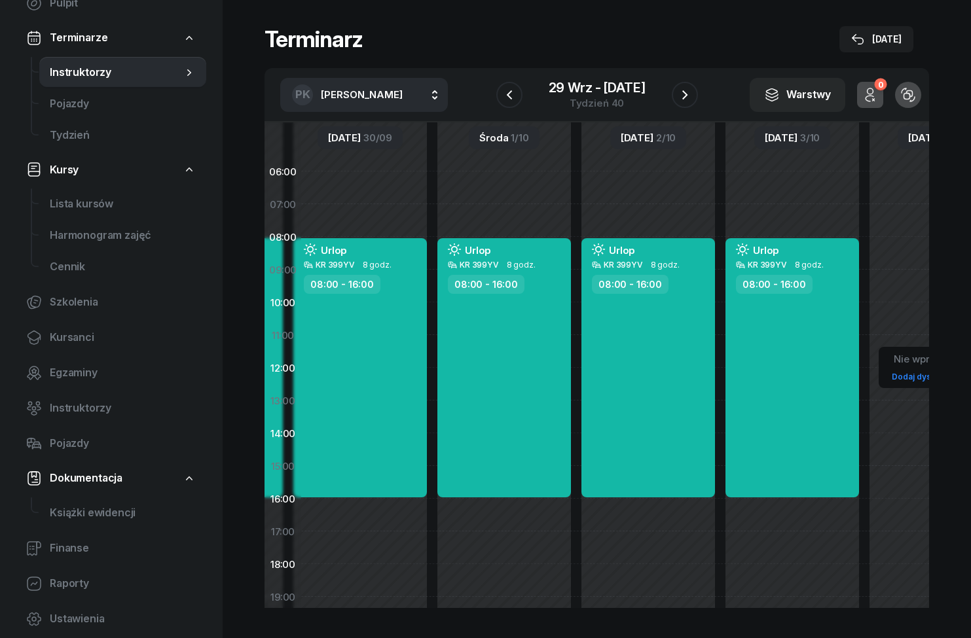
scroll to position [0, 158]
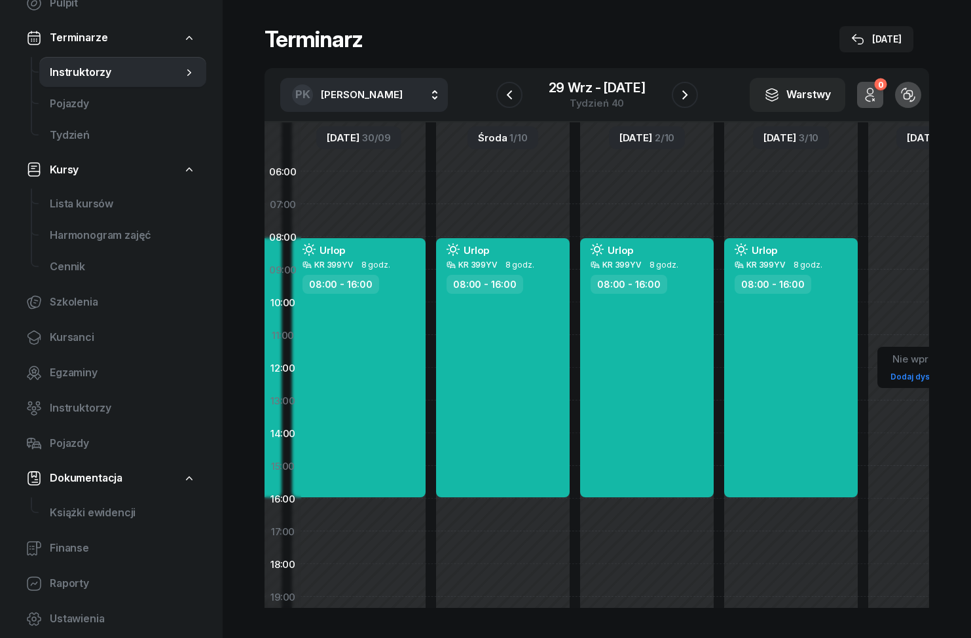
click at [686, 90] on icon "button" at bounding box center [685, 95] width 16 height 16
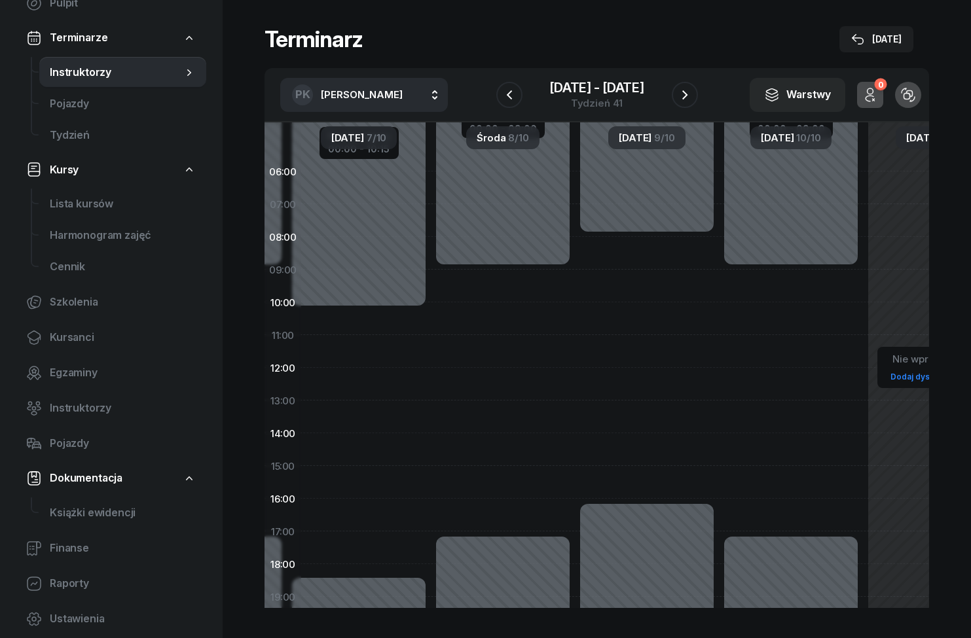
click at [681, 113] on div "[DATE] - [DATE] Tydzień 41" at bounding box center [597, 94] width 202 height 37
click at [689, 95] on icon "button" at bounding box center [685, 95] width 16 height 16
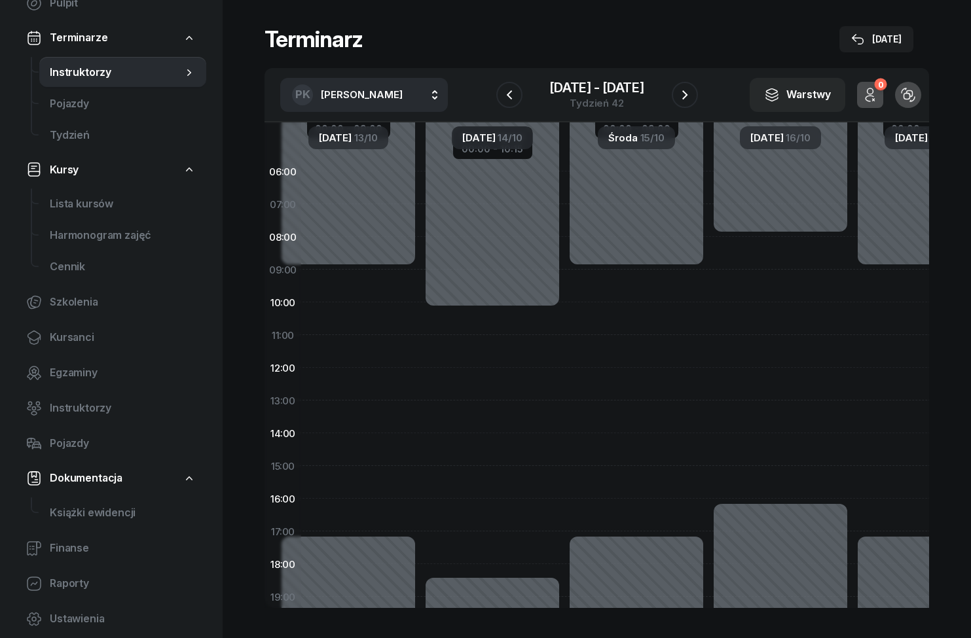
scroll to position [0, 54]
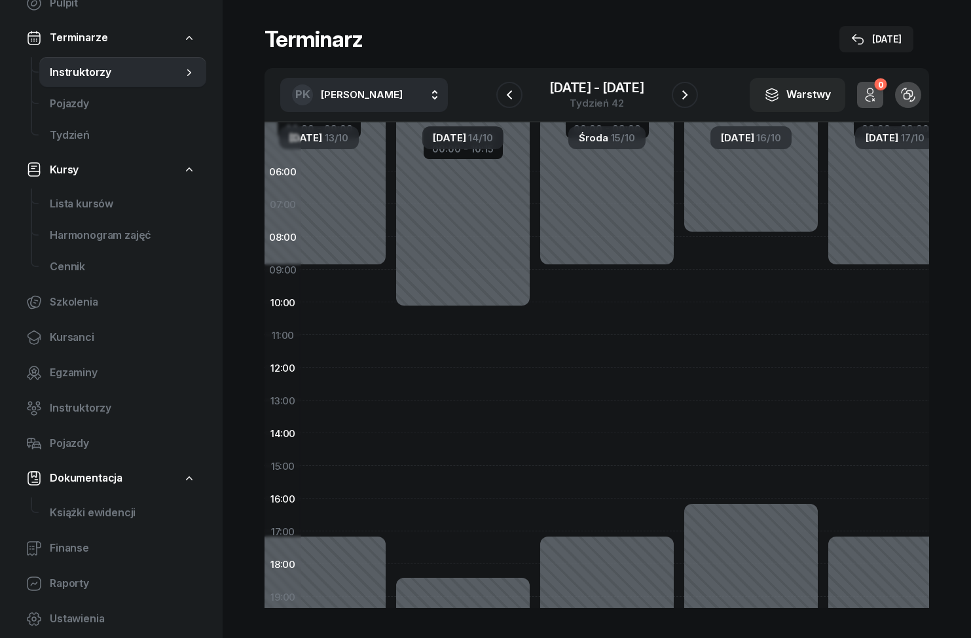
click at [687, 93] on icon "button" at bounding box center [685, 95] width 16 height 16
click at [688, 103] on button "button" at bounding box center [684, 95] width 26 height 26
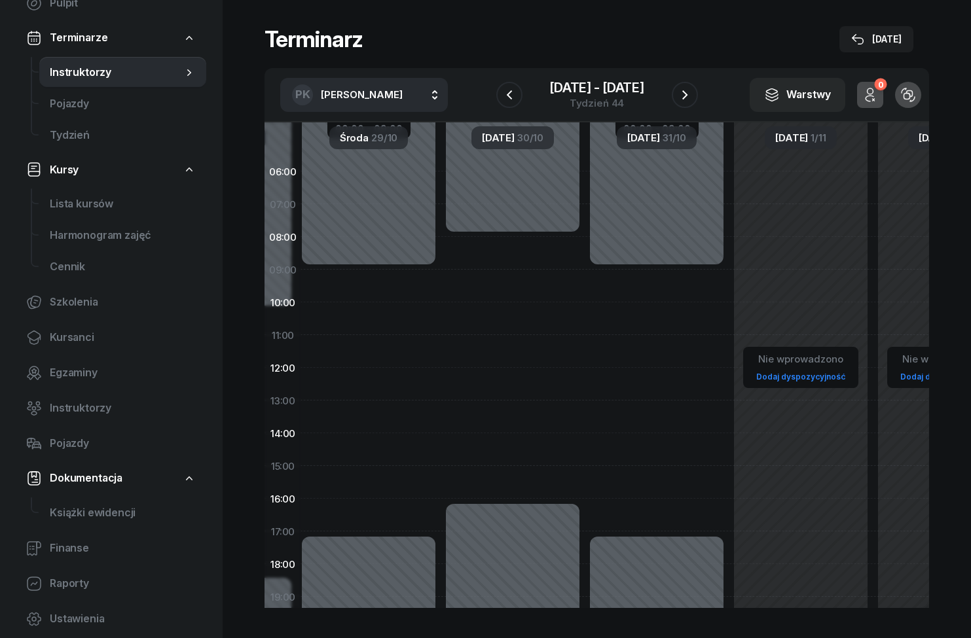
scroll to position [0, 380]
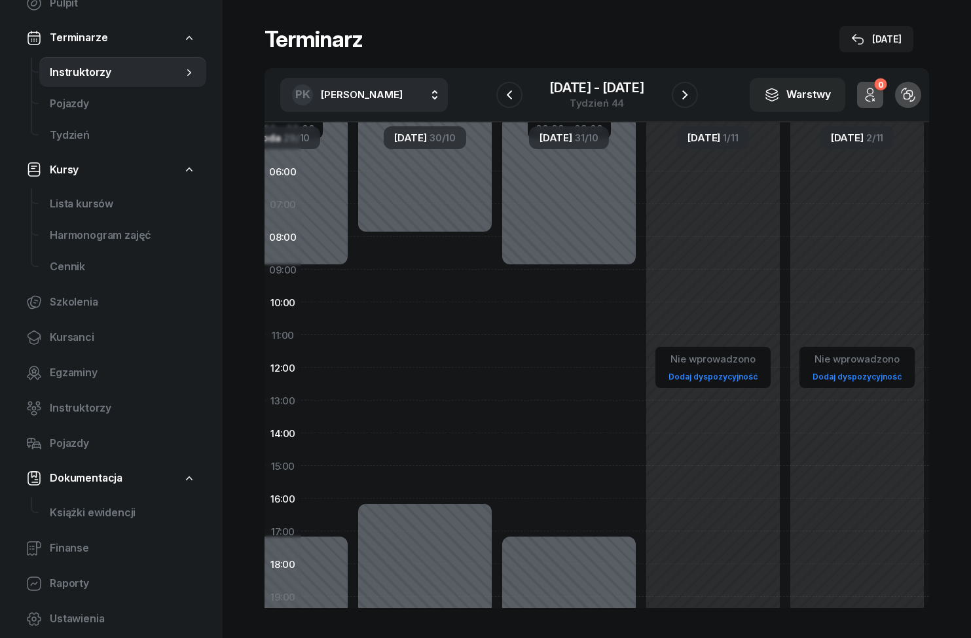
click at [685, 96] on icon "button" at bounding box center [684, 94] width 5 height 9
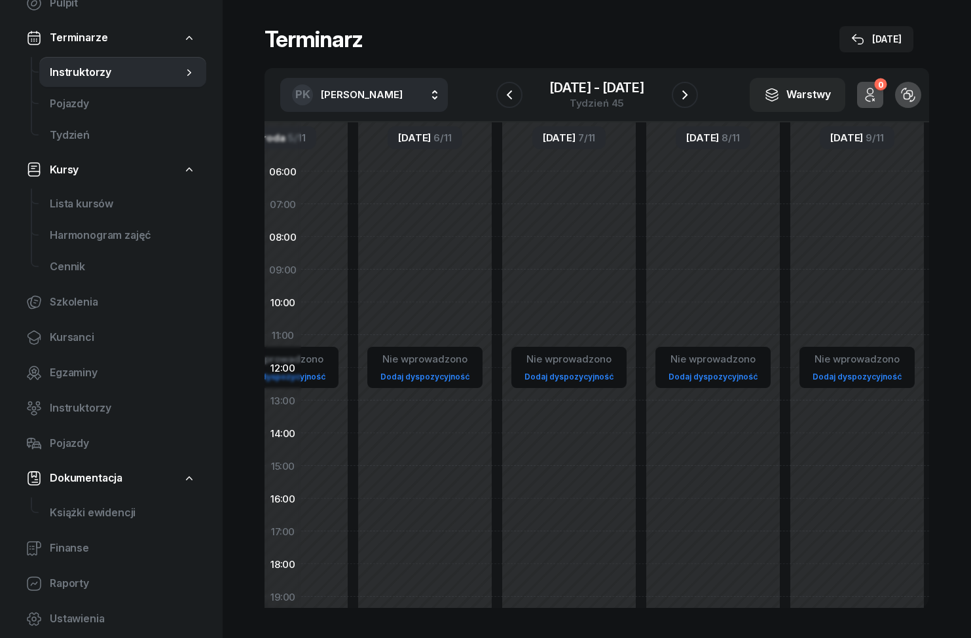
click at [59, 338] on span "Kursanci" at bounding box center [123, 337] width 146 height 17
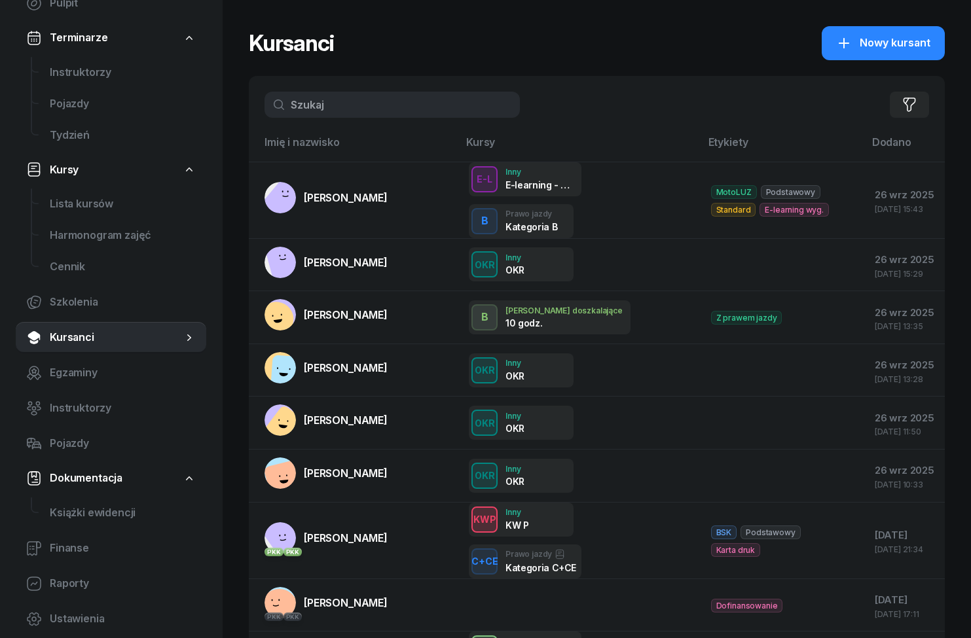
click at [62, 406] on span "Instruktorzy" at bounding box center [123, 408] width 146 height 17
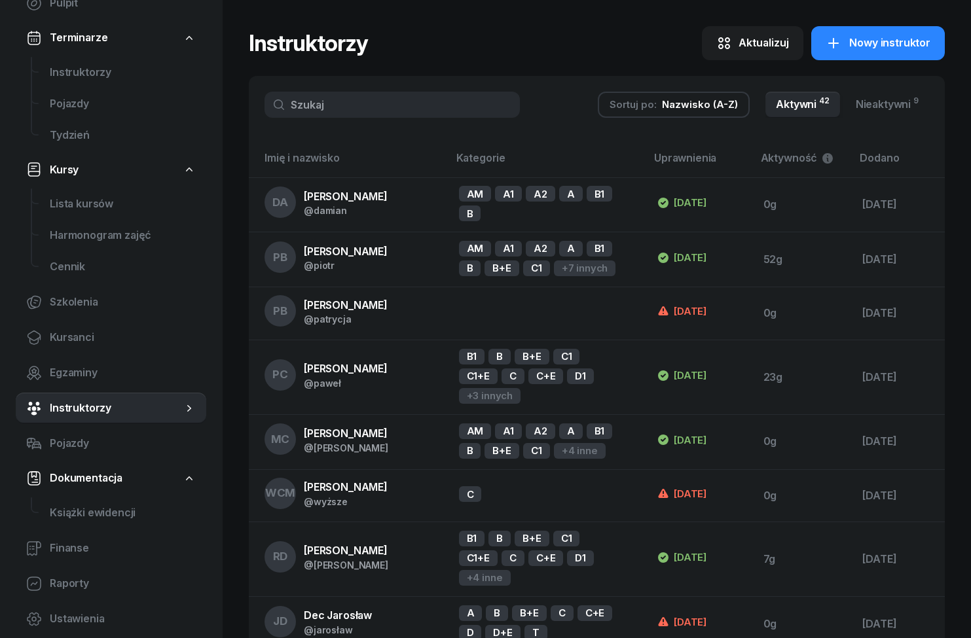
click at [410, 108] on input "text" at bounding box center [391, 105] width 255 height 26
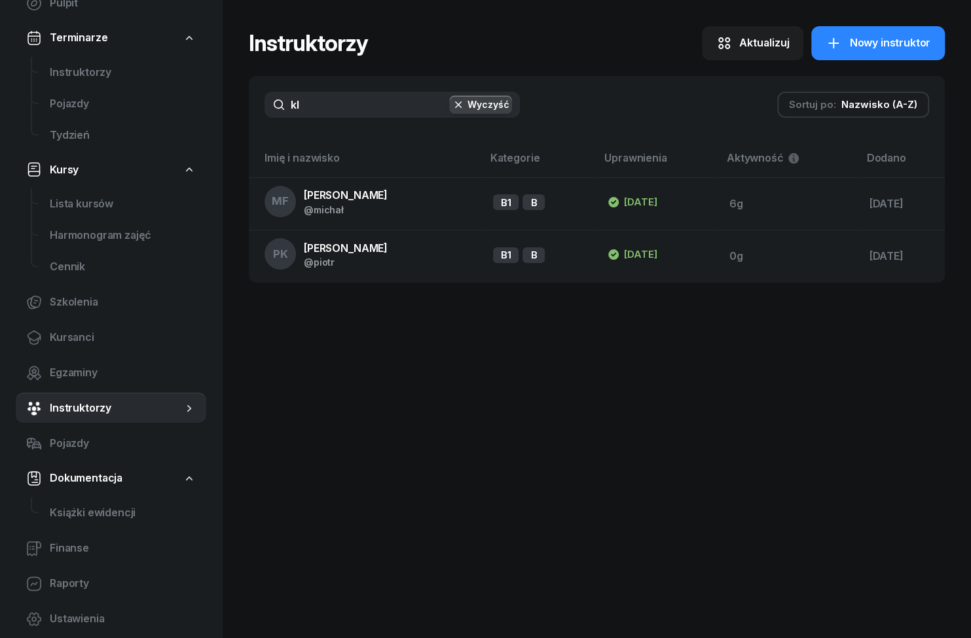
type input "kli"
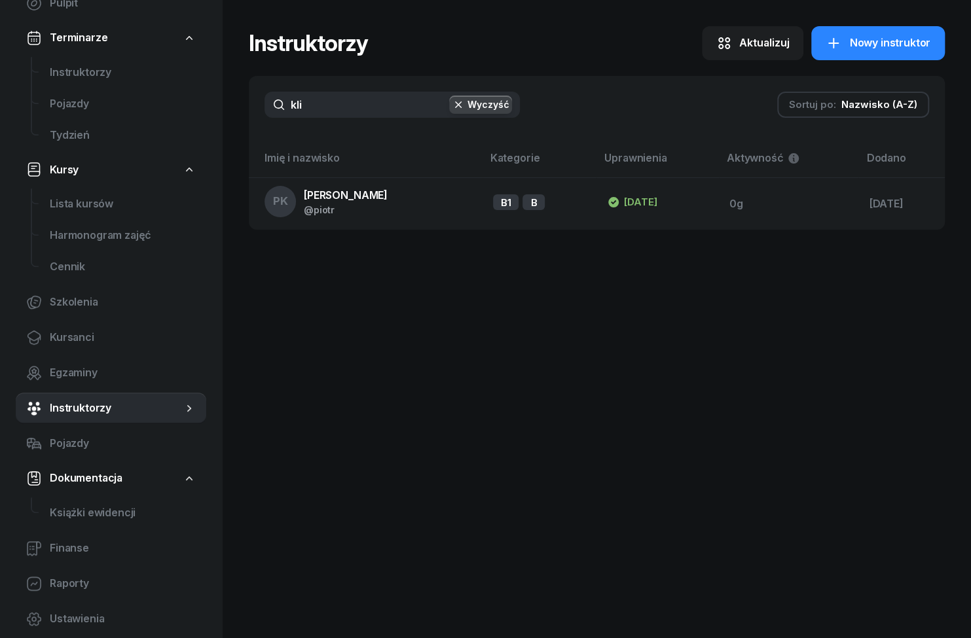
click at [372, 205] on td "PK [PERSON_NAME] @[PERSON_NAME]" at bounding box center [366, 203] width 234 height 52
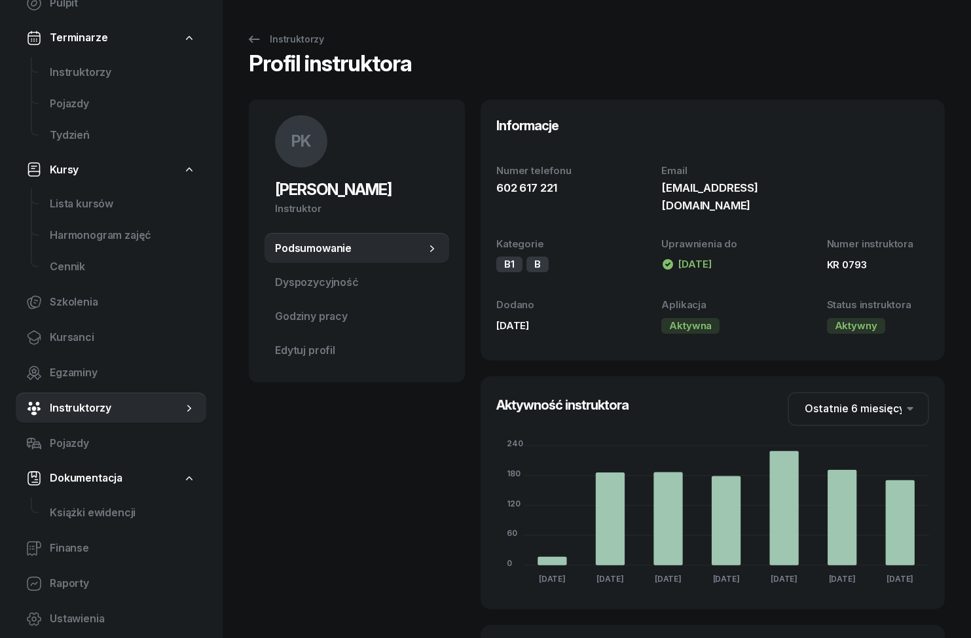
click at [351, 282] on span "Dyspozycyjność" at bounding box center [357, 282] width 164 height 17
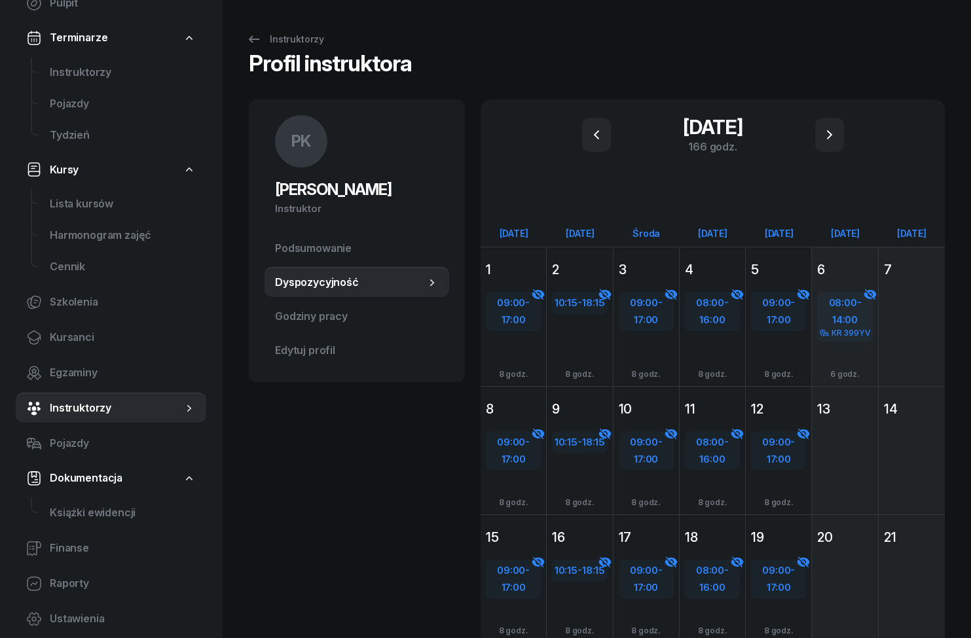
click at [843, 139] on button "button" at bounding box center [829, 135] width 29 height 34
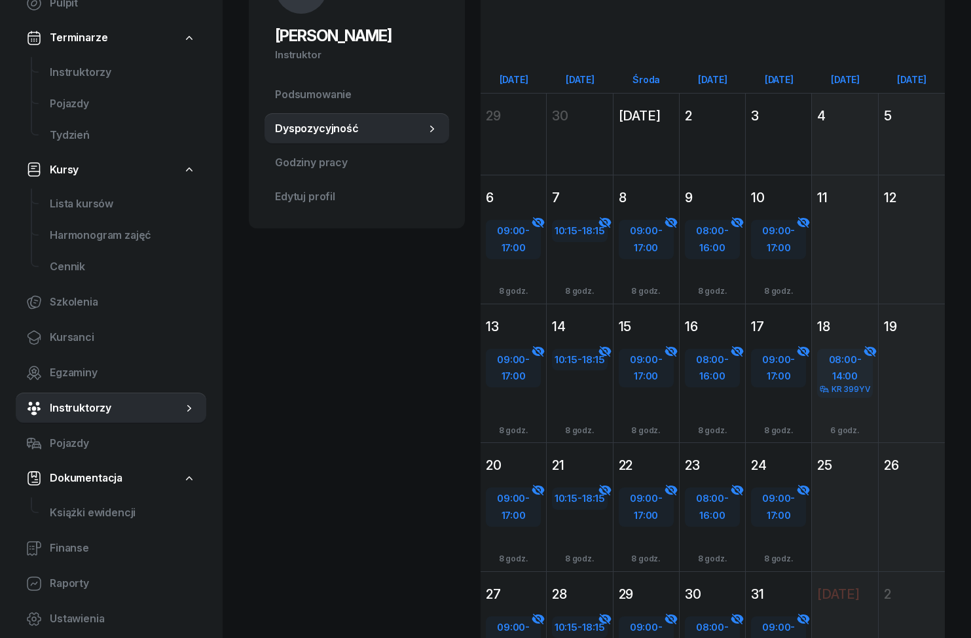
scroll to position [105, 0]
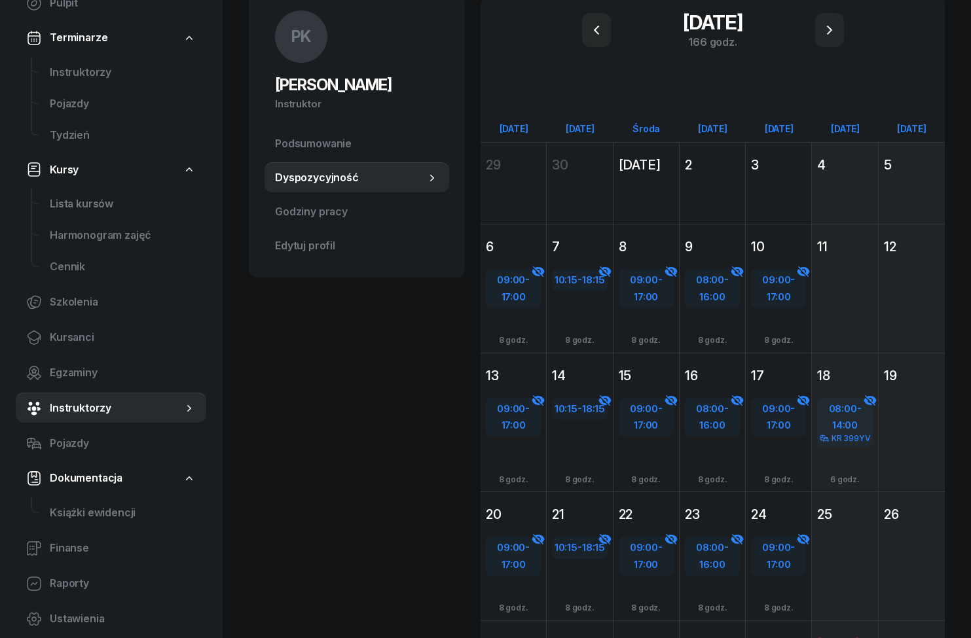
click at [837, 43] on button "button" at bounding box center [829, 30] width 29 height 34
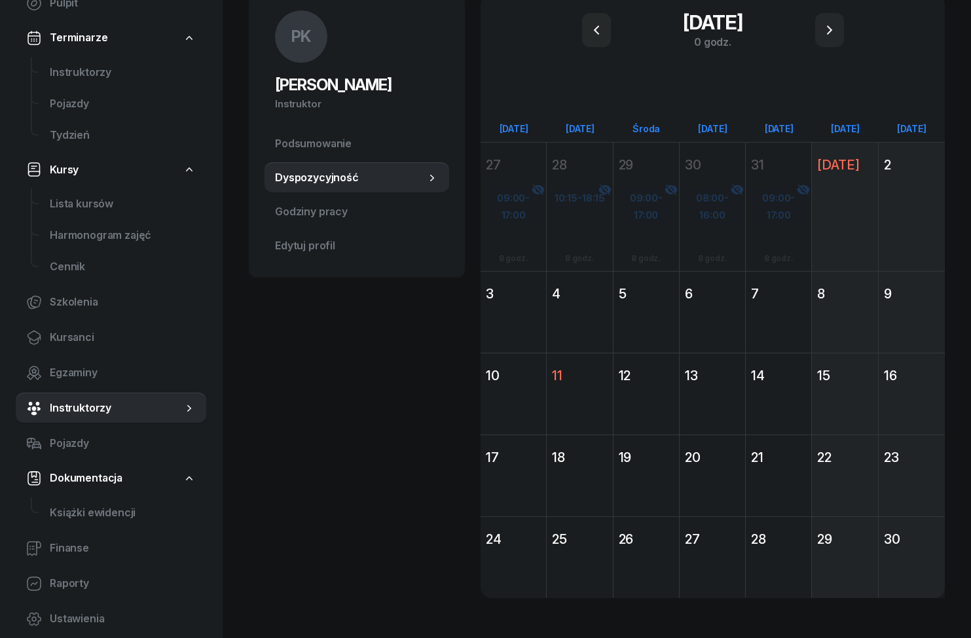
scroll to position [65, 0]
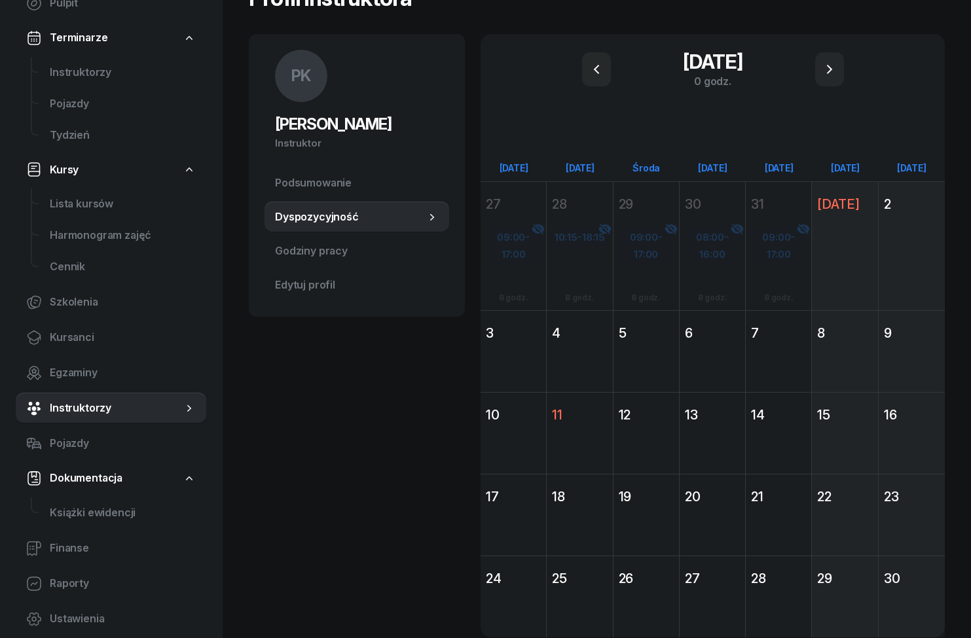
click at [603, 62] on icon "button" at bounding box center [596, 70] width 16 height 16
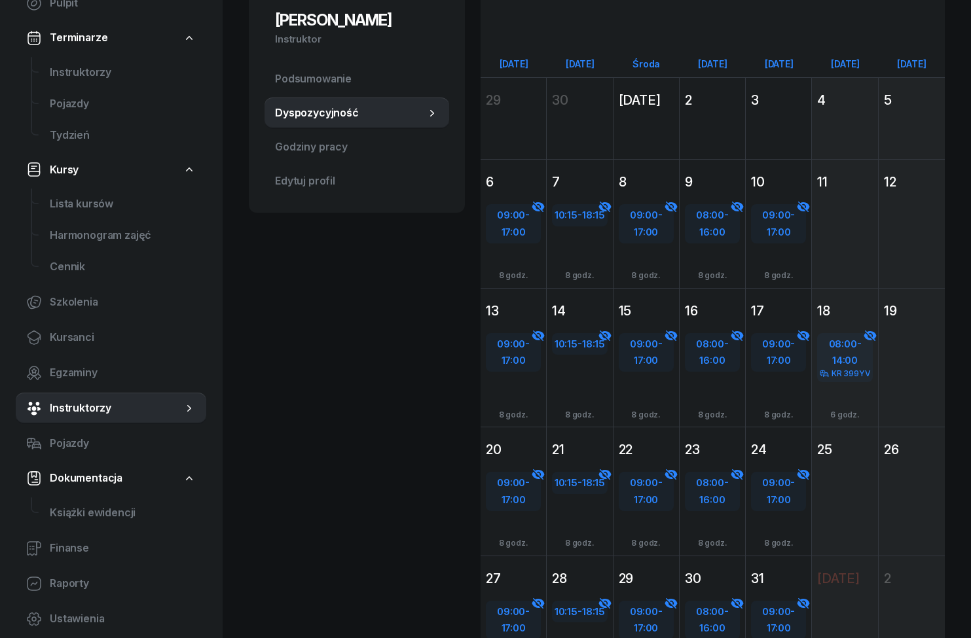
scroll to position [213, 0]
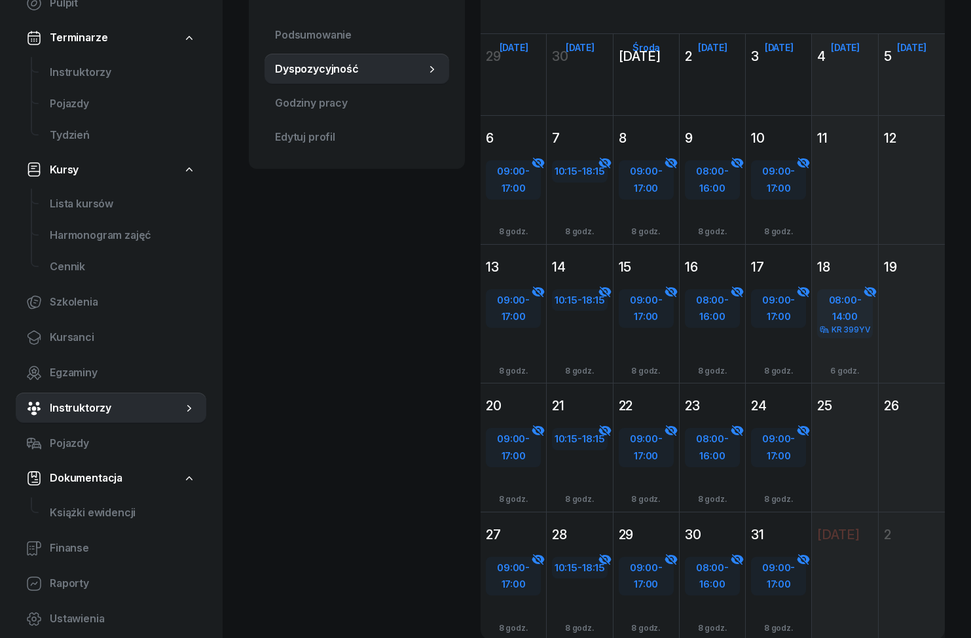
click at [316, 137] on span "Edytuj profil" at bounding box center [357, 137] width 164 height 17
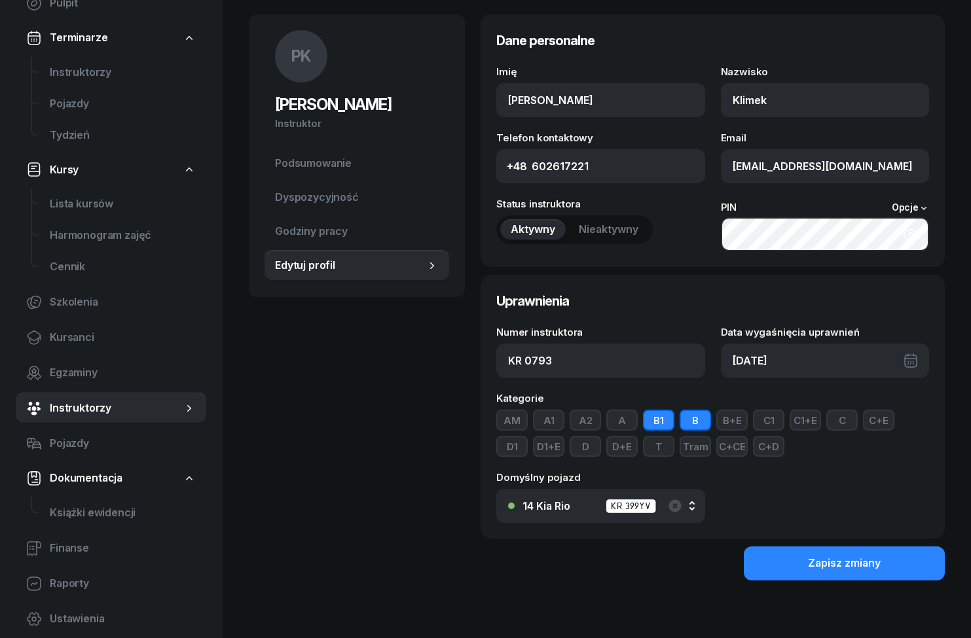
scroll to position [29, 0]
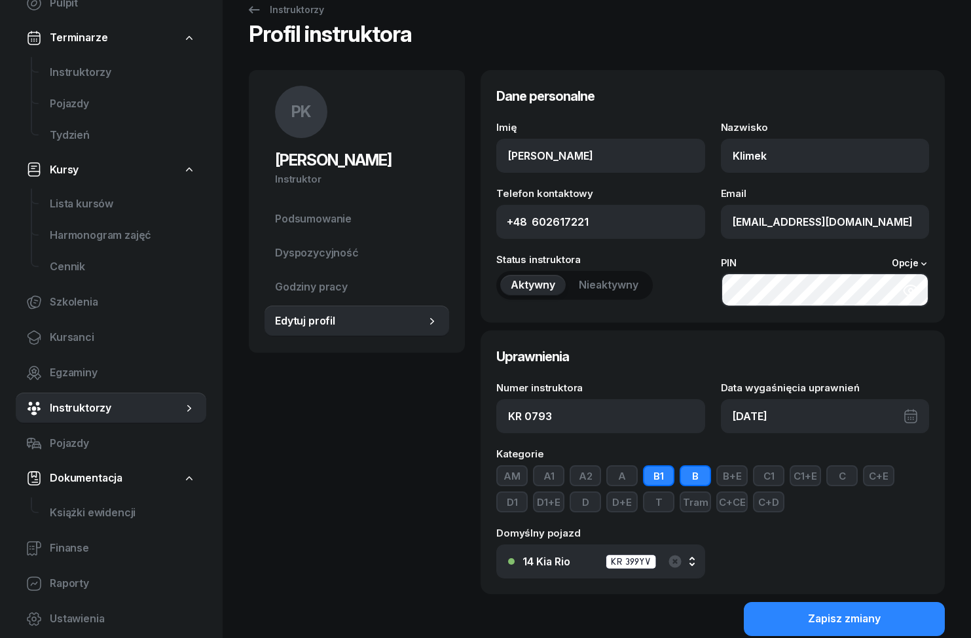
click at [310, 285] on span "Godziny pracy" at bounding box center [357, 287] width 164 height 17
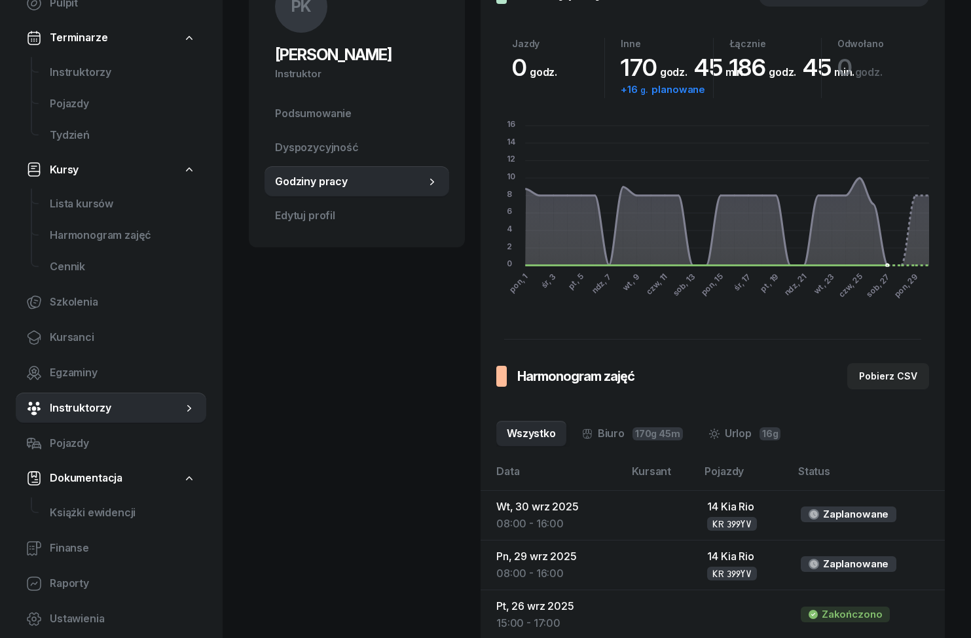
scroll to position [178, 0]
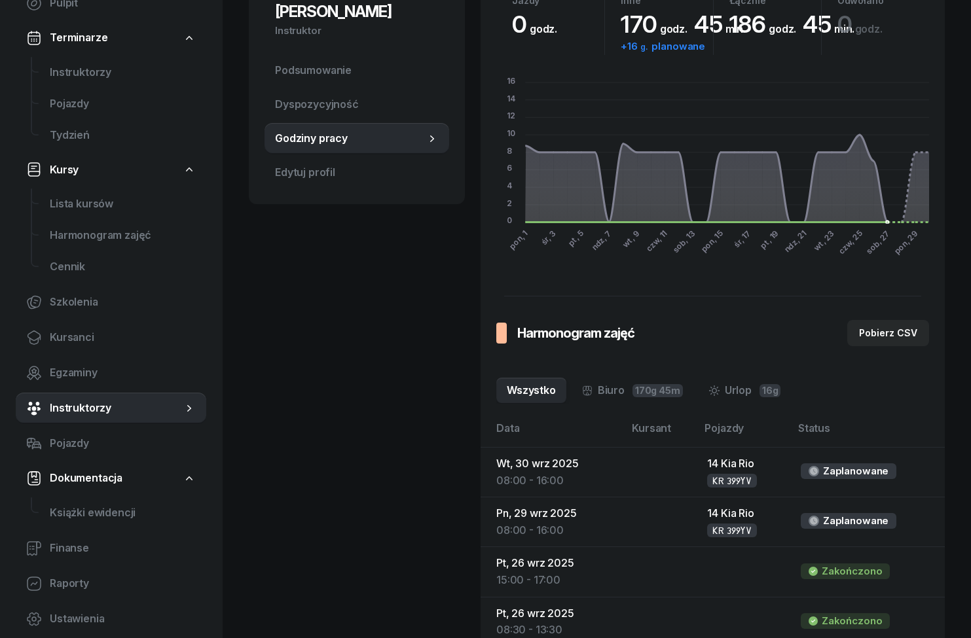
click at [867, 518] on div "Zaplanowane" at bounding box center [855, 520] width 65 height 17
click at [854, 569] on div "Zakończono" at bounding box center [851, 571] width 60 height 17
click at [870, 521] on div "Zaplanowane" at bounding box center [855, 520] width 65 height 17
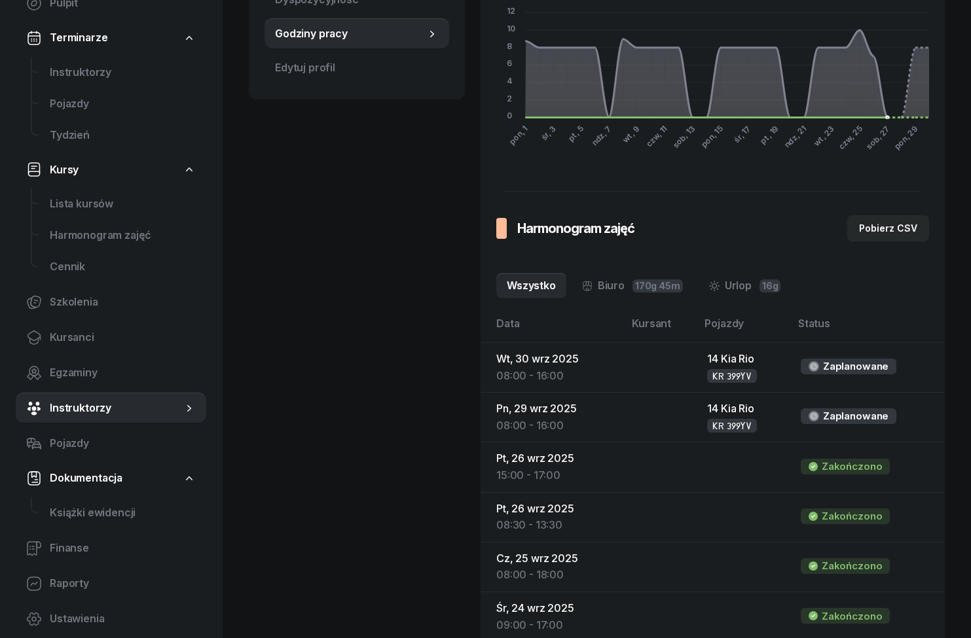
scroll to position [0, 0]
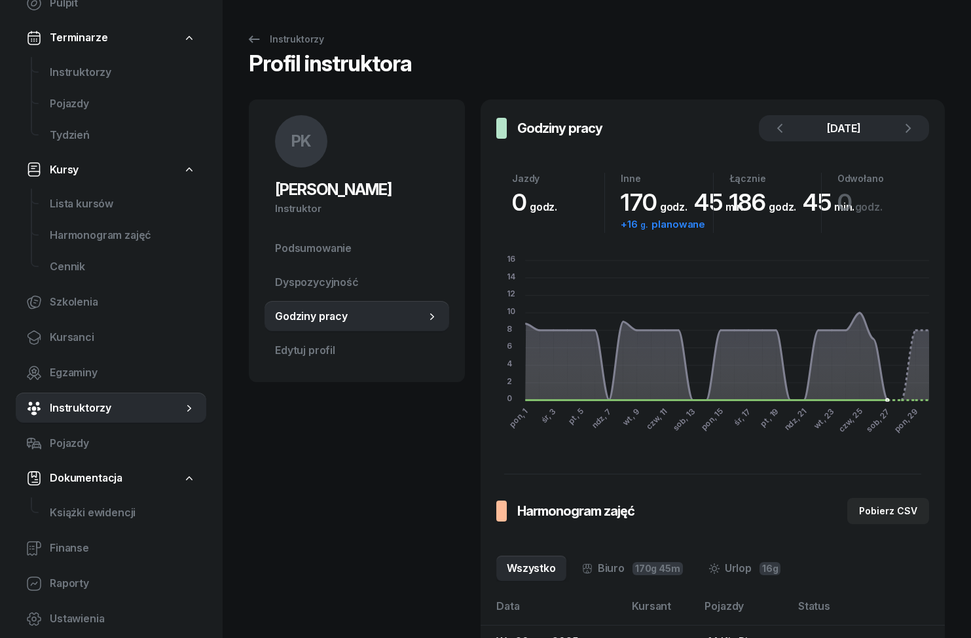
click at [912, 130] on icon "button" at bounding box center [908, 128] width 16 height 16
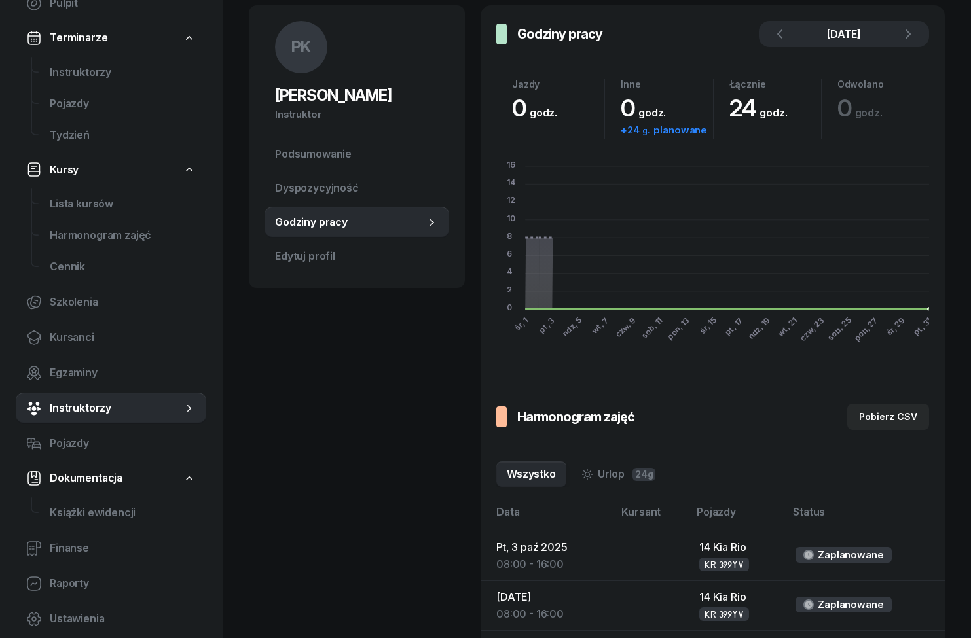
scroll to position [59, 0]
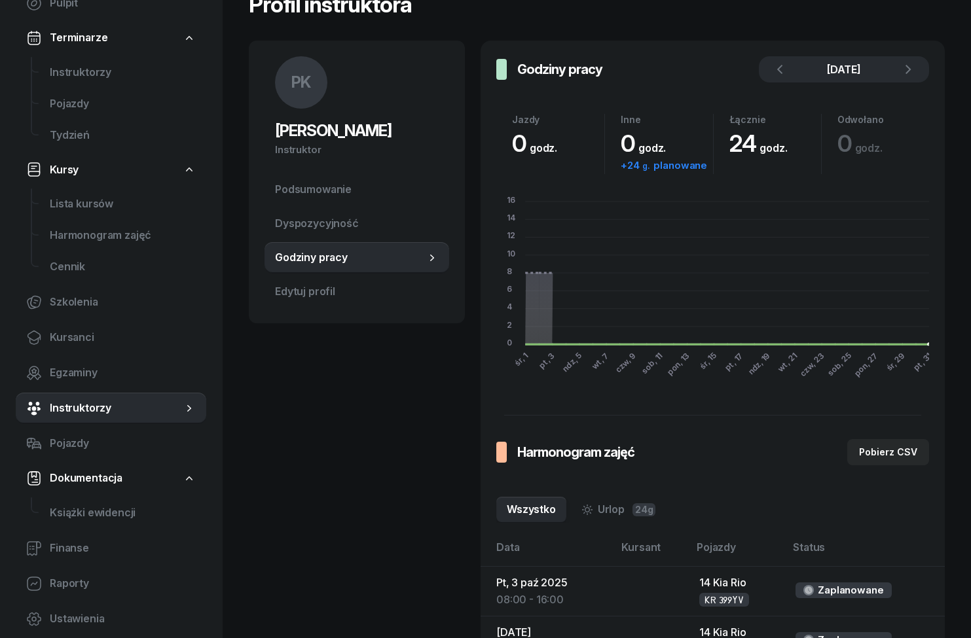
click at [618, 506] on link "Urlop 24g" at bounding box center [618, 510] width 95 height 26
click at [544, 512] on link "Wszystko" at bounding box center [531, 510] width 70 height 26
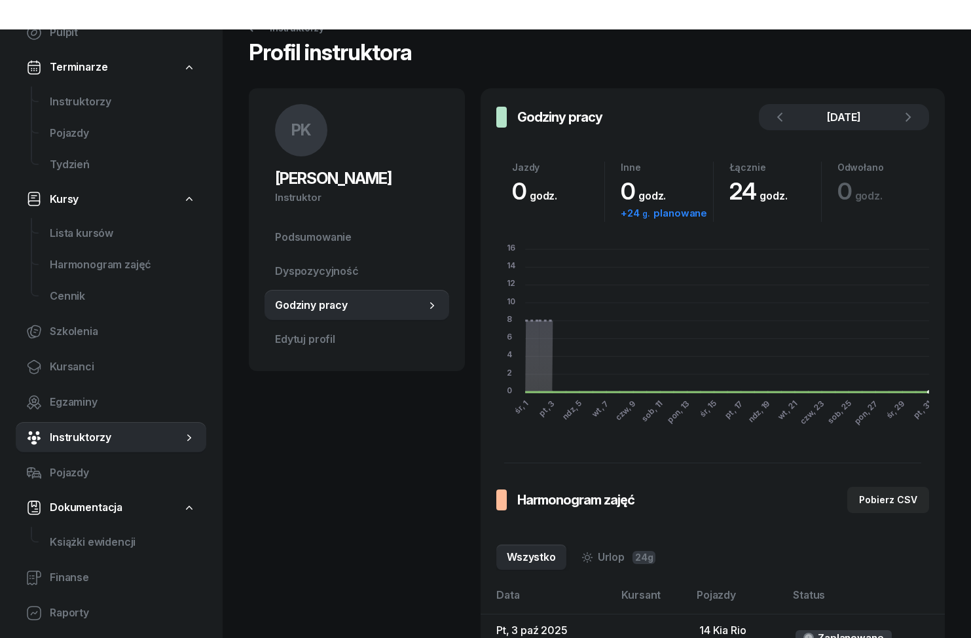
scroll to position [0, 0]
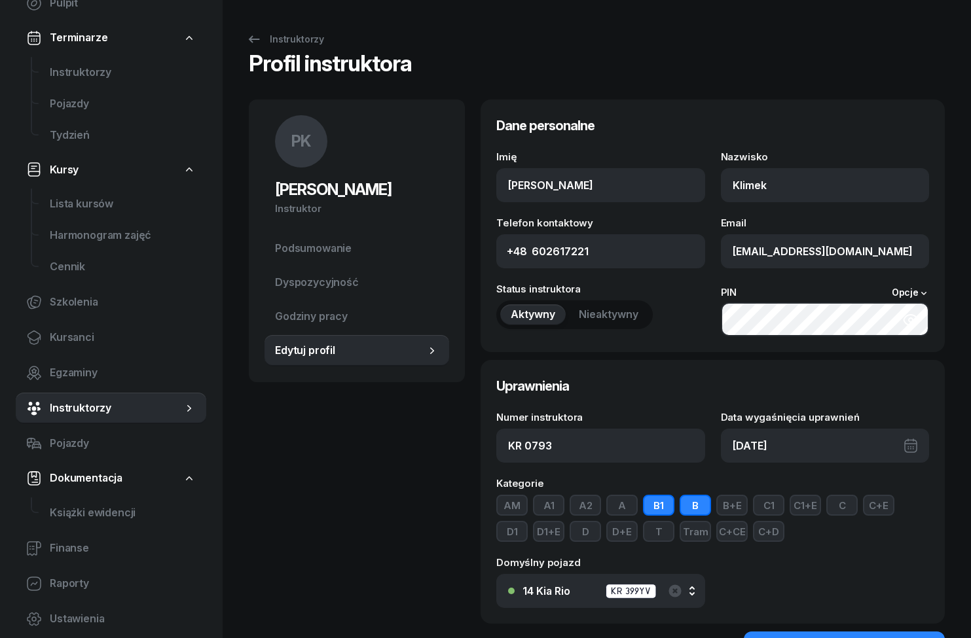
click at [339, 317] on span "Godziny pracy" at bounding box center [357, 316] width 164 height 17
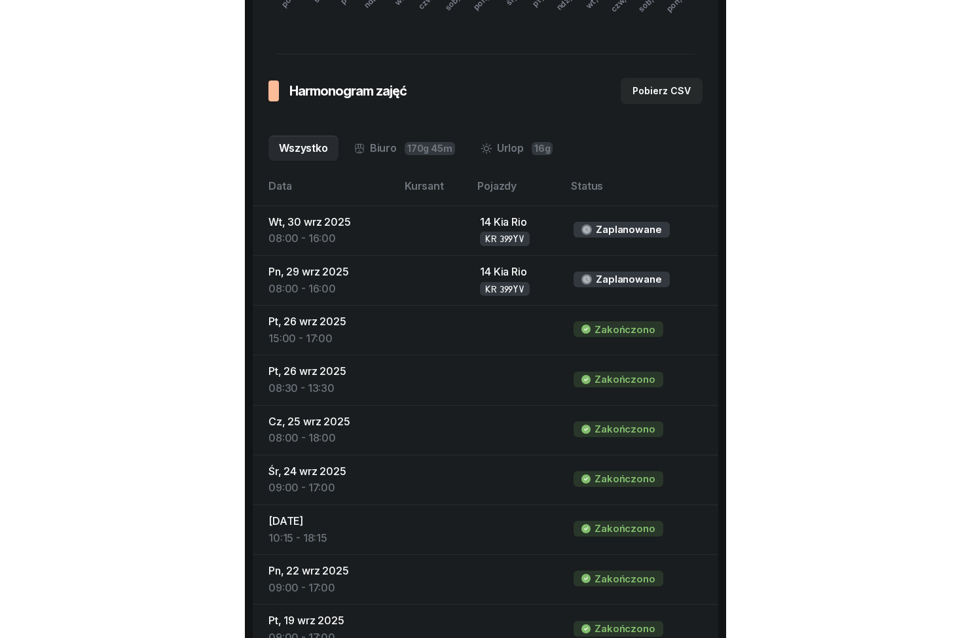
scroll to position [79, 0]
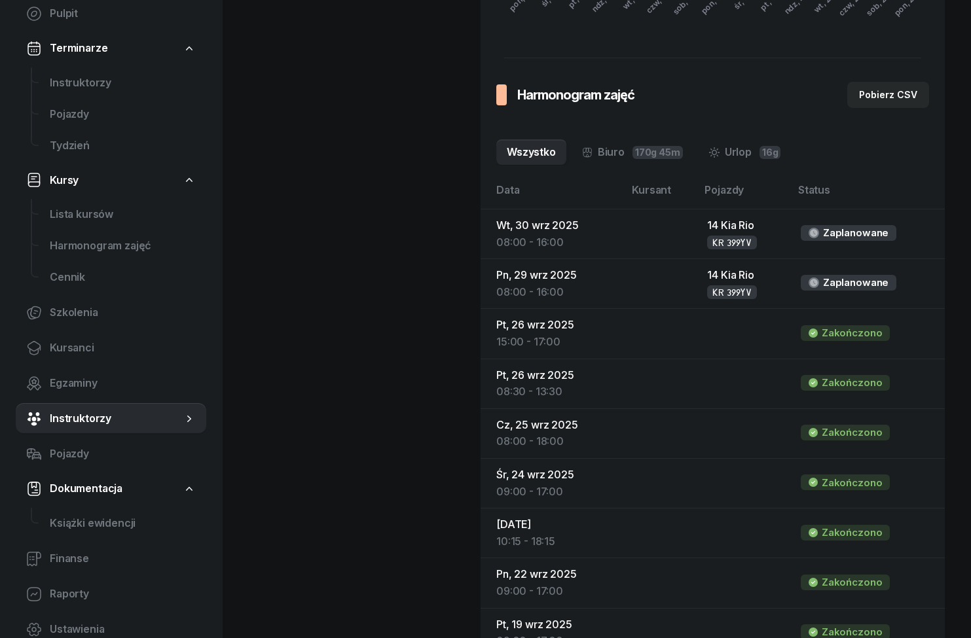
click at [47, 561] on link "Finanse" at bounding box center [111, 558] width 190 height 31
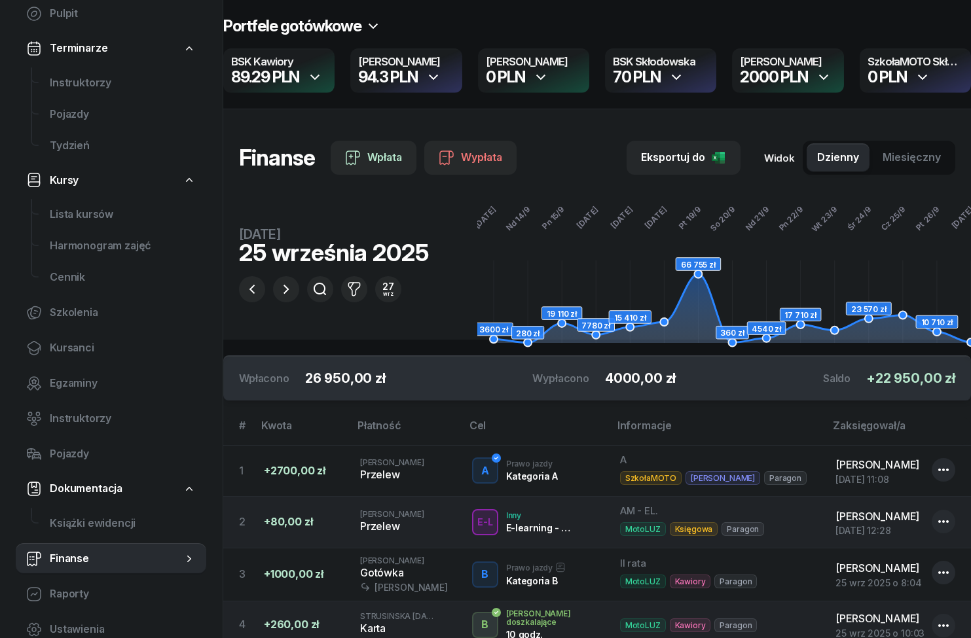
click at [398, 287] on button "[DATE]" at bounding box center [388, 289] width 26 height 26
